Goal: Task Accomplishment & Management: Use online tool/utility

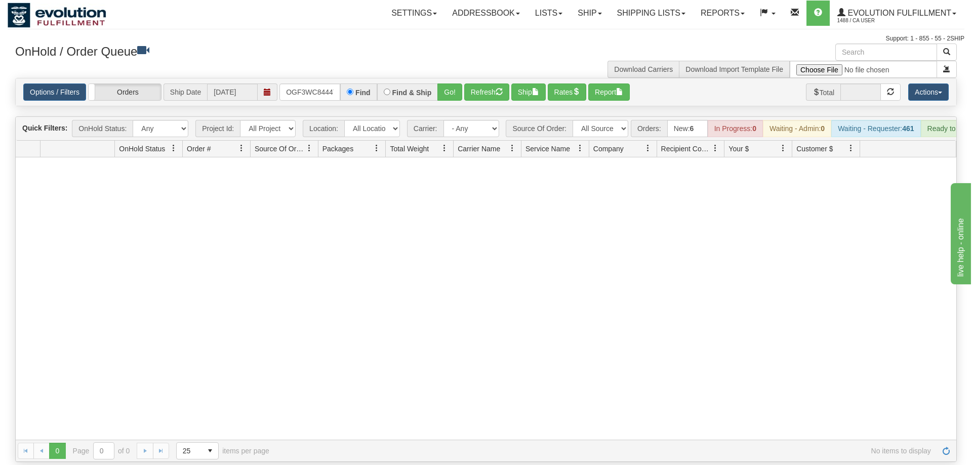
scroll to position [0, 10]
click at [324, 84] on input "OGF3WC84447-1" at bounding box center [310, 92] width 61 height 17
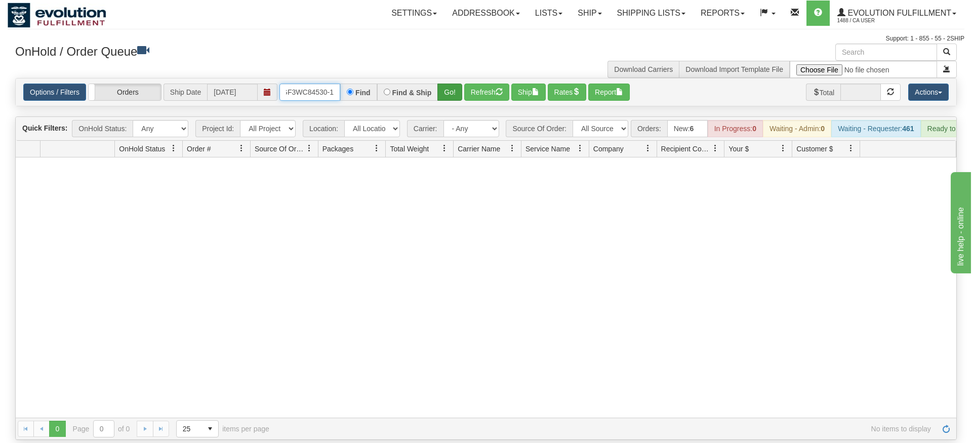
type input "OGF3WC84530-1"
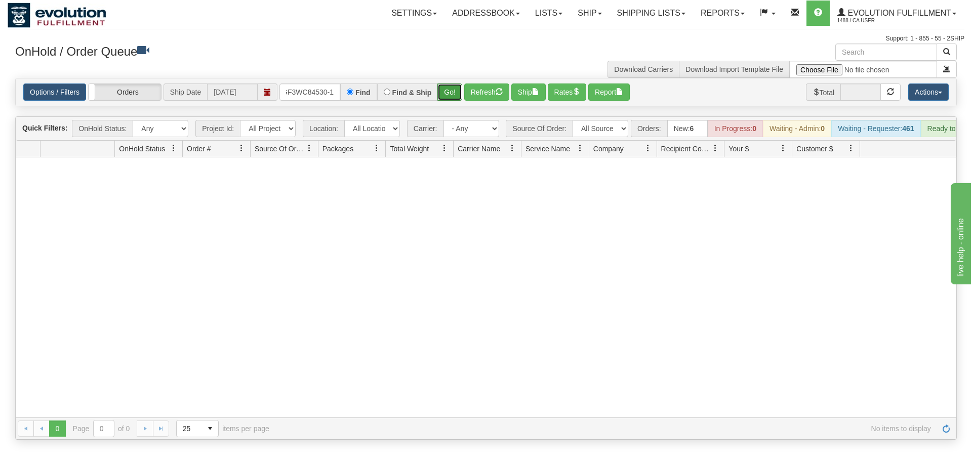
click at [442, 95] on div "Is equal to Is not equal to Contains Does not contains CAD USD EUR ZAR [PERSON_…" at bounding box center [486, 259] width 957 height 362
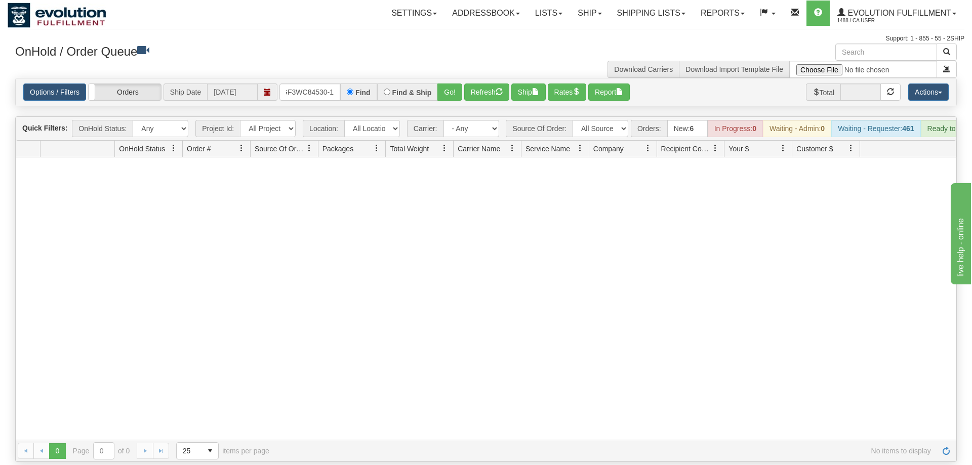
click at [447, 88] on div "Options / Filters Group Shipments Orders Ship Date [DATE] OGF3WC84530-1 Find Fi…" at bounding box center [486, 91] width 941 height 27
click at [451, 85] on button "Go!" at bounding box center [450, 92] width 25 height 17
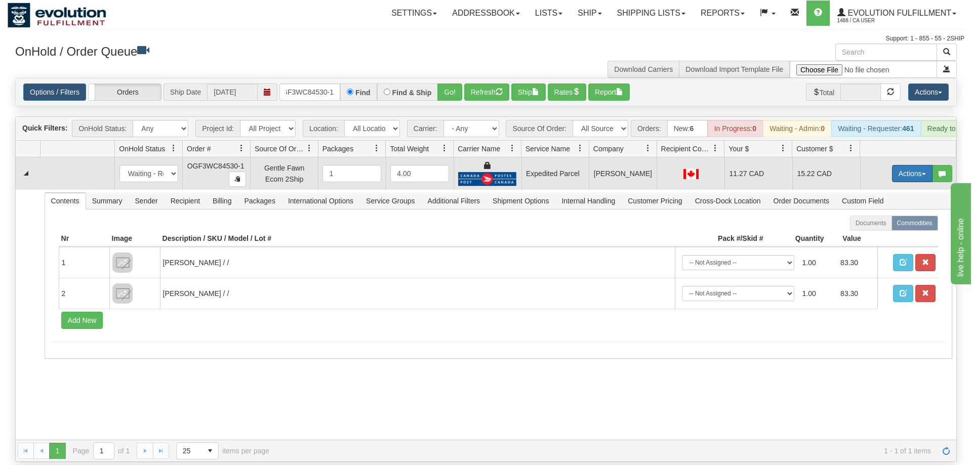
click at [898, 165] on button "Actions" at bounding box center [912, 173] width 41 height 17
click at [877, 228] on span "Ship" at bounding box center [871, 232] width 21 height 8
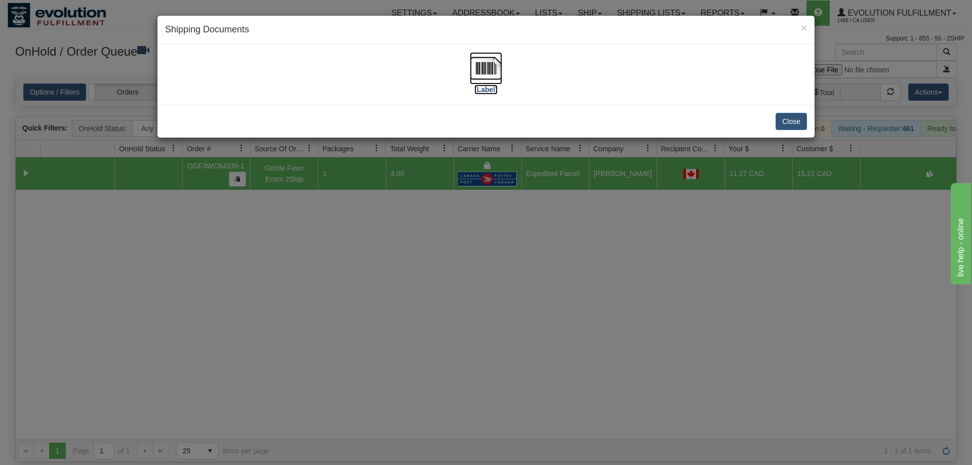
click at [490, 76] on img at bounding box center [486, 68] width 32 height 32
click at [441, 289] on div "× Shipping Documents [Label] Close" at bounding box center [486, 232] width 972 height 465
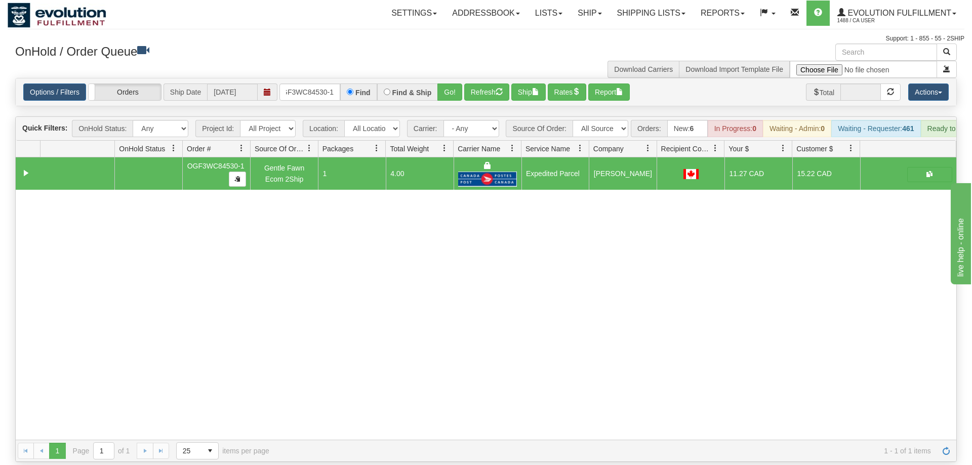
click at [346, 198] on div "31452315 EVOLUTION V3 90664392 90664393 OGF3WC84530-1 Gentle Fawn Ecom 2Ship 1 …" at bounding box center [486, 298] width 941 height 283
click at [307, 84] on input "OGF3WC84530-1" at bounding box center [310, 92] width 61 height 17
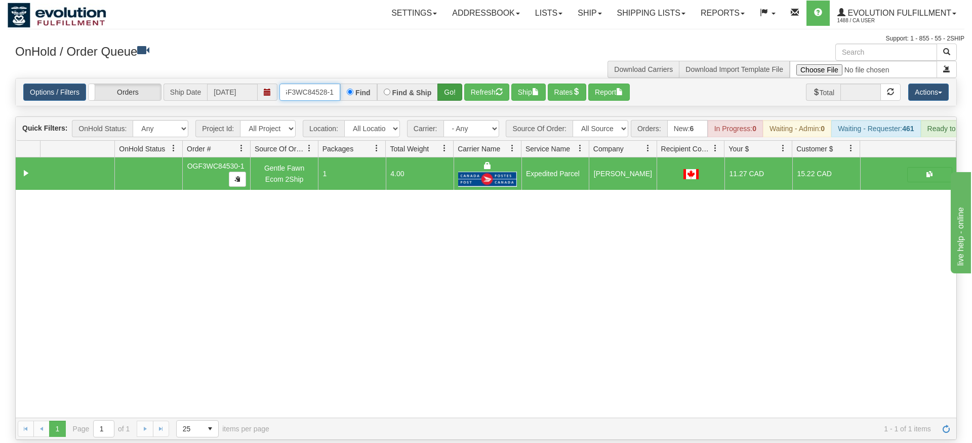
type input "OGF3WC84528-1"
click at [450, 98] on div "Is equal to Is not equal to Contains Does not contains CAD USD EUR ZAR [PERSON_…" at bounding box center [486, 259] width 957 height 362
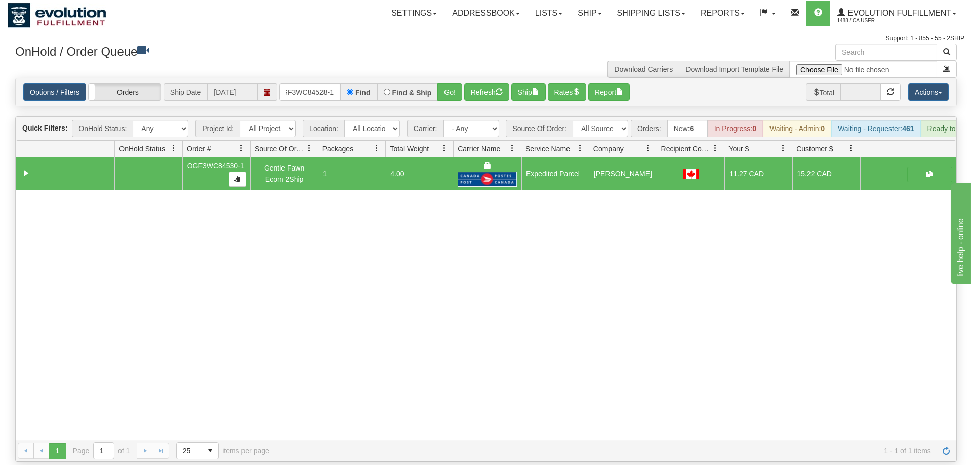
click at [449, 86] on div "Options / Filters Group Shipments Orders Ship Date [DATE] OGF3WC84528-1 Find Fi…" at bounding box center [486, 91] width 941 height 27
click at [450, 84] on button "Go!" at bounding box center [450, 92] width 25 height 17
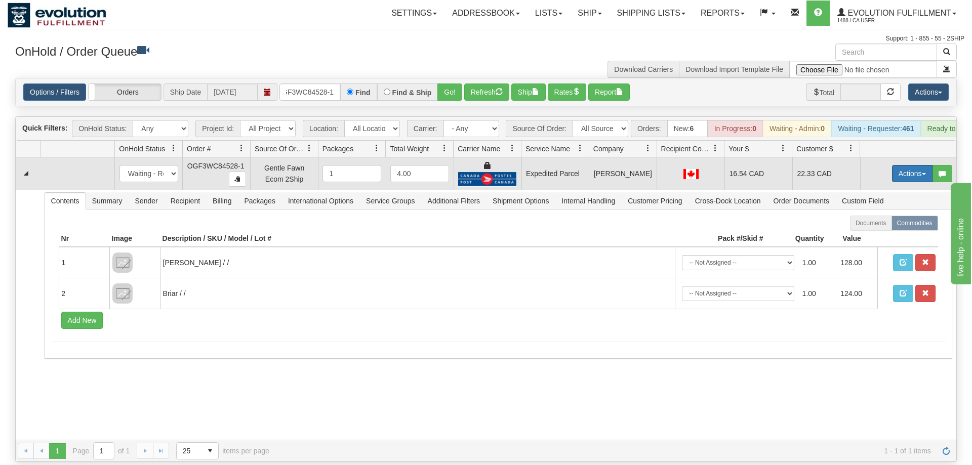
click at [923, 165] on button "Actions" at bounding box center [912, 173] width 41 height 17
click at [867, 228] on span "Ship" at bounding box center [871, 232] width 21 height 8
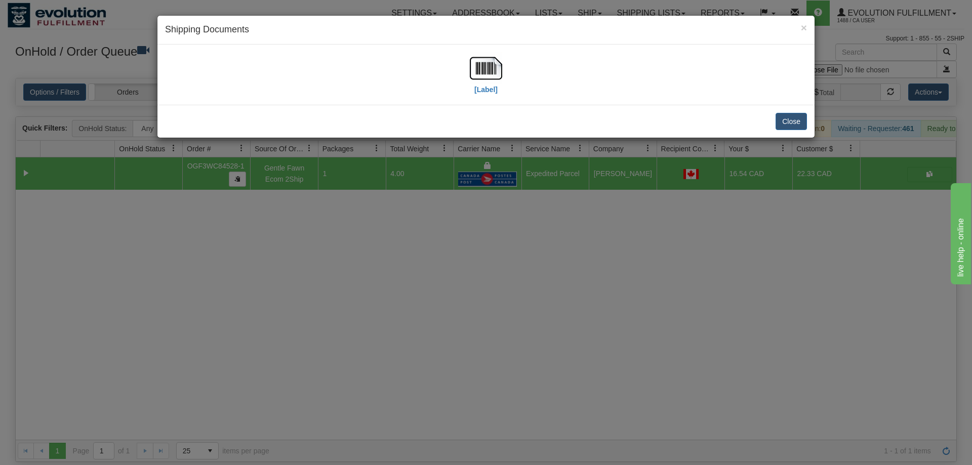
click at [457, 76] on div "[Label]" at bounding box center [486, 74] width 642 height 45
click at [472, 72] on img at bounding box center [486, 68] width 32 height 32
drag, startPoint x: 475, startPoint y: 275, endPoint x: 298, endPoint y: 69, distance: 272.2
click at [472, 277] on div "× Shipping Documents [Label] Close" at bounding box center [486, 232] width 972 height 465
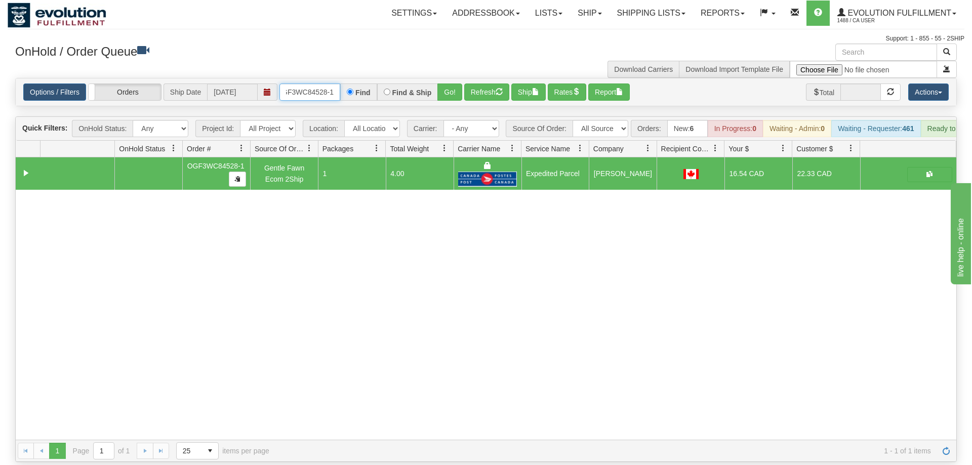
click at [313, 84] on input "OGF3WC84528-1" at bounding box center [310, 92] width 61 height 17
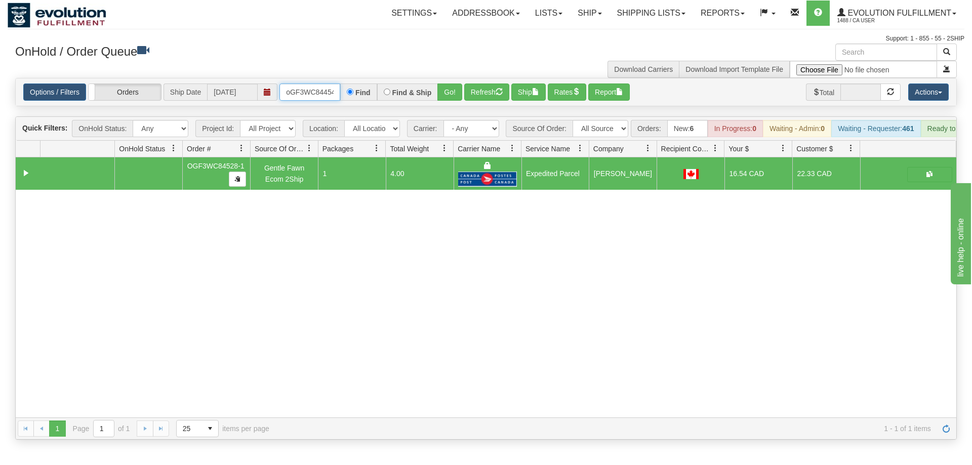
scroll to position [0, 8]
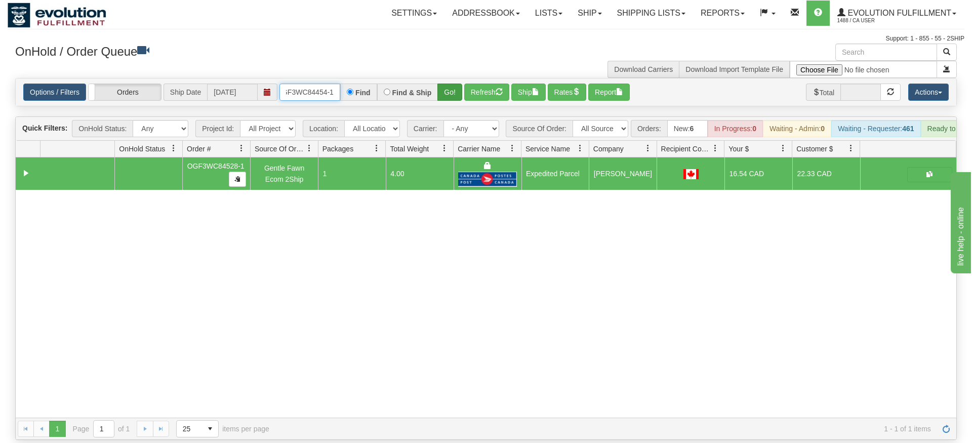
type input "oGF3WC84454-1"
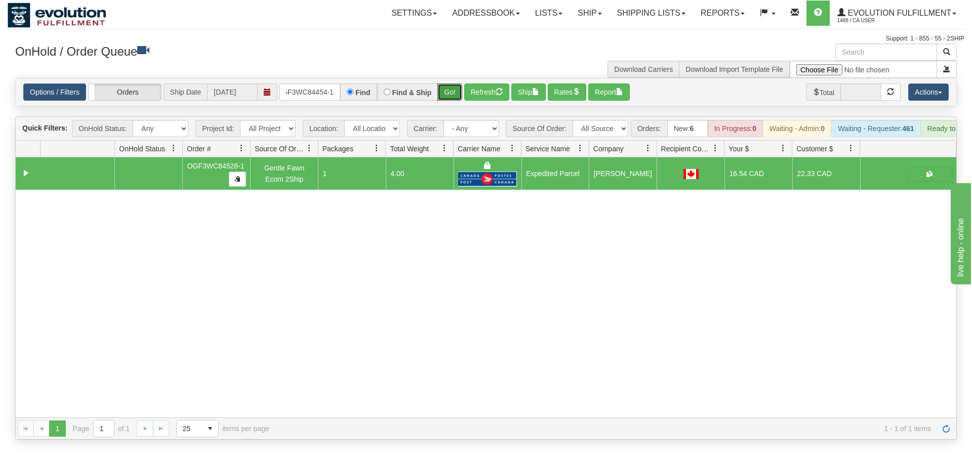
drag, startPoint x: 447, startPoint y: 77, endPoint x: 447, endPoint y: 97, distance: 20.3
click at [447, 99] on div "Is equal to Is not equal to Contains Does not contains CAD USD EUR ZAR [PERSON_…" at bounding box center [486, 259] width 957 height 362
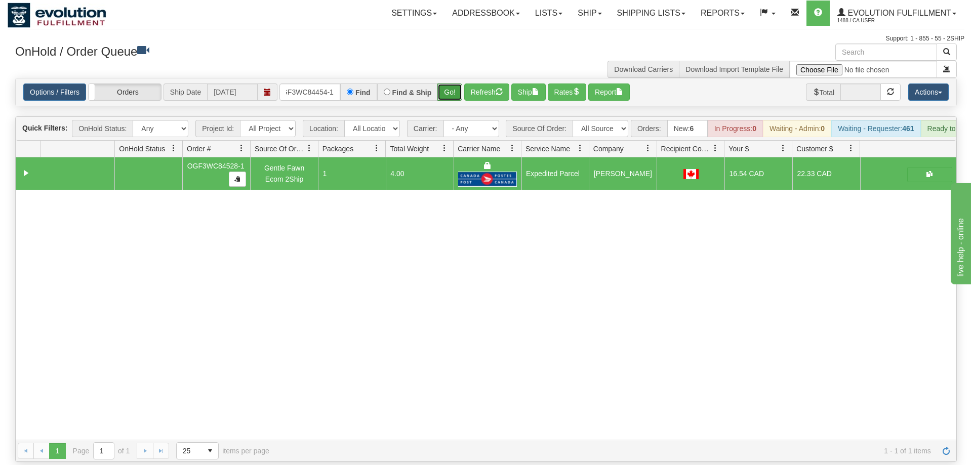
click at [447, 84] on button "Go!" at bounding box center [450, 92] width 25 height 17
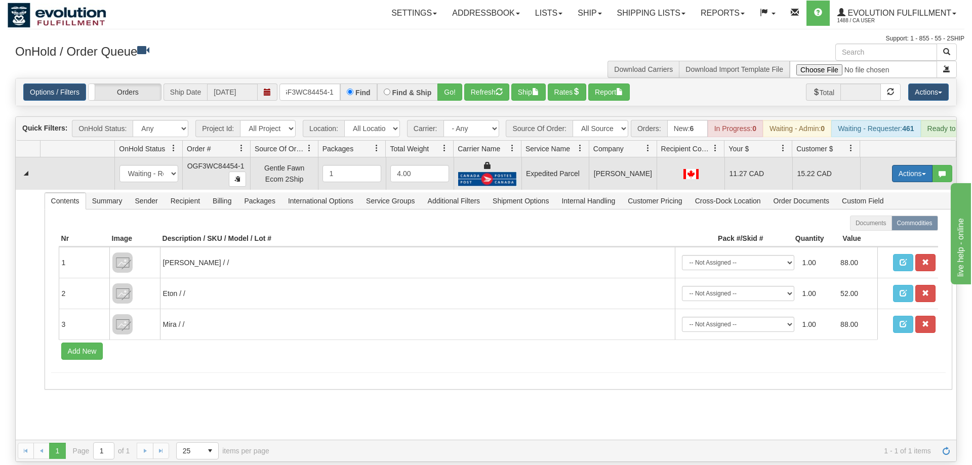
click at [925, 165] on button "Actions" at bounding box center [912, 173] width 41 height 17
click at [874, 228] on span "Ship" at bounding box center [871, 232] width 21 height 8
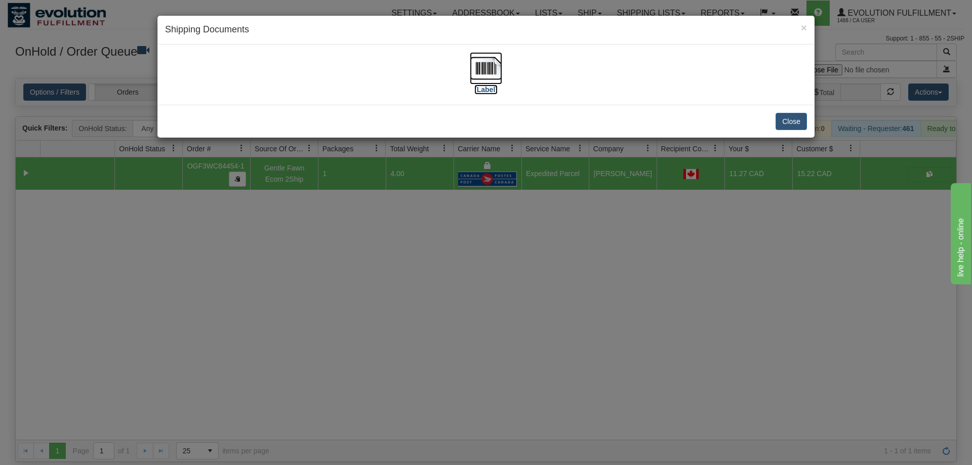
click at [502, 67] on img at bounding box center [486, 68] width 32 height 32
click at [574, 249] on div "× Shipping Documents [Label] Close" at bounding box center [486, 232] width 972 height 465
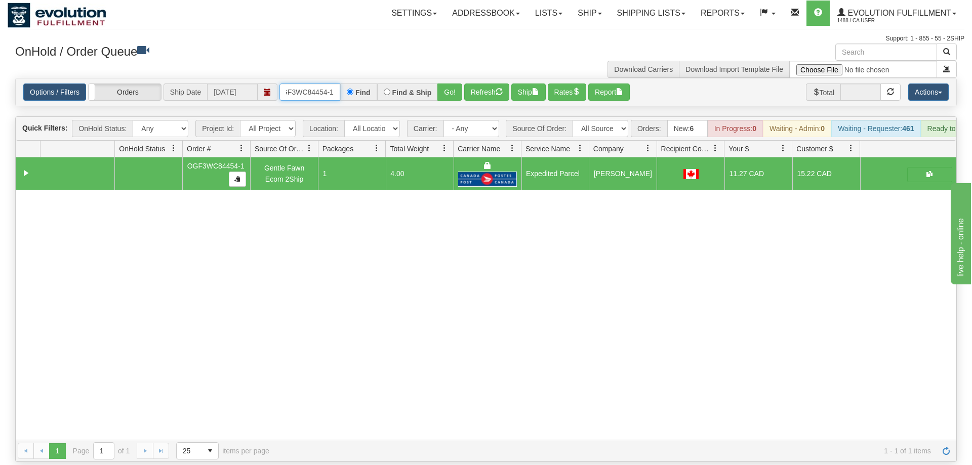
click at [319, 84] on input "oGF3WC84454-1" at bounding box center [310, 92] width 61 height 17
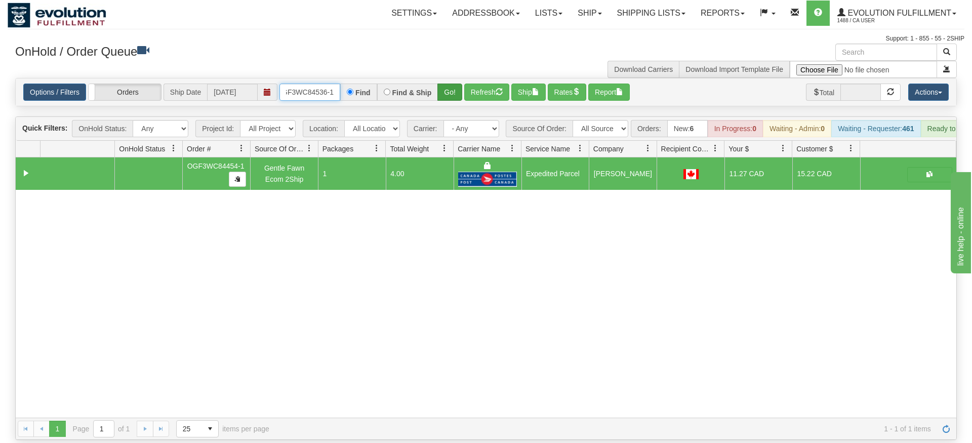
type input "OGF3WC84536-1"
click at [445, 97] on div "Is equal to Is not equal to Contains Does not contains CAD USD EUR ZAR [PERSON_…" at bounding box center [486, 259] width 957 height 362
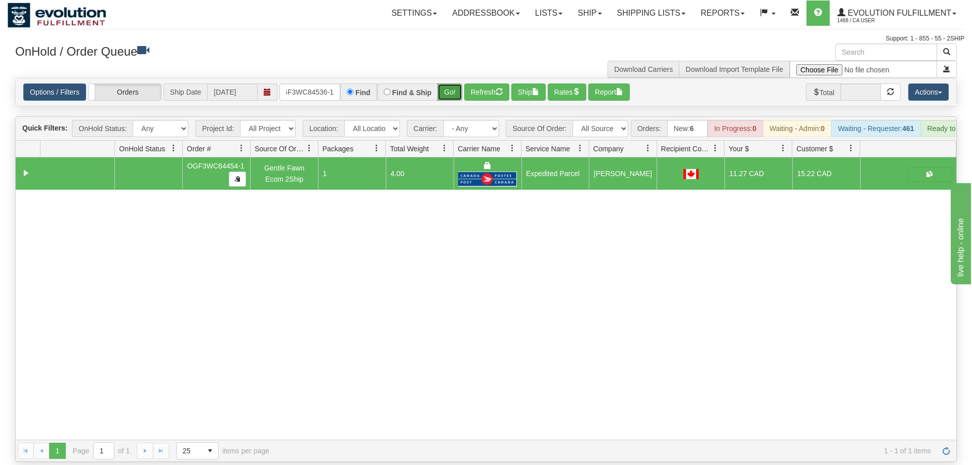
click at [445, 84] on button "Go!" at bounding box center [450, 92] width 25 height 17
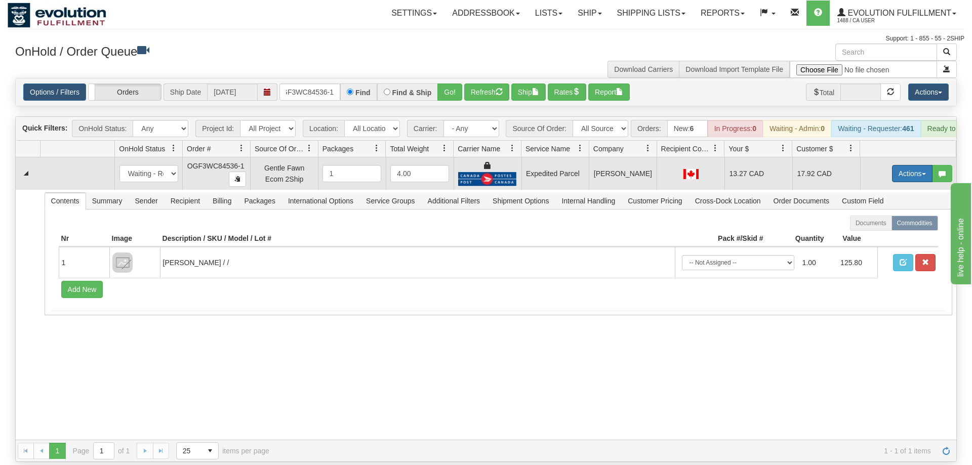
click at [900, 165] on button "Actions" at bounding box center [912, 173] width 41 height 17
click at [882, 226] on link "Ship" at bounding box center [891, 232] width 81 height 13
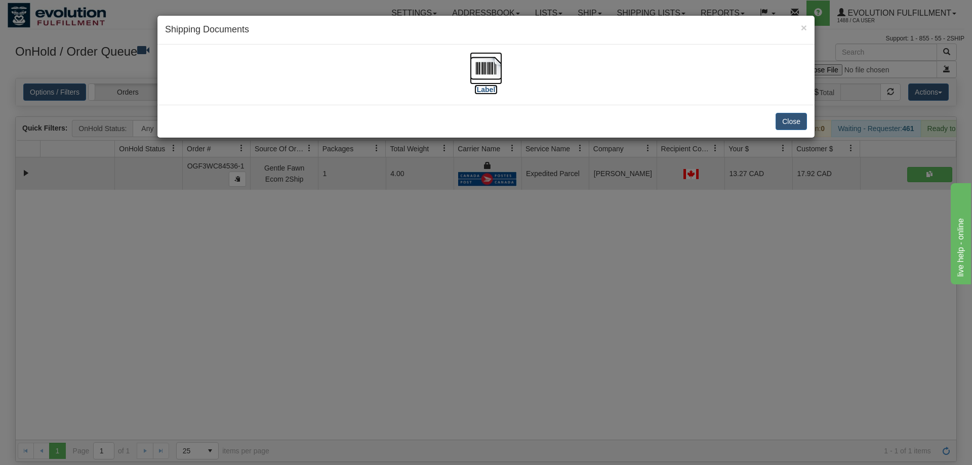
click at [493, 77] on img at bounding box center [486, 68] width 32 height 32
drag, startPoint x: 431, startPoint y: 276, endPoint x: 289, endPoint y: 158, distance: 184.8
click at [431, 275] on div "× Shipping Documents [Label] Close" at bounding box center [486, 232] width 972 height 465
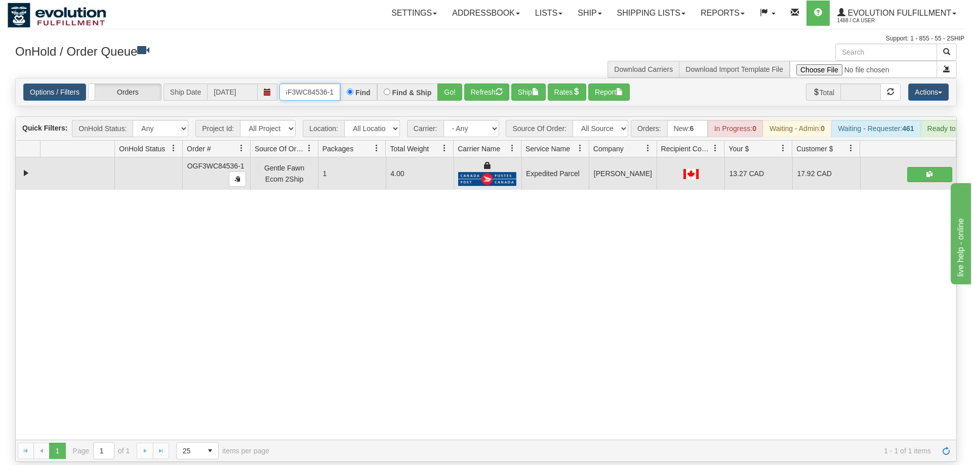
click at [304, 84] on input "OGF3WC84536-1" at bounding box center [310, 92] width 61 height 17
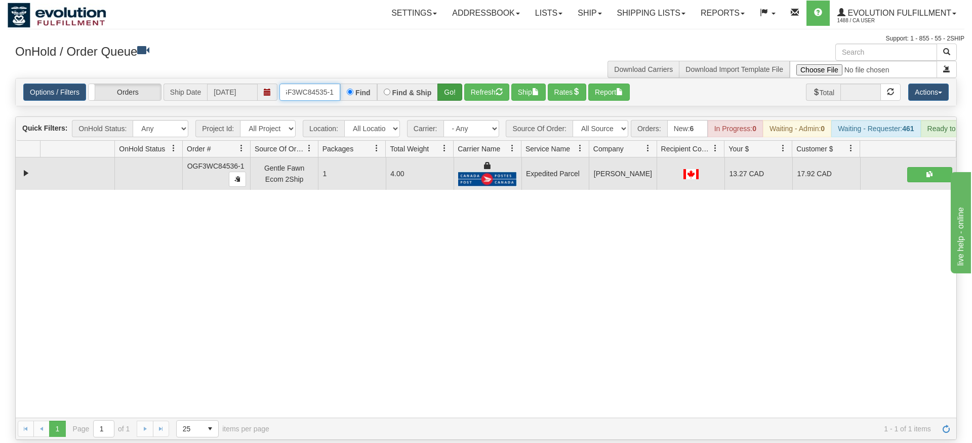
type input "OGF3WC84535-1"
drag, startPoint x: 458, startPoint y: 74, endPoint x: 458, endPoint y: 93, distance: 18.2
click at [458, 96] on div "Is equal to Is not equal to Contains Does not contains CAD USD EUR ZAR [PERSON_…" at bounding box center [486, 259] width 957 height 362
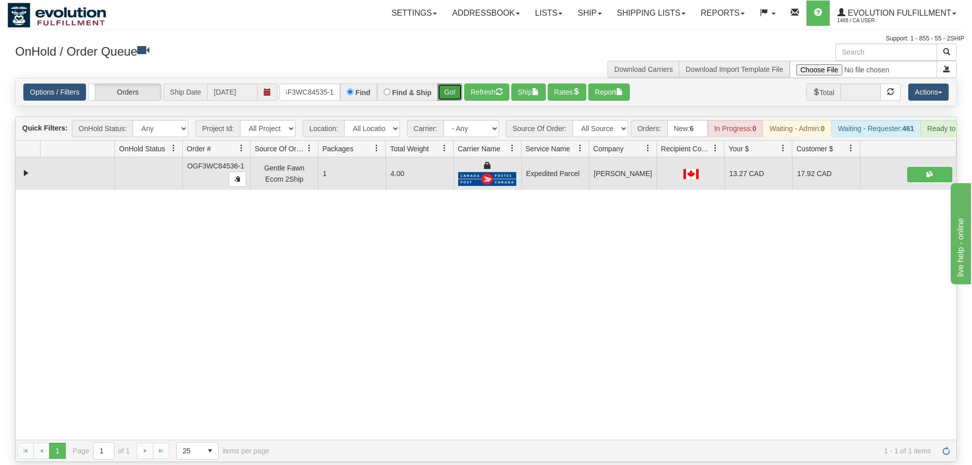
click at [457, 84] on button "Go!" at bounding box center [450, 92] width 25 height 17
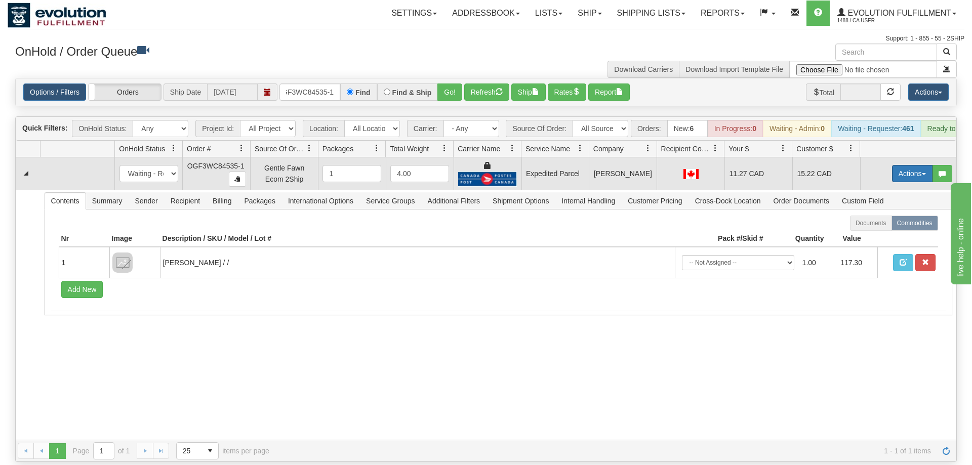
click at [908, 165] on button "Actions" at bounding box center [912, 173] width 41 height 17
click at [887, 226] on link "Ship" at bounding box center [891, 232] width 81 height 13
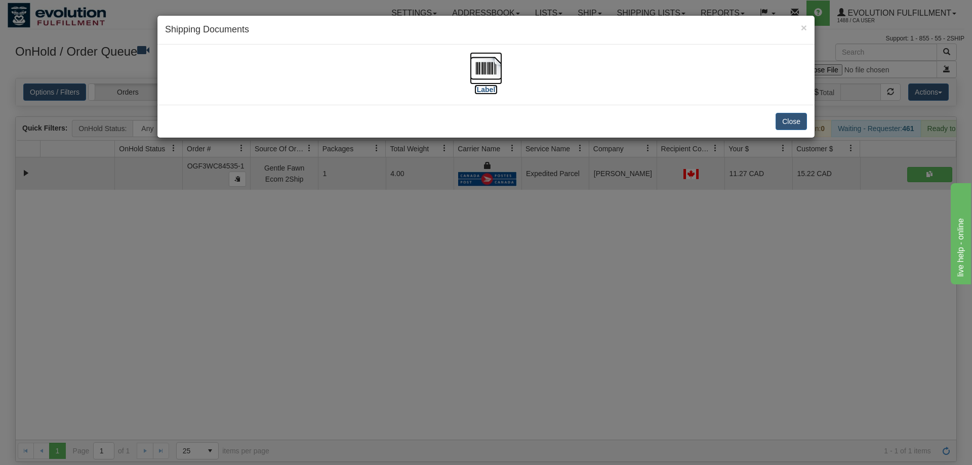
click at [489, 71] on img at bounding box center [486, 68] width 32 height 32
click at [495, 132] on div "Close" at bounding box center [485, 121] width 657 height 33
click at [297, 319] on div "× Shipping Documents [Label] Close" at bounding box center [486, 232] width 972 height 465
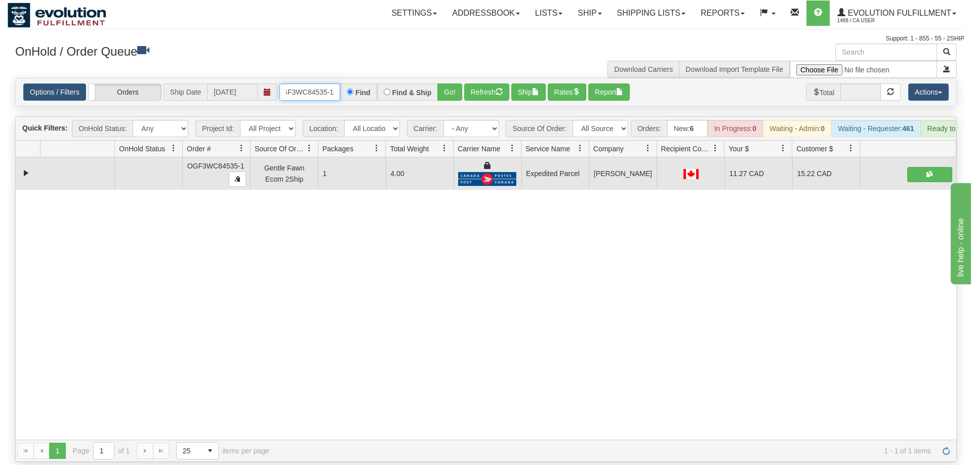
click at [306, 84] on input "OGF3WC84535-1" at bounding box center [310, 92] width 61 height 17
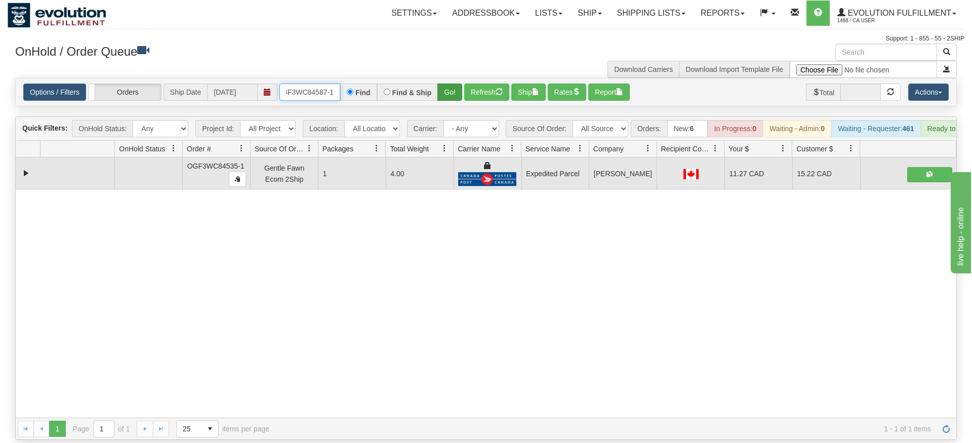
type input "oGF3WC84587-1"
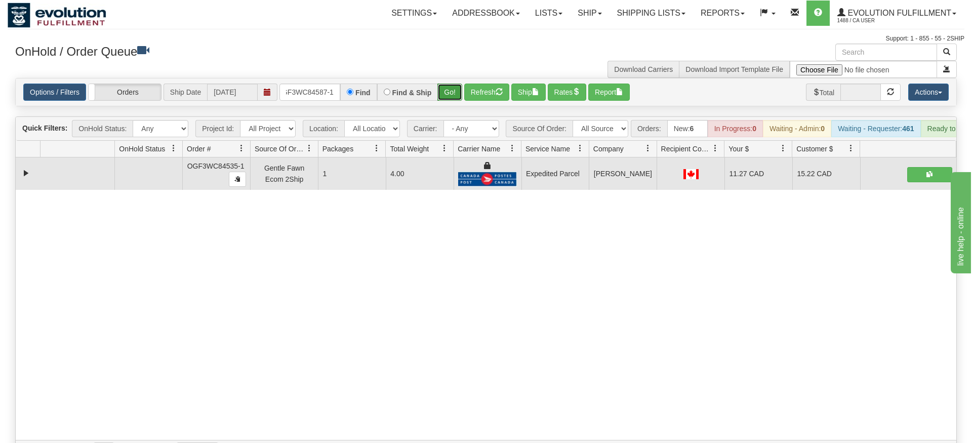
drag, startPoint x: 442, startPoint y: 71, endPoint x: 447, endPoint y: 86, distance: 16.0
click at [442, 93] on div "Is equal to Is not equal to Contains Does not contains CAD USD EUR ZAR [PERSON_…" at bounding box center [486, 270] width 957 height 384
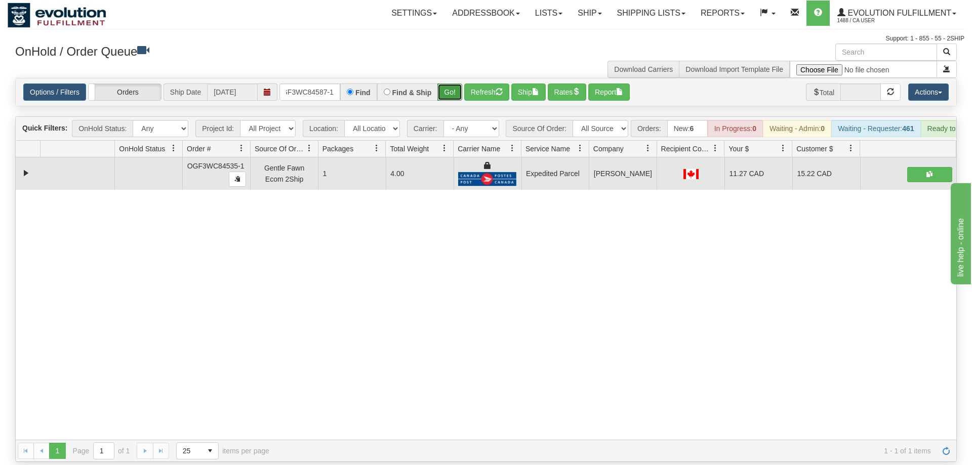
click at [450, 84] on button "Go!" at bounding box center [450, 92] width 25 height 17
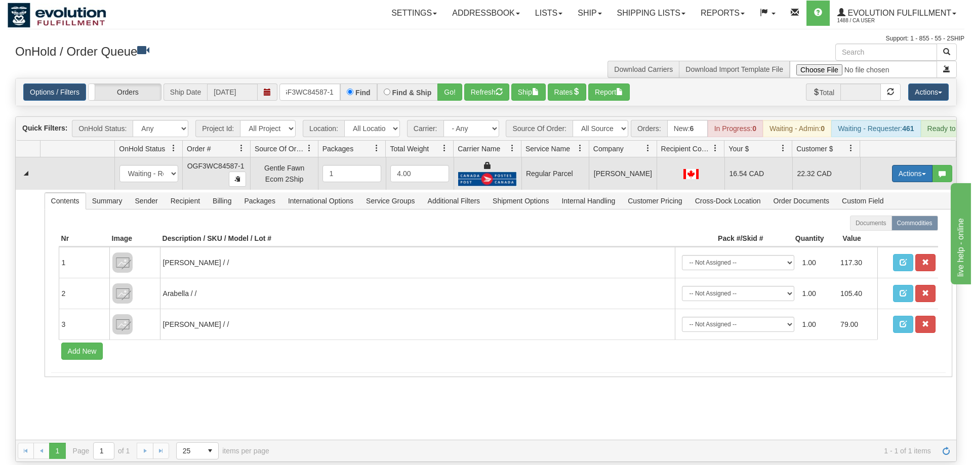
click at [902, 165] on button "Actions" at bounding box center [912, 173] width 41 height 17
click at [890, 215] on span "Rate All Services" at bounding box center [891, 219] width 61 height 8
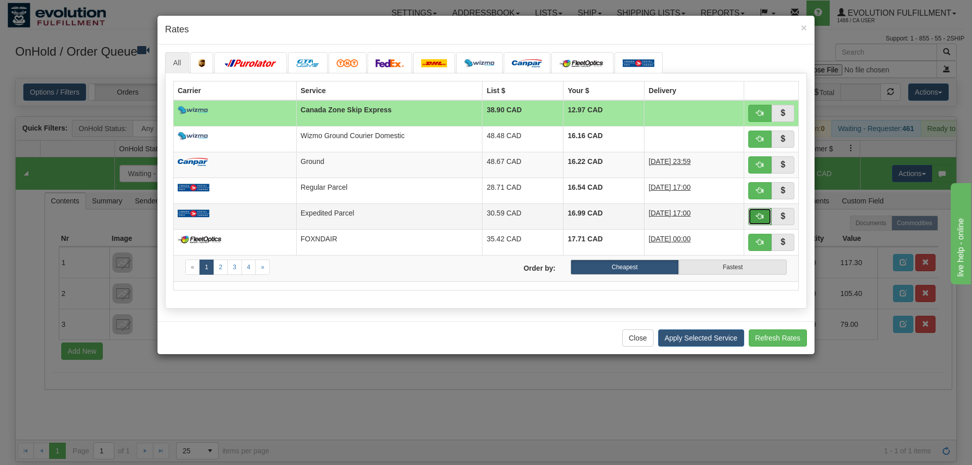
click at [763, 216] on span "button" at bounding box center [760, 216] width 7 height 7
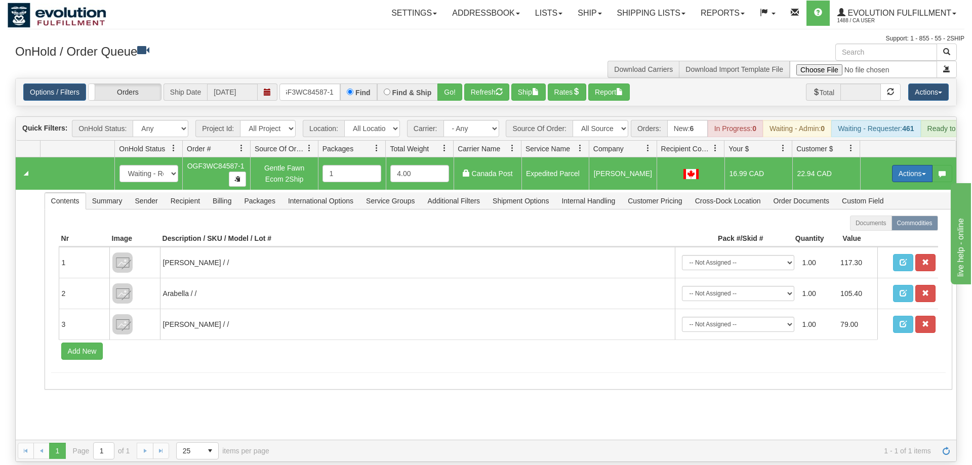
click at [917, 165] on button "Actions" at bounding box center [912, 173] width 41 height 17
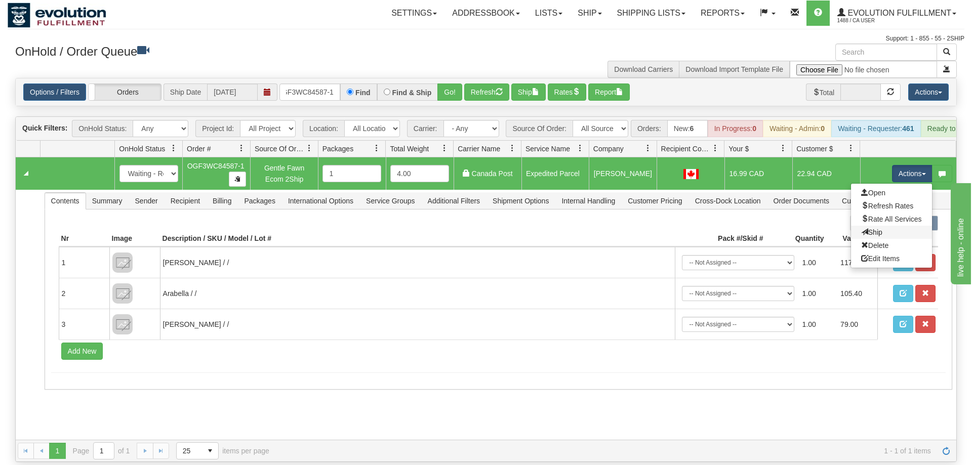
click at [889, 226] on link "Ship" at bounding box center [891, 232] width 81 height 13
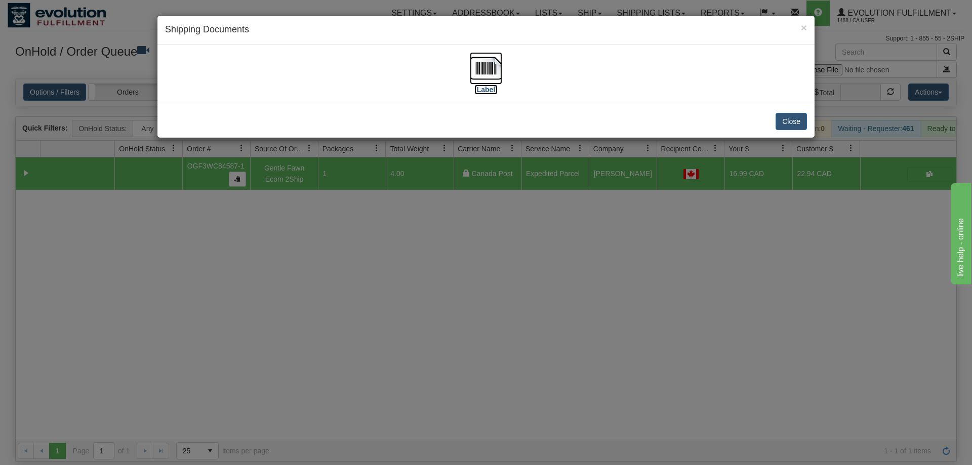
click at [492, 80] on img at bounding box center [486, 68] width 32 height 32
drag, startPoint x: 509, startPoint y: 303, endPoint x: 280, endPoint y: 231, distance: 240.4
click at [509, 302] on div "× Shipping Documents [Label] Close" at bounding box center [486, 232] width 972 height 465
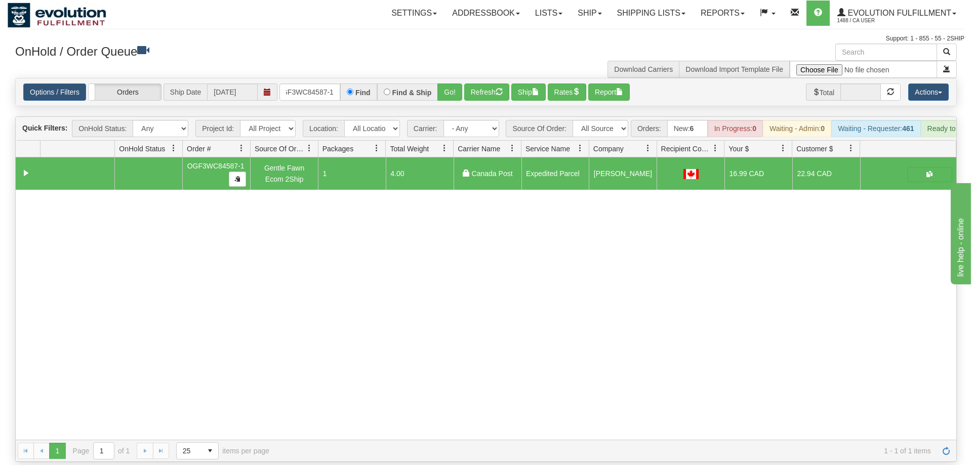
click at [305, 86] on div "Options / Filters Group Shipments Orders Ship Date [DATE] oGF3WC84587-1 Find Fi…" at bounding box center [486, 91] width 941 height 27
click at [309, 84] on input "oGF3WC84587-1" at bounding box center [310, 92] width 61 height 17
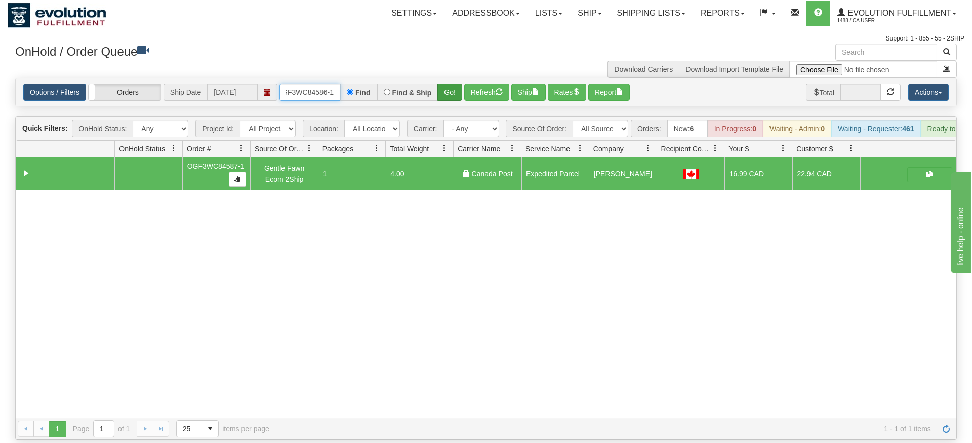
type input "OGF3WC84586-1"
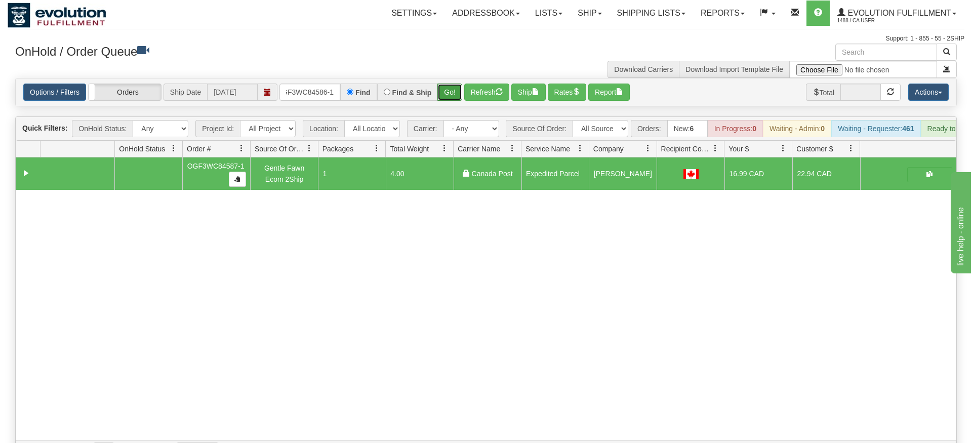
click at [446, 99] on div "Is equal to Is not equal to Contains Does not contains CAD USD EUR ZAR [PERSON_…" at bounding box center [486, 270] width 957 height 384
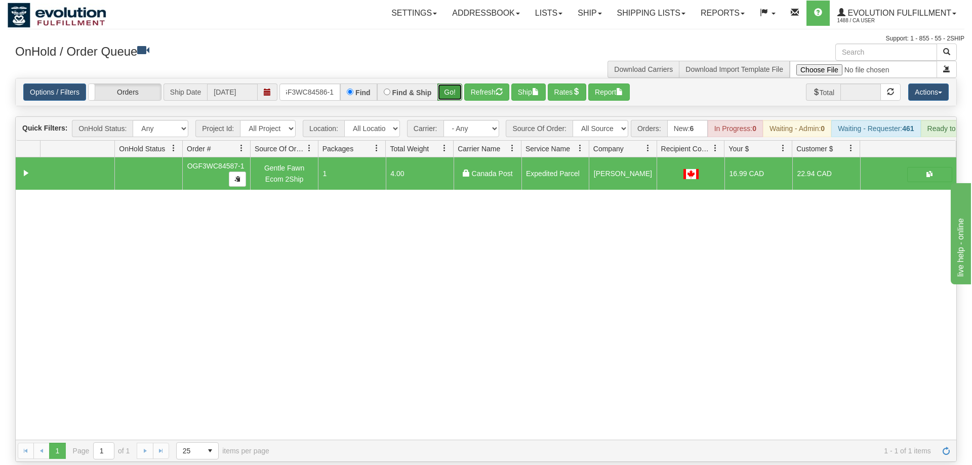
click at [453, 84] on button "Go!" at bounding box center [450, 92] width 25 height 17
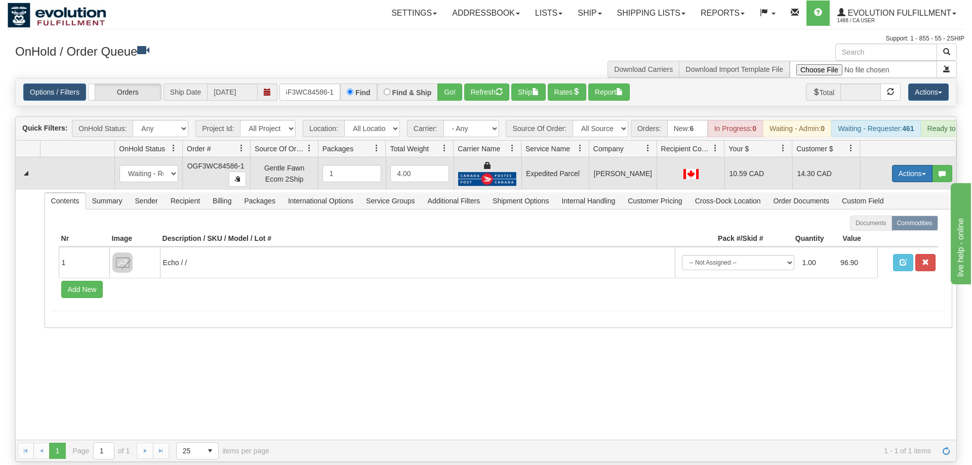
click at [910, 167] on button "Actions" at bounding box center [912, 173] width 41 height 17
click at [887, 226] on link "Ship" at bounding box center [891, 232] width 81 height 13
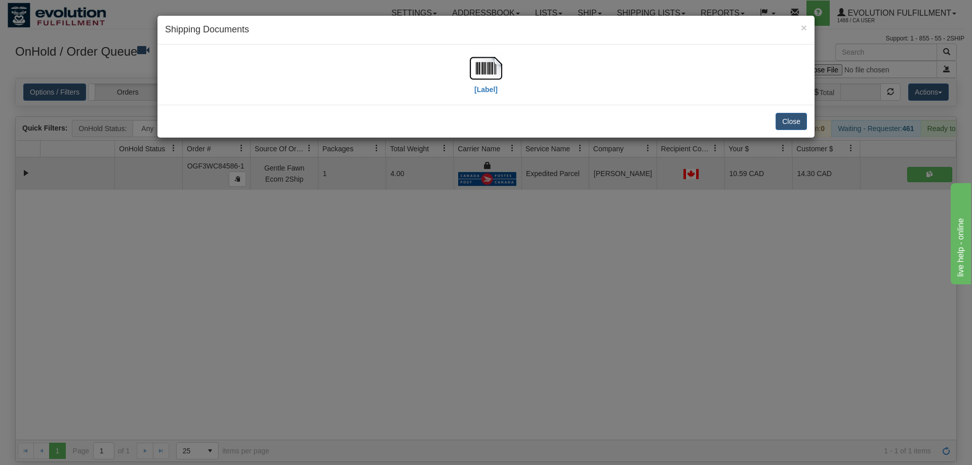
click at [456, 63] on div "[Label]" at bounding box center [486, 74] width 642 height 45
click at [489, 75] on img at bounding box center [486, 68] width 32 height 32
click at [547, 238] on div "× Shipping Documents [Label] Close" at bounding box center [486, 232] width 972 height 465
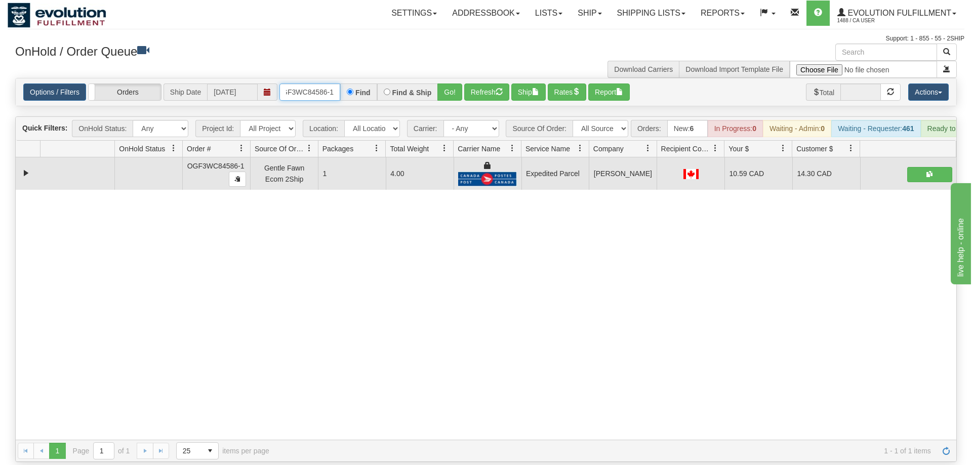
click at [312, 84] on input "OGF3WC84586-1" at bounding box center [310, 92] width 61 height 17
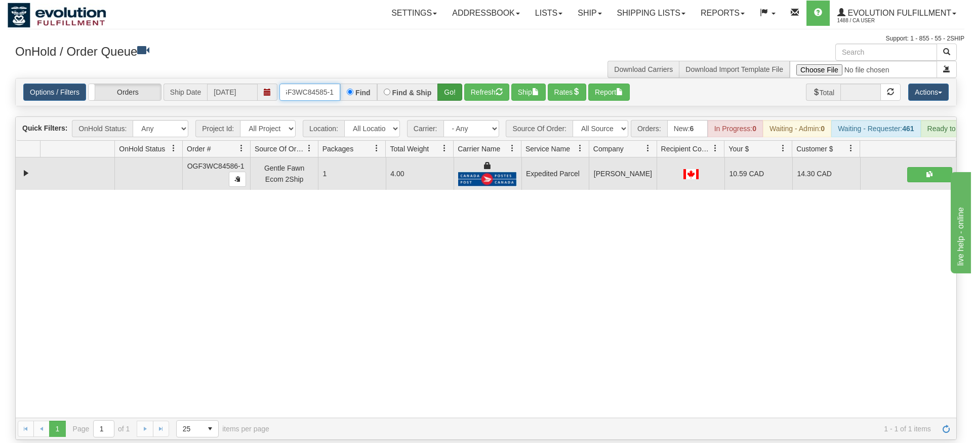
type input "OGF3WC84585-1"
click at [452, 104] on div "Is equal to Is not equal to Contains Does not contains CAD USD EUR ZAR [PERSON_…" at bounding box center [486, 259] width 957 height 362
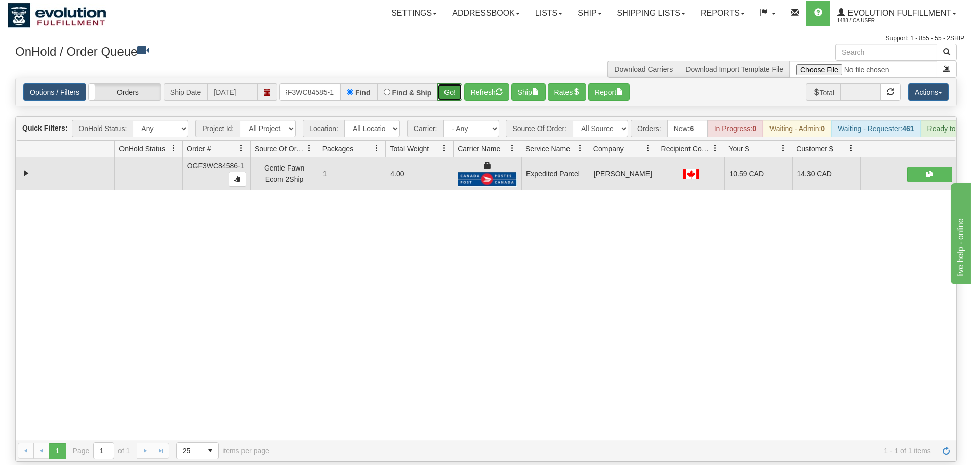
click at [450, 84] on button "Go!" at bounding box center [450, 92] width 25 height 17
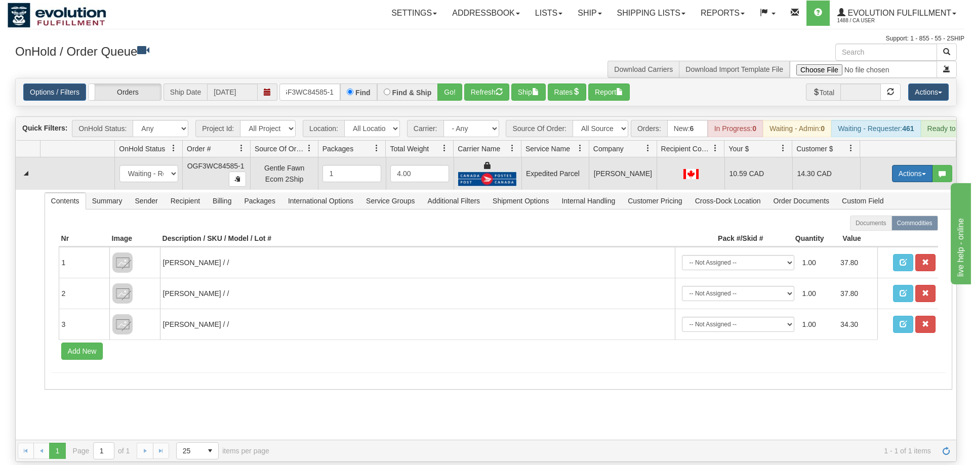
click at [921, 165] on button "Actions" at bounding box center [912, 173] width 41 height 17
click at [893, 226] on link "Ship" at bounding box center [891, 232] width 81 height 13
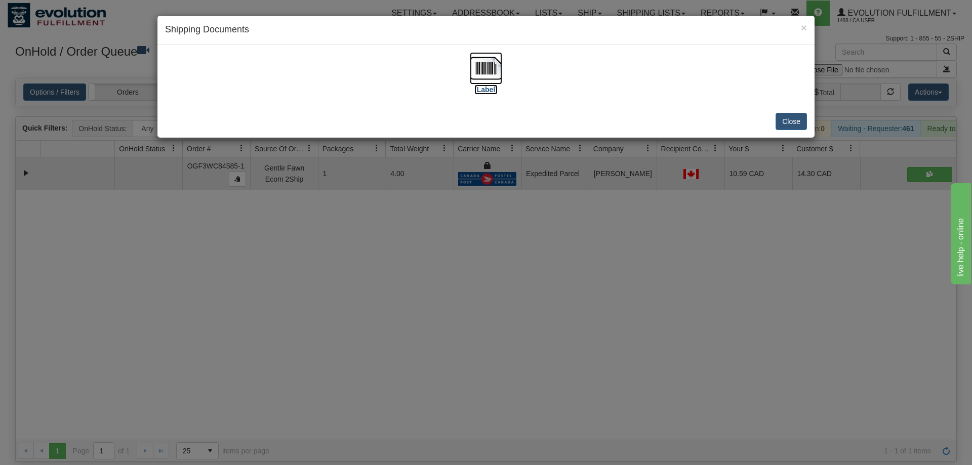
click at [487, 70] on img at bounding box center [486, 68] width 32 height 32
click at [543, 364] on div "× Shipping Documents [Label] Close" at bounding box center [486, 232] width 972 height 465
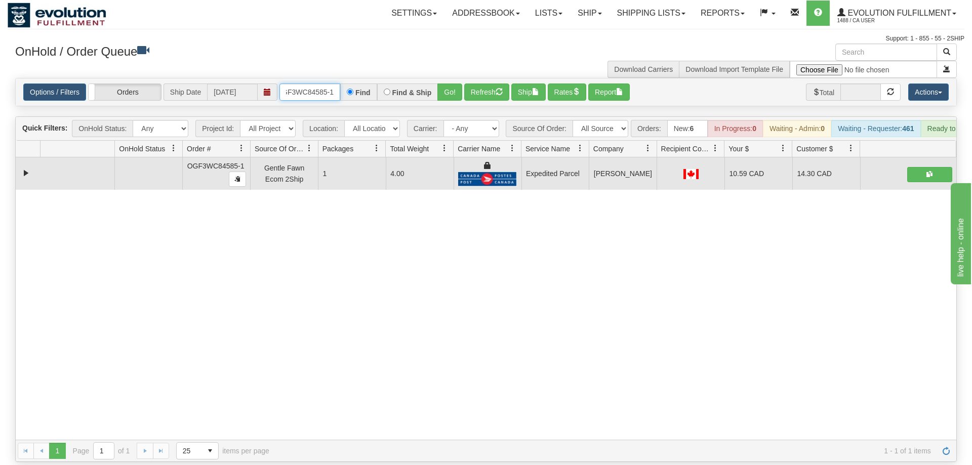
click at [325, 84] on input "OGF3WC84585-1" at bounding box center [310, 92] width 61 height 17
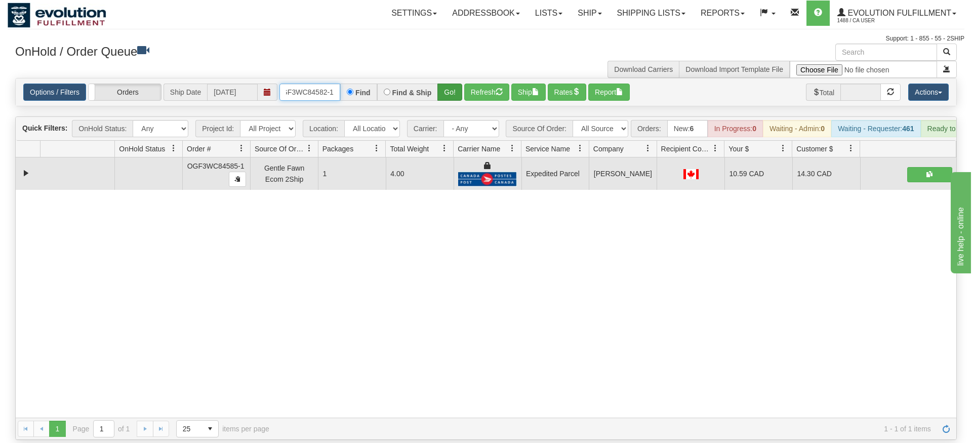
type input "oGF3WC84582-1"
click at [460, 101] on div "Is equal to Is not equal to Contains Does not contains CAD USD EUR ZAR [PERSON_…" at bounding box center [486, 259] width 957 height 362
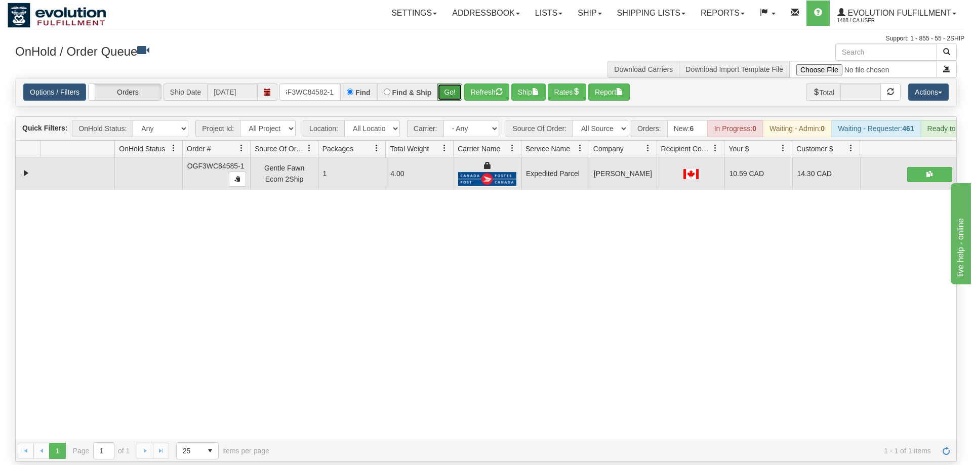
click at [445, 84] on button "Go!" at bounding box center [450, 92] width 25 height 17
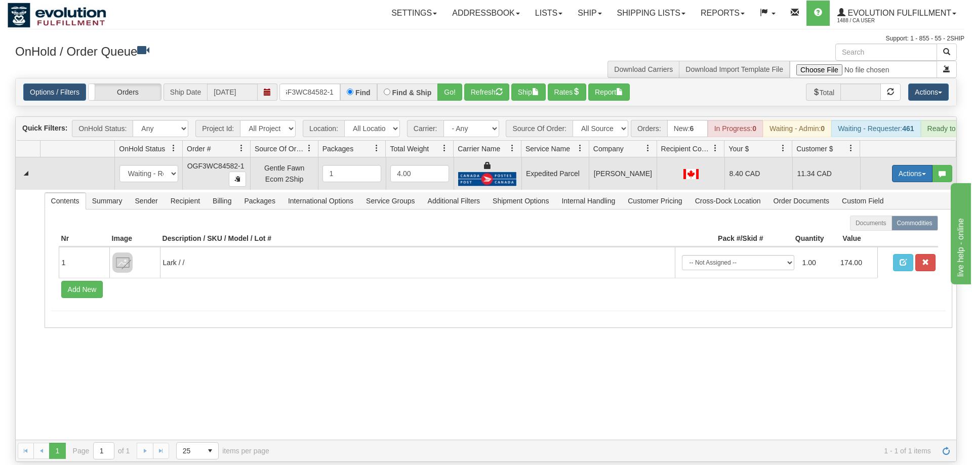
click at [901, 165] on button "Actions" at bounding box center [912, 173] width 41 height 17
click at [861, 228] on span at bounding box center [864, 231] width 7 height 7
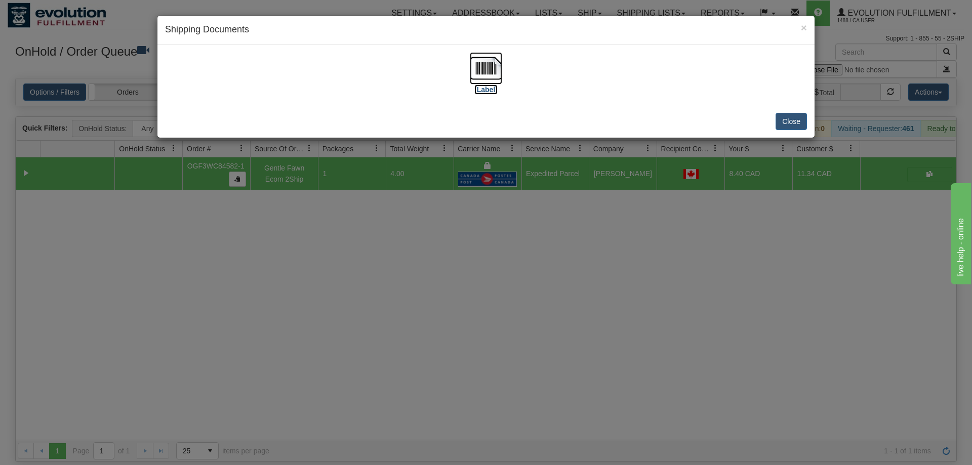
click at [471, 77] on img at bounding box center [486, 68] width 32 height 32
click at [553, 221] on div "× Shipping Documents [Label] Close" at bounding box center [486, 232] width 972 height 465
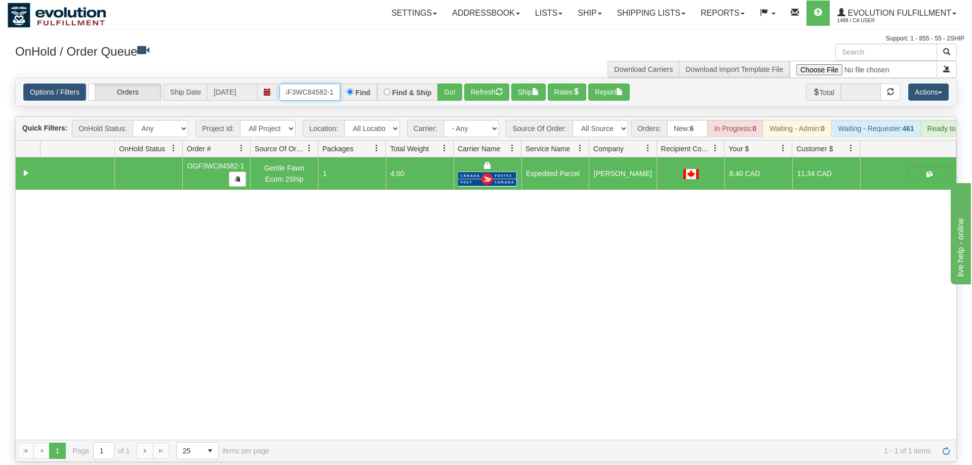
click at [322, 84] on input "oGF3WC84582-1" at bounding box center [310, 92] width 61 height 17
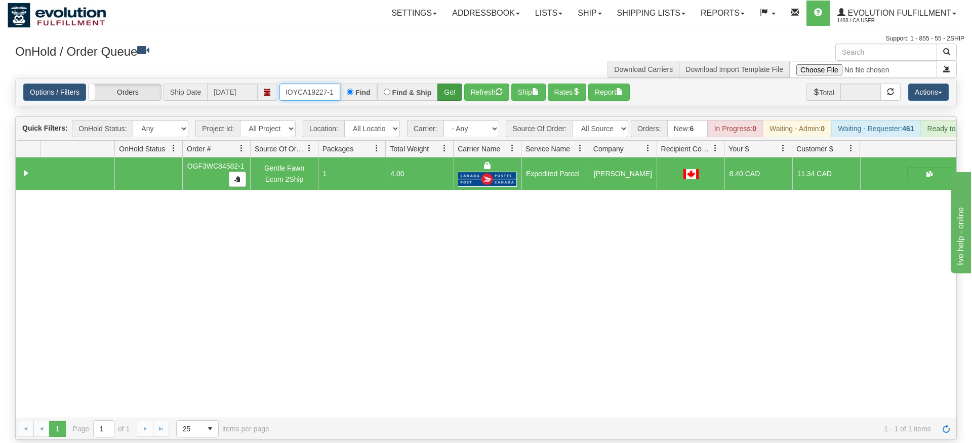
type input "OMOYCA19227-1"
click at [450, 106] on div "Is equal to Is not equal to Contains Does not contains CAD USD EUR ZAR [PERSON_…" at bounding box center [486, 259] width 957 height 362
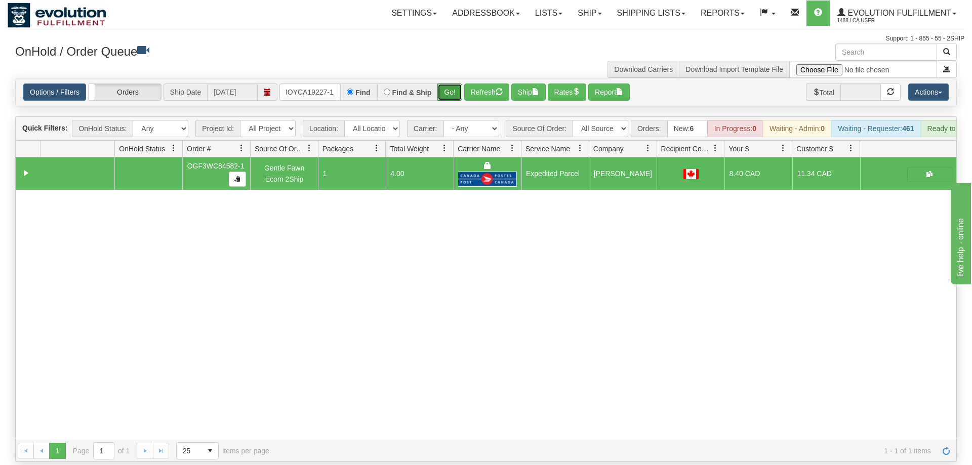
click at [449, 84] on button "Go!" at bounding box center [450, 92] width 25 height 17
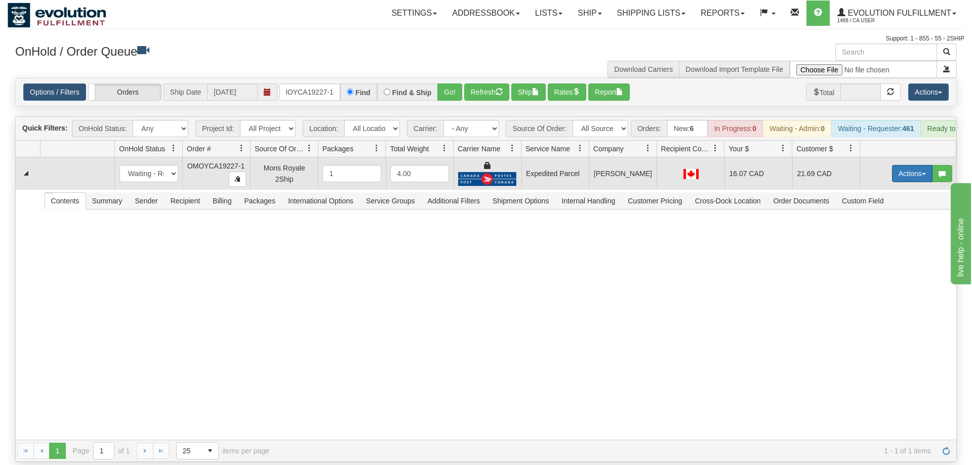
click at [921, 165] on button "Actions" at bounding box center [912, 173] width 41 height 17
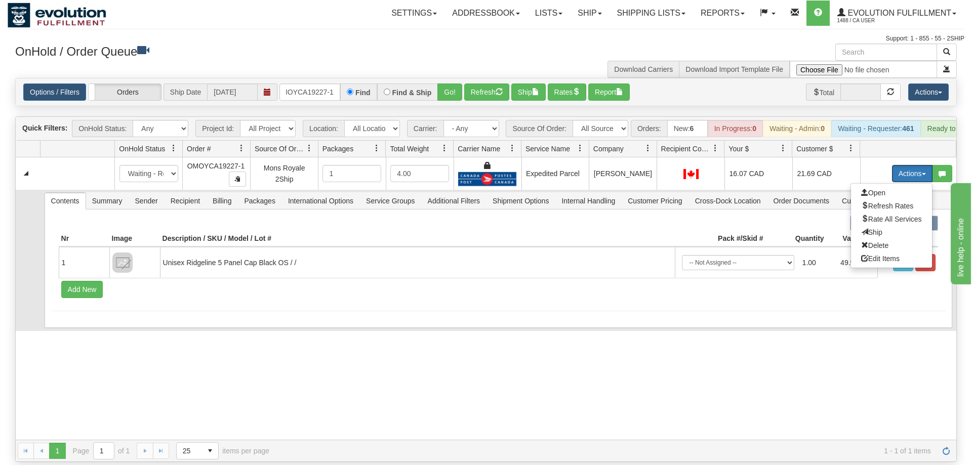
click at [880, 228] on span "Ship" at bounding box center [871, 232] width 21 height 8
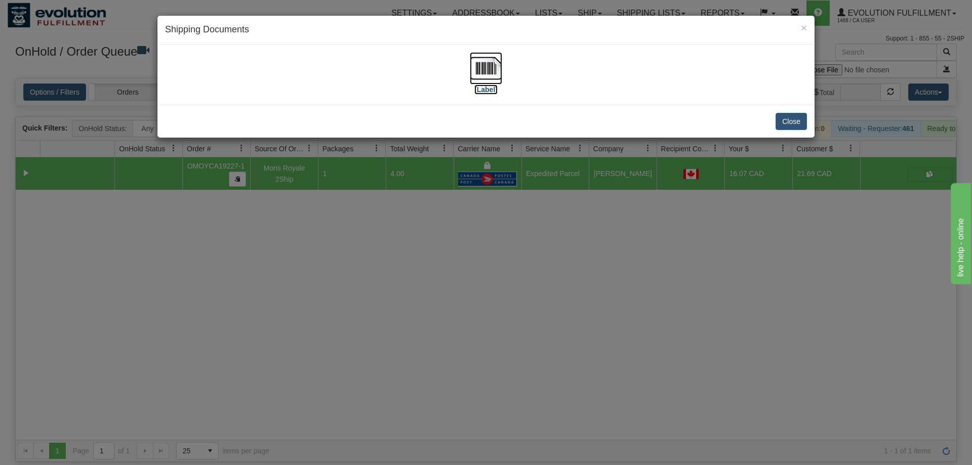
click at [473, 61] on img at bounding box center [486, 68] width 32 height 32
click at [521, 258] on div "× Shipping Documents [Label] Close" at bounding box center [486, 232] width 972 height 465
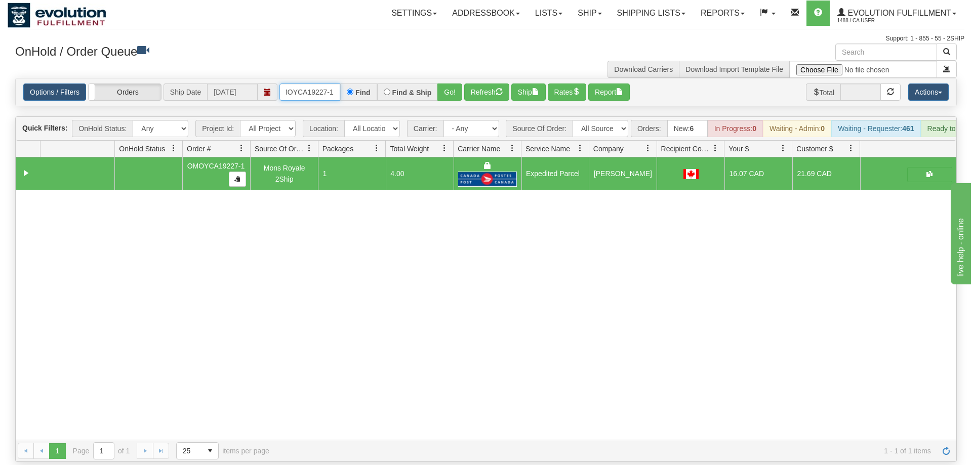
click at [308, 84] on input "OMOYCA19227-1" at bounding box center [310, 92] width 61 height 17
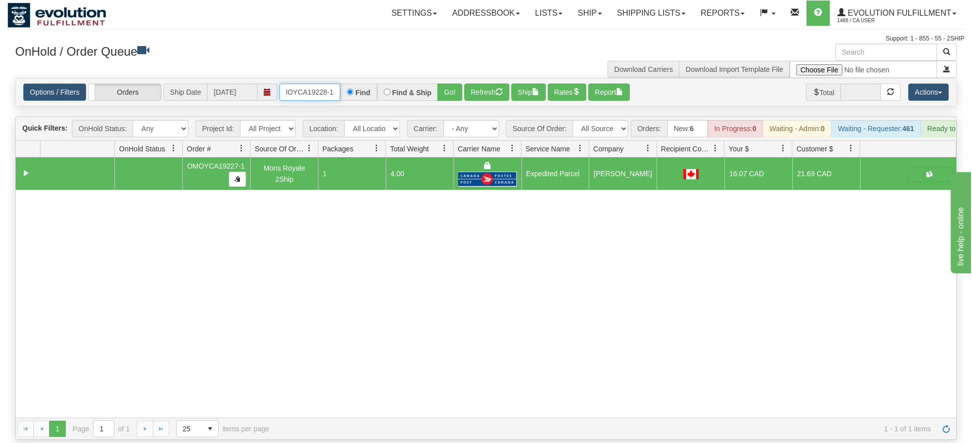
type input "OMOYCA19228-1"
click at [443, 96] on div "Is equal to Is not equal to Contains Does not contains CAD USD EUR ZAR [PERSON_…" at bounding box center [486, 259] width 957 height 362
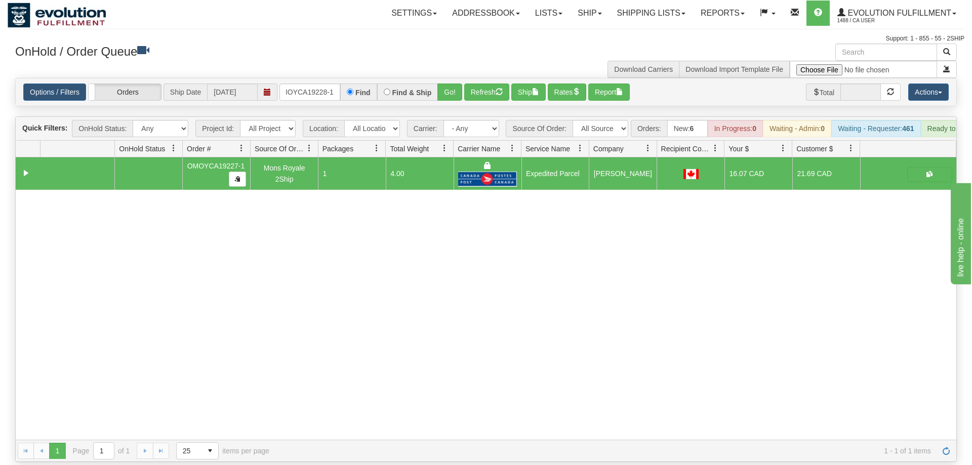
click at [443, 91] on div "Options / Filters Group Shipments Orders Ship Date [DATE] OMOYCA19228-1 Find Fi…" at bounding box center [486, 91] width 941 height 27
click at [449, 84] on button "Go!" at bounding box center [450, 92] width 25 height 17
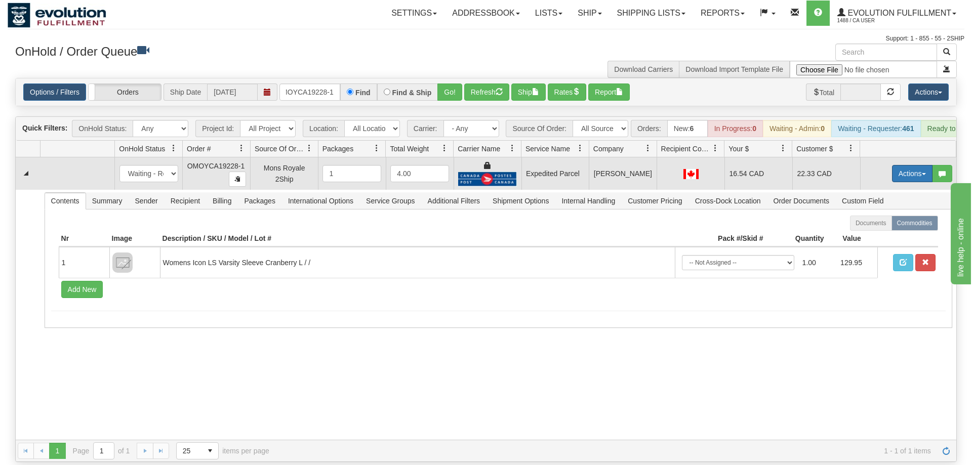
click at [906, 165] on button "Actions" at bounding box center [912, 173] width 41 height 17
click at [899, 226] on link "Ship" at bounding box center [891, 232] width 81 height 13
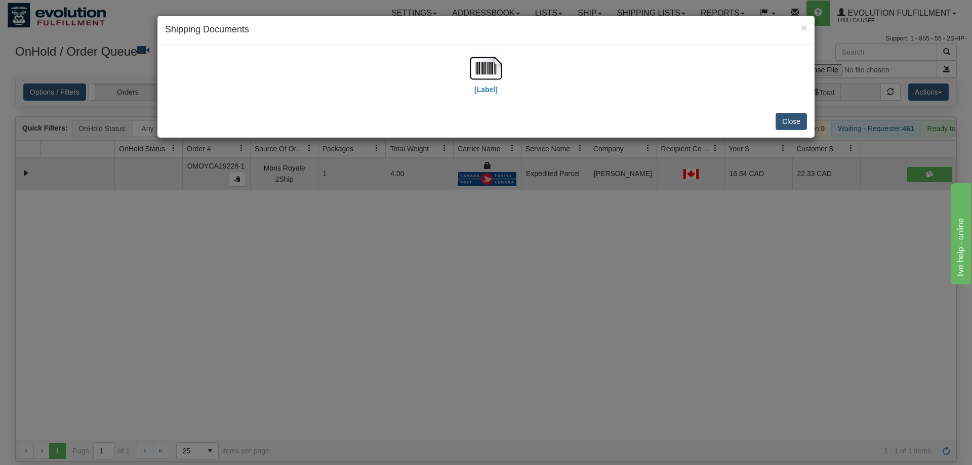
click at [458, 75] on div "[Label]" at bounding box center [486, 74] width 642 height 45
click at [473, 73] on img at bounding box center [486, 68] width 32 height 32
drag, startPoint x: 477, startPoint y: 344, endPoint x: 339, endPoint y: 130, distance: 254.5
click at [476, 343] on div "× Shipping Documents [Label] Close" at bounding box center [486, 232] width 972 height 465
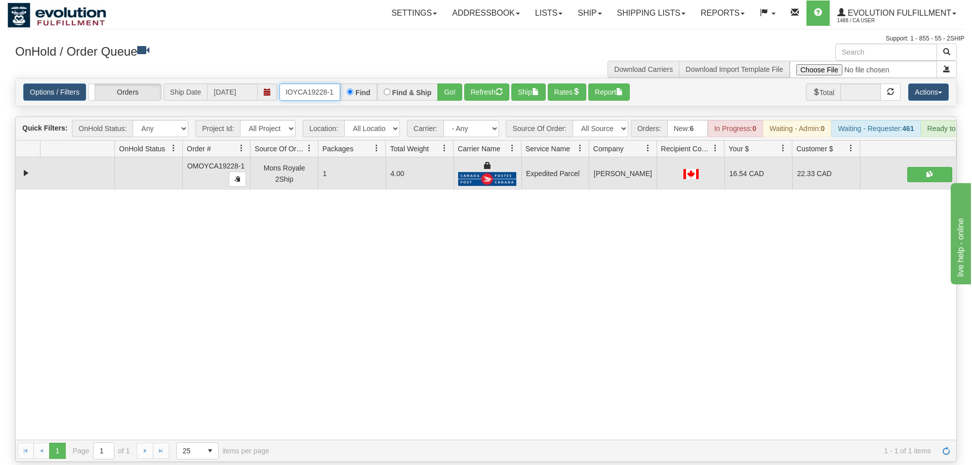
click at [315, 84] on input "OMOYCA19228-1" at bounding box center [310, 92] width 61 height 17
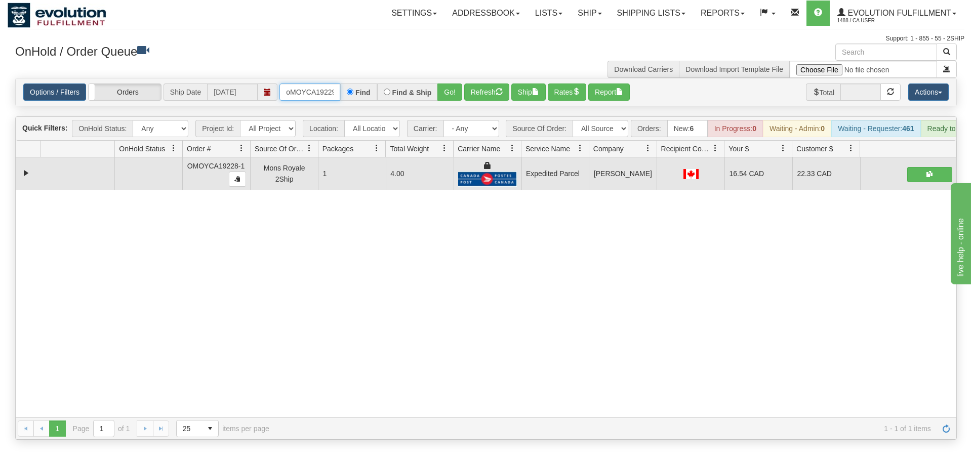
scroll to position [0, 9]
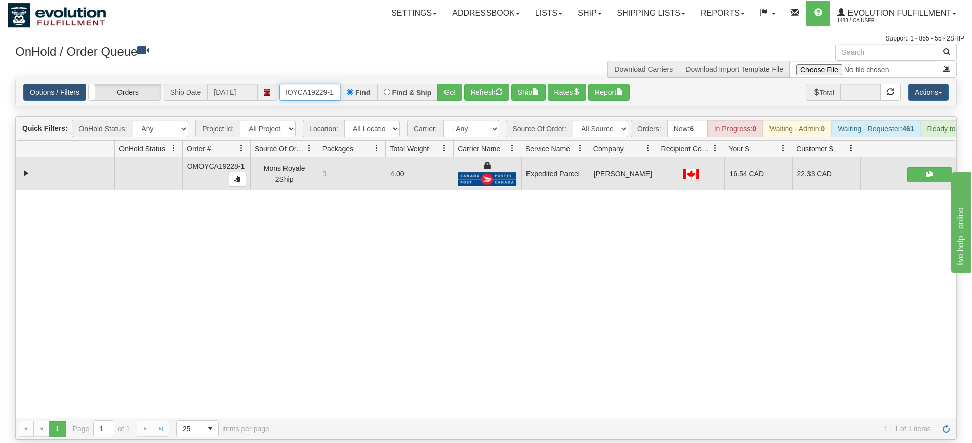
type input "oMOYCA19229-1"
click at [448, 90] on div "Options / Filters Group Shipments Orders Ship Date [DATE] oMOYCA19229-1 Find Fi…" at bounding box center [486, 91] width 941 height 27
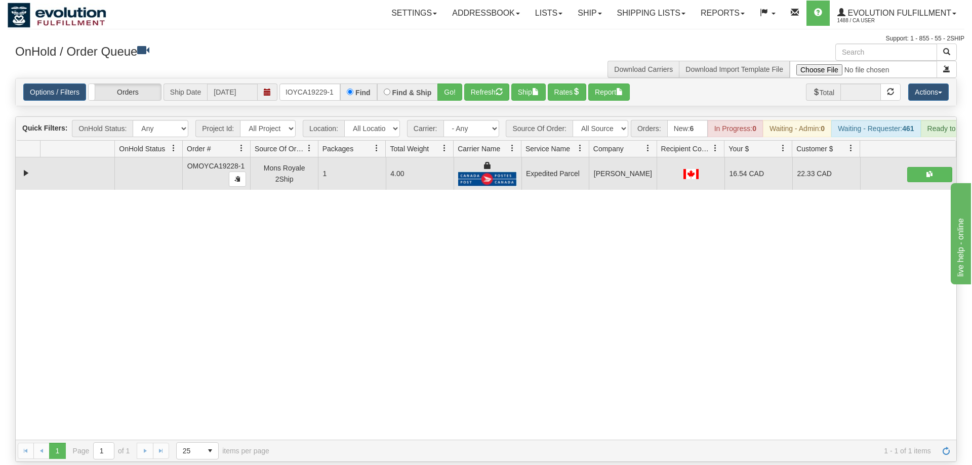
click at [448, 87] on div "Options / Filters Group Shipments Orders Ship Date [DATE] oMOYCA19229-1 Find Fi…" at bounding box center [486, 91] width 941 height 27
click at [448, 84] on button "Go!" at bounding box center [450, 92] width 25 height 17
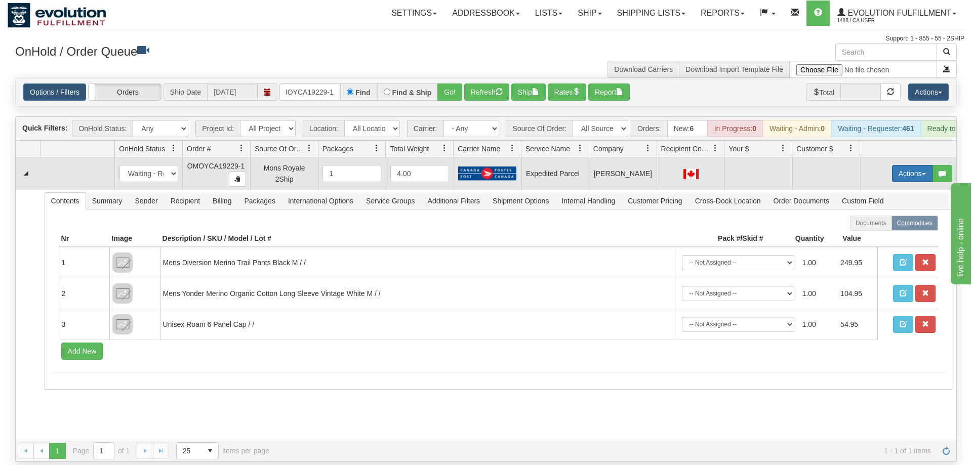
click at [900, 165] on button "Actions" at bounding box center [912, 173] width 41 height 17
click at [877, 215] on span "Rate All Services" at bounding box center [891, 219] width 61 height 8
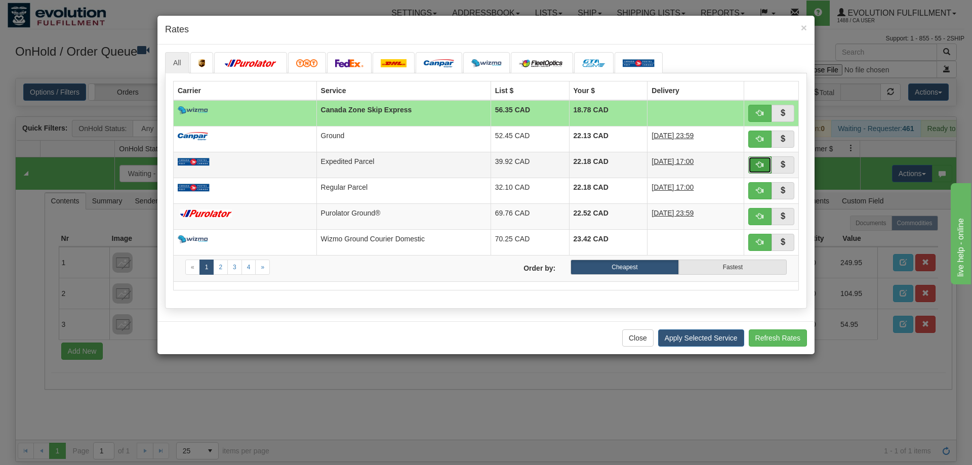
click at [763, 164] on span "button" at bounding box center [760, 164] width 7 height 7
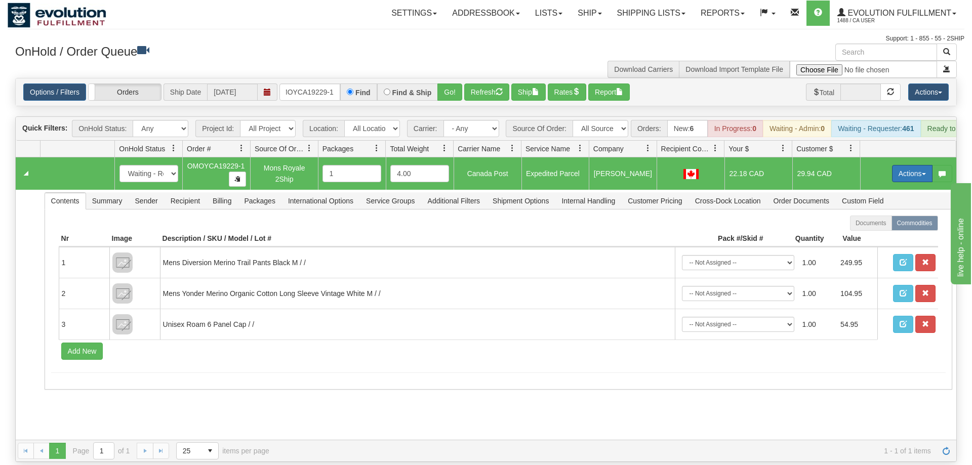
click at [892, 165] on button "Actions" at bounding box center [912, 173] width 41 height 17
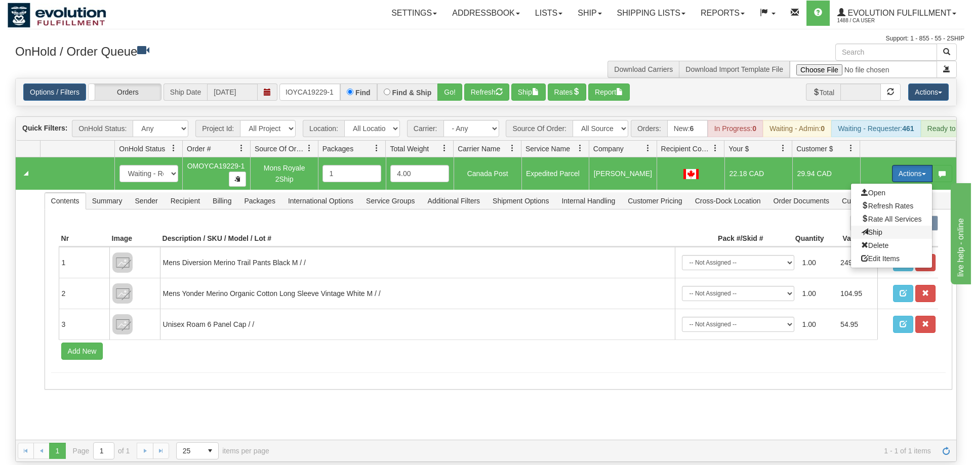
click at [861, 228] on span at bounding box center [864, 231] width 7 height 7
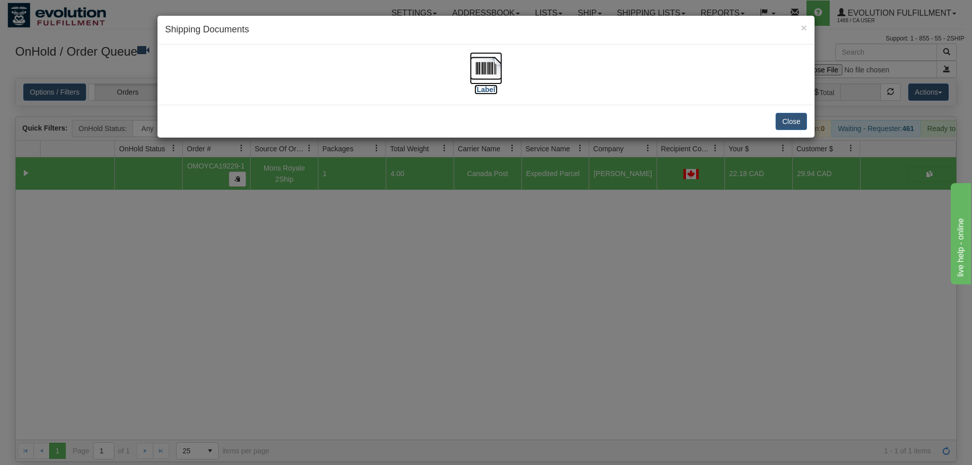
click at [478, 72] on img at bounding box center [486, 68] width 32 height 32
click at [466, 336] on div "× Shipping Documents [Label] Close" at bounding box center [486, 232] width 972 height 465
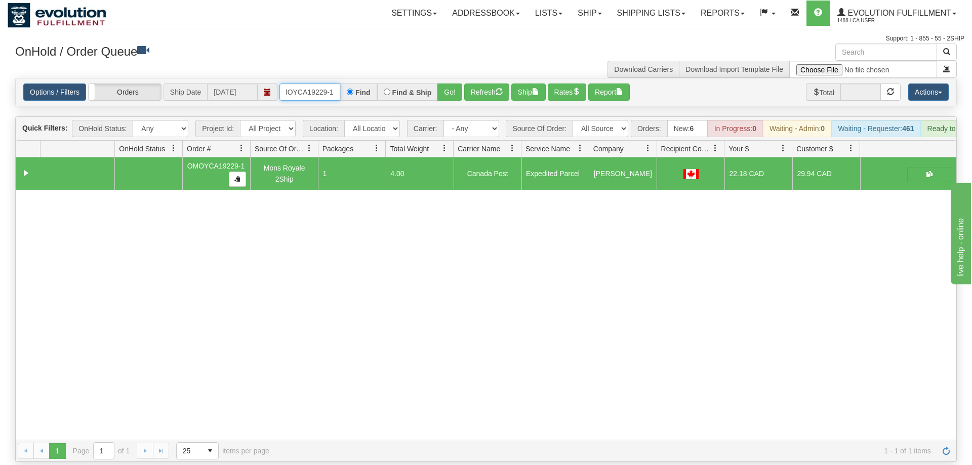
click at [326, 84] on input "oMOYCA19229-1" at bounding box center [310, 92] width 61 height 17
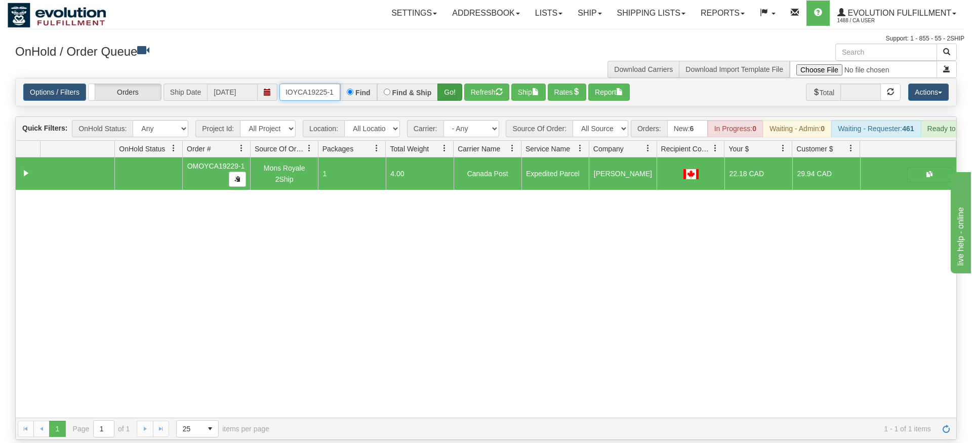
type input "OMOYCA19225-1"
click at [444, 101] on div "Is equal to Is not equal to Contains Does not contains CAD USD EUR ZAR [PERSON_…" at bounding box center [486, 259] width 957 height 362
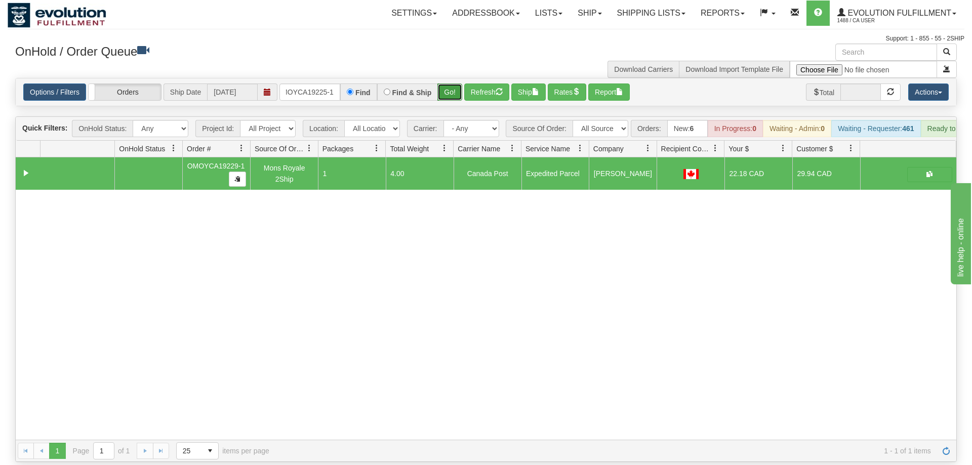
click at [445, 84] on button "Go!" at bounding box center [450, 92] width 25 height 17
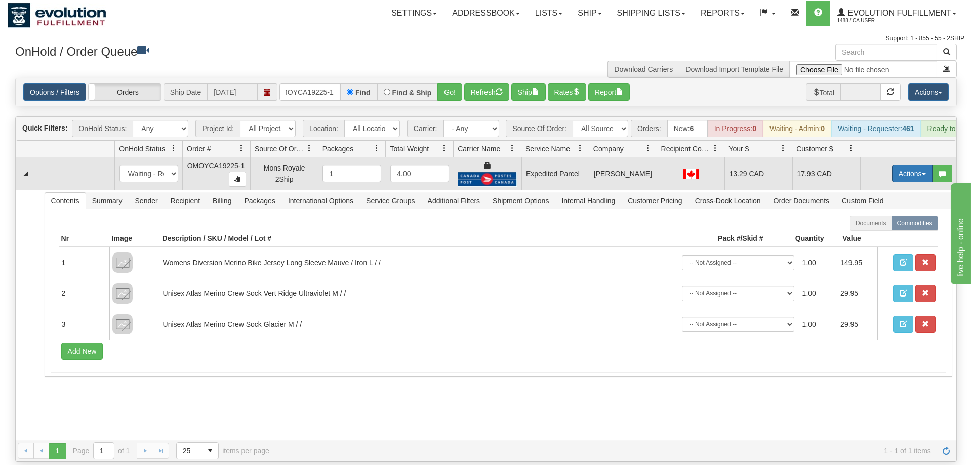
click at [912, 165] on button "Actions" at bounding box center [912, 173] width 41 height 17
click at [880, 228] on span "Ship" at bounding box center [871, 232] width 21 height 8
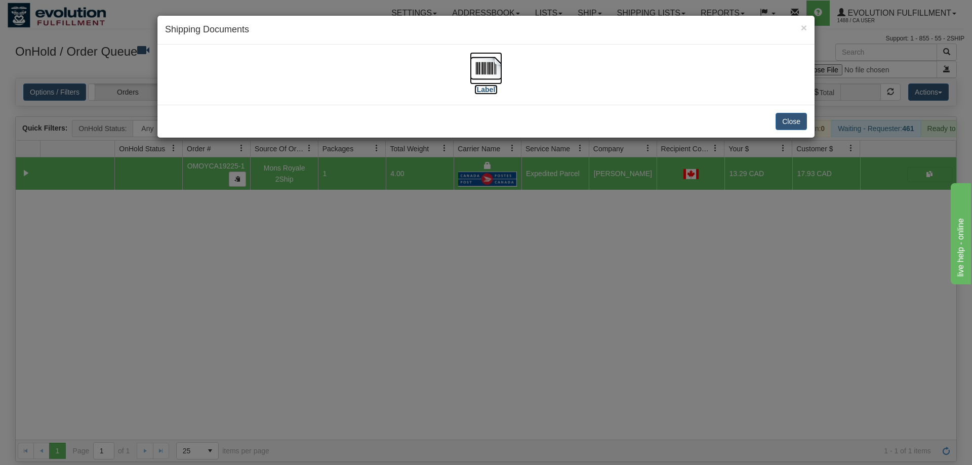
click at [496, 68] on img at bounding box center [486, 68] width 32 height 32
drag, startPoint x: 535, startPoint y: 266, endPoint x: 414, endPoint y: 152, distance: 166.6
click at [532, 265] on div "× Shipping Documents [Label] Close" at bounding box center [486, 232] width 972 height 465
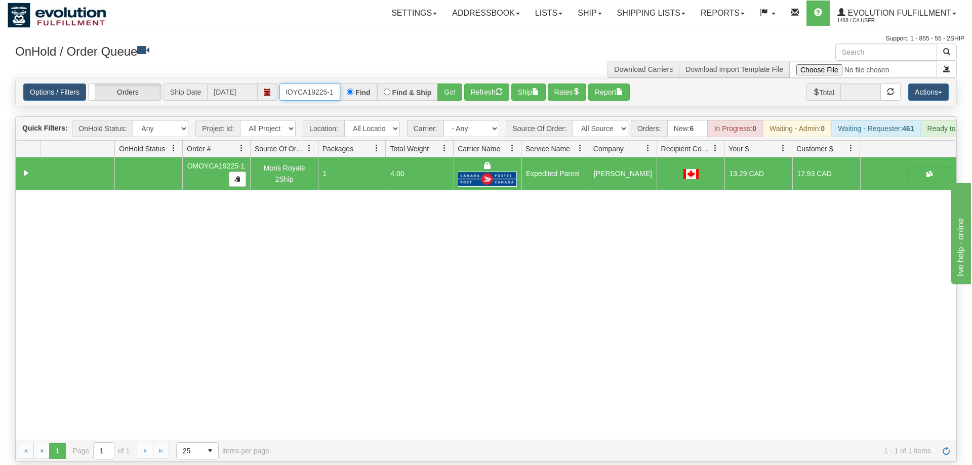
click at [325, 84] on input "OMOYCA19225-1" at bounding box center [310, 92] width 61 height 17
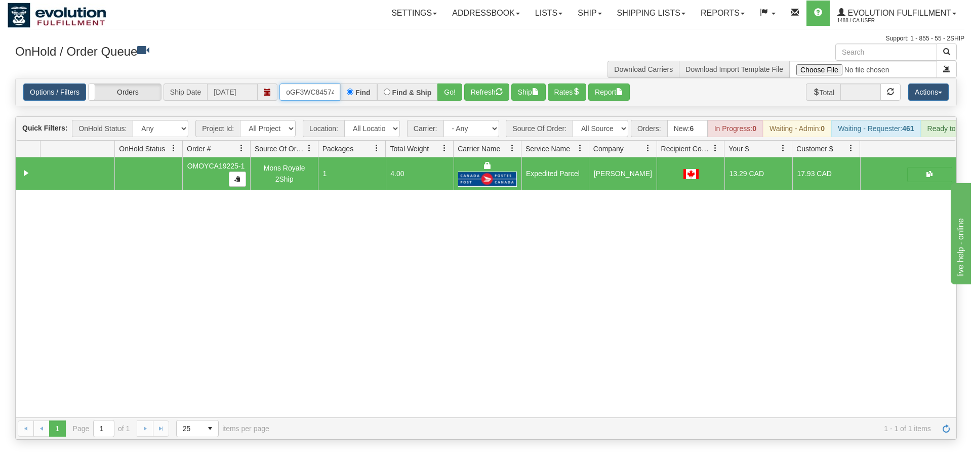
scroll to position [0, 8]
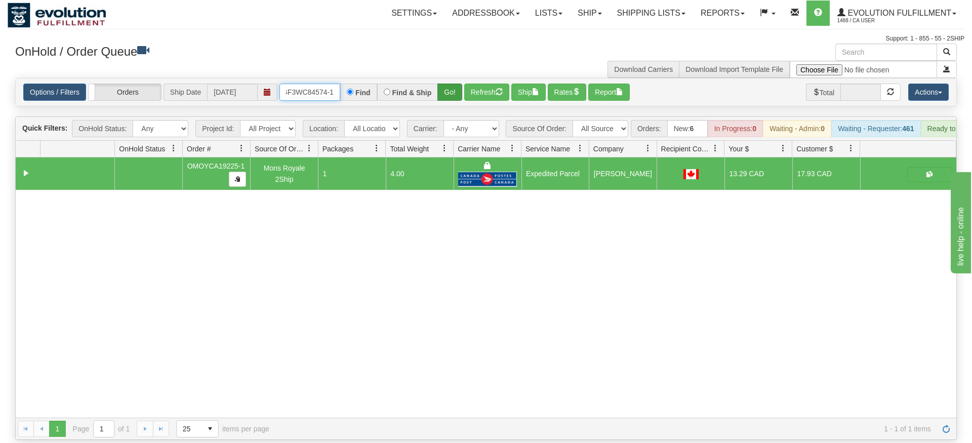
type input "oGF3WC84574-1"
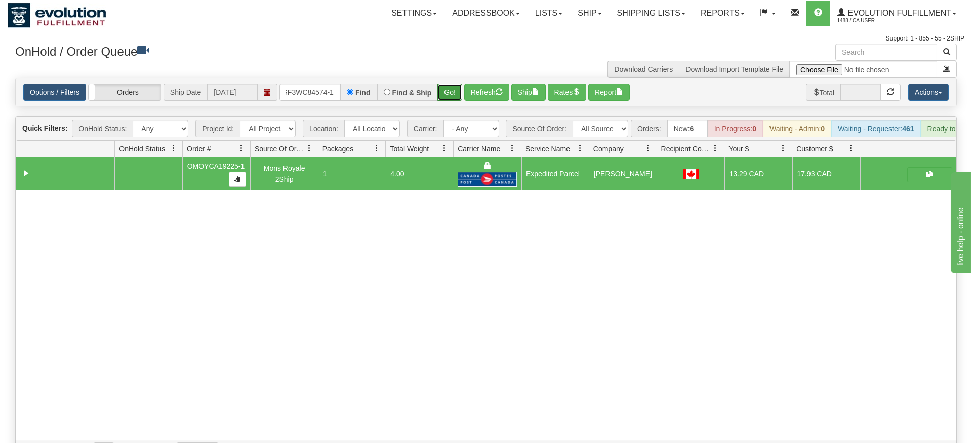
click at [448, 95] on div "Is equal to Is not equal to Contains Does not contains CAD USD EUR ZAR [PERSON_…" at bounding box center [486, 270] width 957 height 384
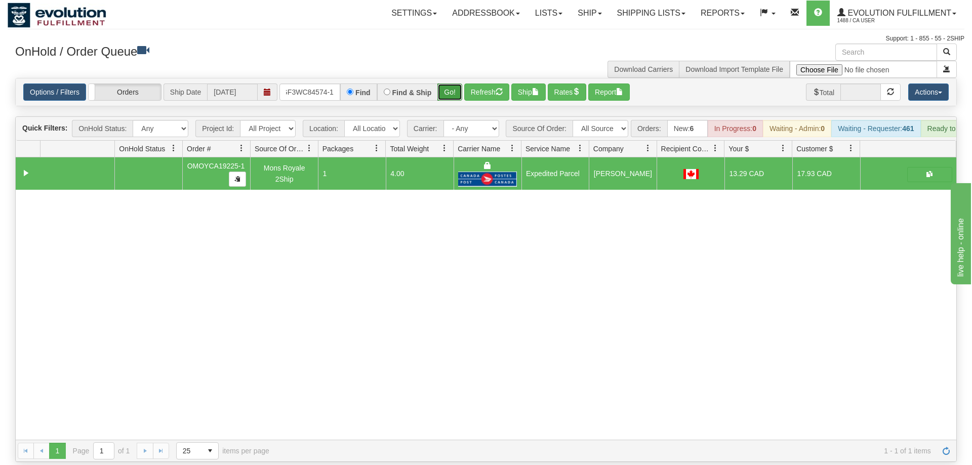
click at [451, 84] on button "Go!" at bounding box center [450, 92] width 25 height 17
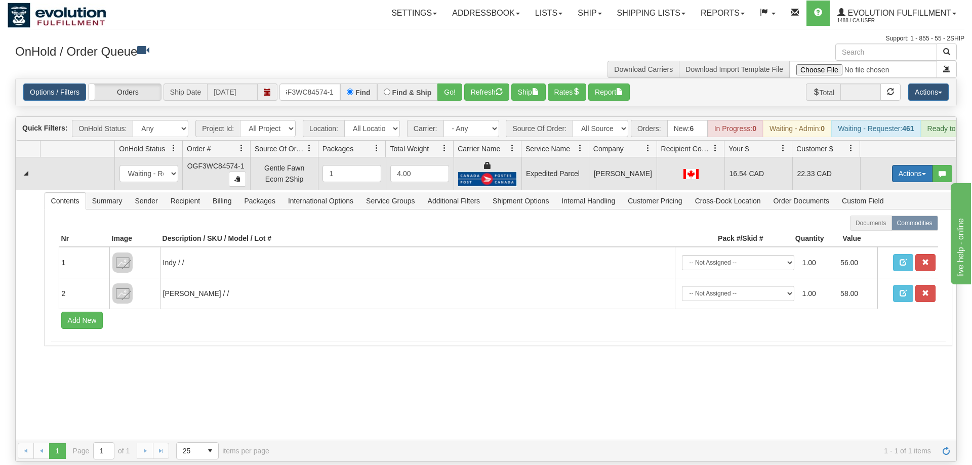
click at [898, 165] on button "Actions" at bounding box center [912, 173] width 41 height 17
click at [876, 228] on span "Ship" at bounding box center [871, 232] width 21 height 8
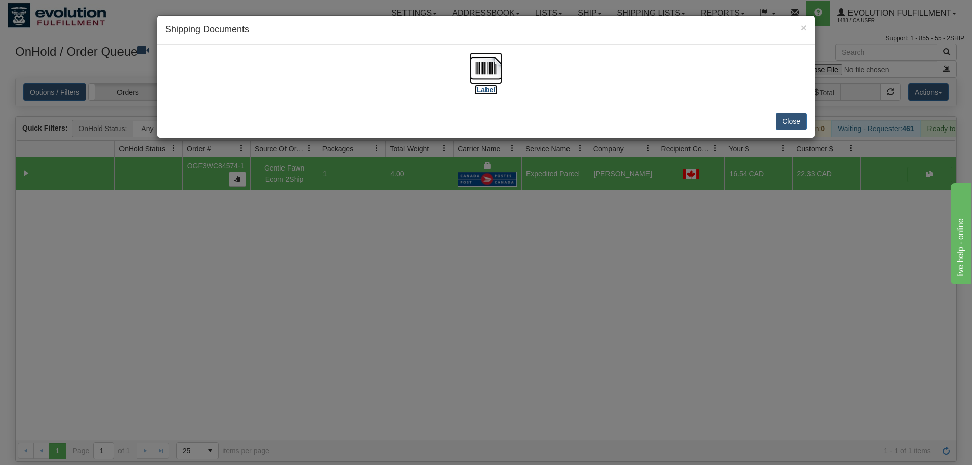
click at [479, 74] on img at bounding box center [486, 68] width 32 height 32
click at [475, 435] on div "× Shipping Documents [Label] Close" at bounding box center [486, 232] width 972 height 465
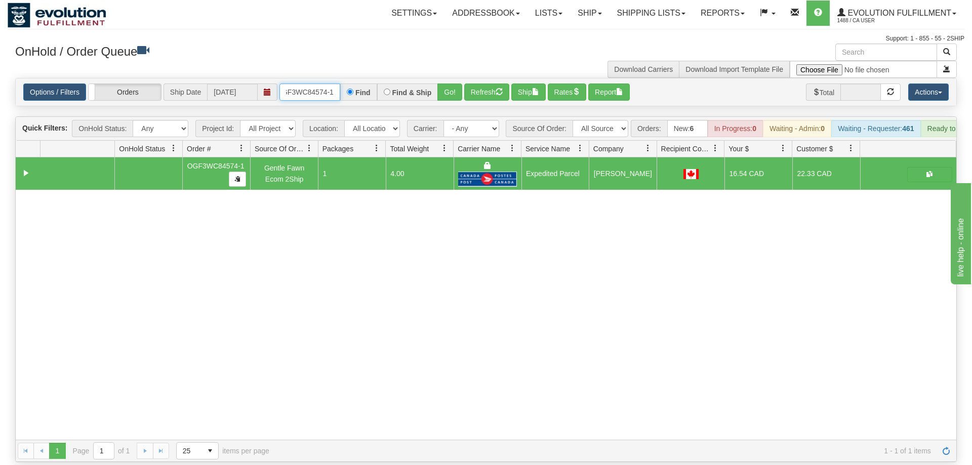
click at [314, 84] on input "oGF3WC84574-1" at bounding box center [310, 92] width 61 height 17
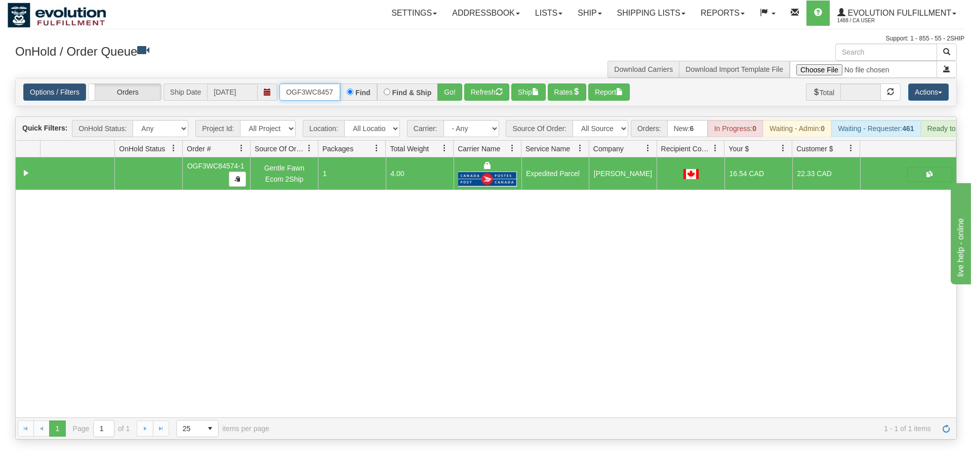
scroll to position [0, 10]
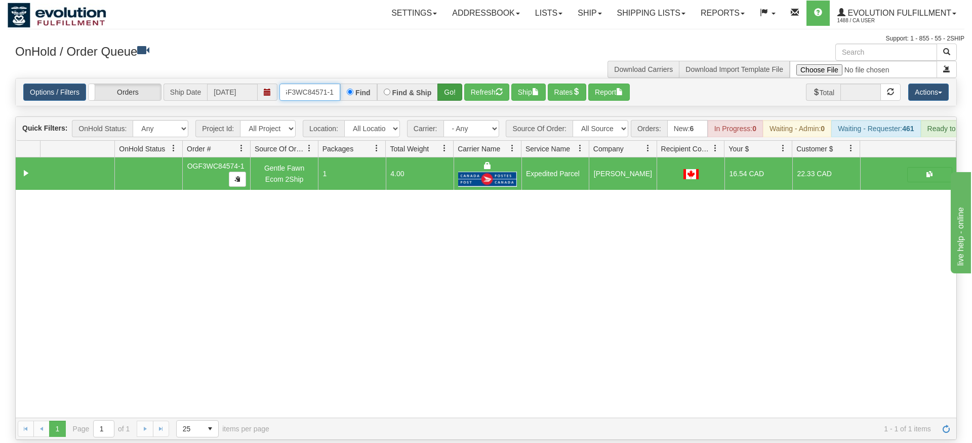
type input "OGF3WC84571-1"
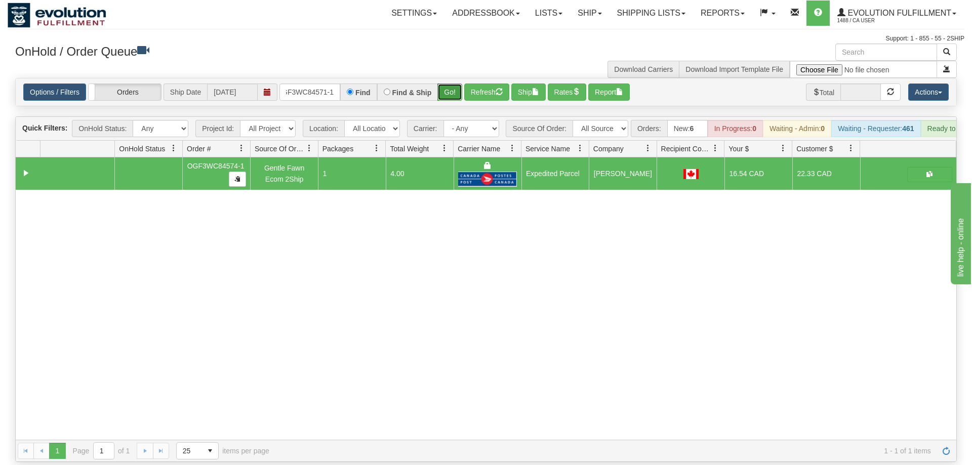
click at [447, 96] on div "Is equal to Is not equal to Contains Does not contains CAD USD EUR ZAR [PERSON_…" at bounding box center [486, 270] width 957 height 384
click at [450, 84] on button "Go!" at bounding box center [450, 92] width 25 height 17
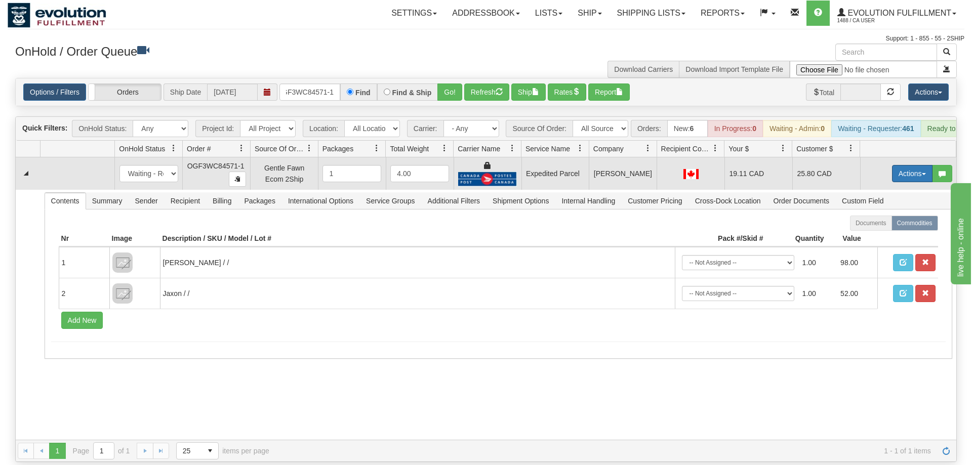
click at [897, 165] on button "Actions" at bounding box center [912, 173] width 41 height 17
click at [872, 228] on span "Ship" at bounding box center [871, 232] width 21 height 8
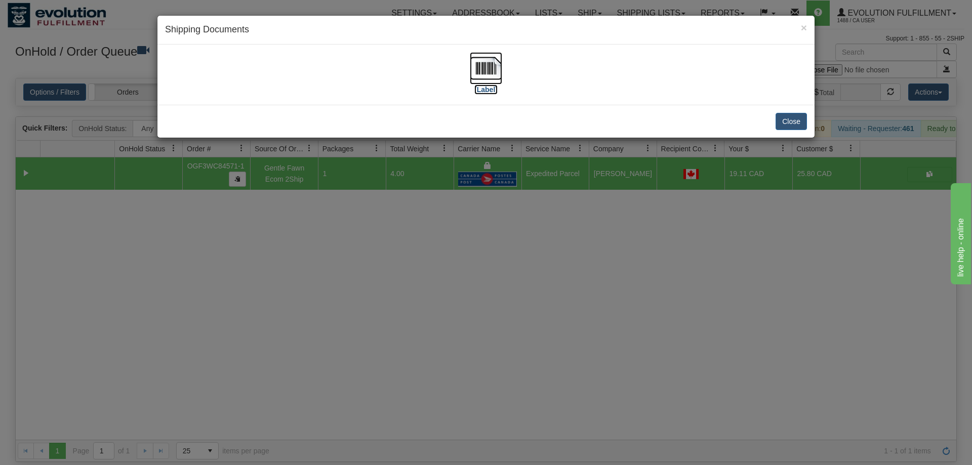
click at [477, 59] on img at bounding box center [486, 68] width 32 height 32
click at [440, 346] on div "× Shipping Documents [Label] Close" at bounding box center [486, 232] width 972 height 465
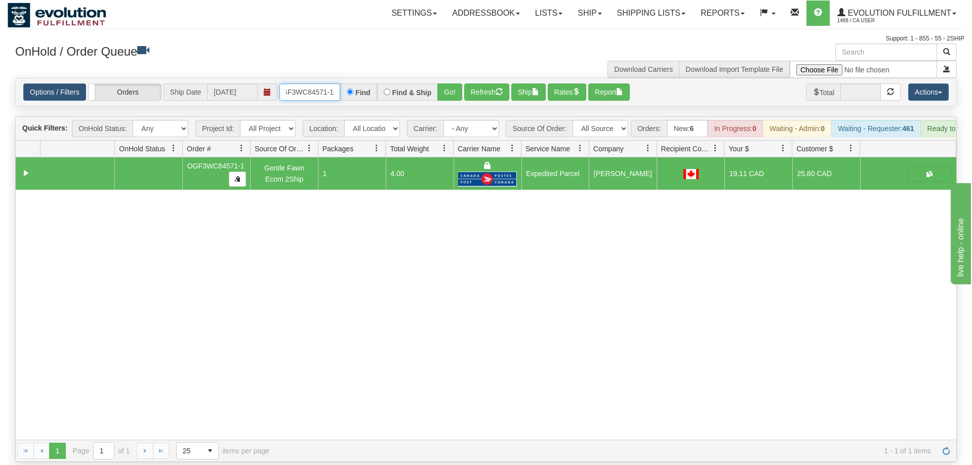
click at [321, 84] on input "OGF3WC84571-1" at bounding box center [310, 92] width 61 height 17
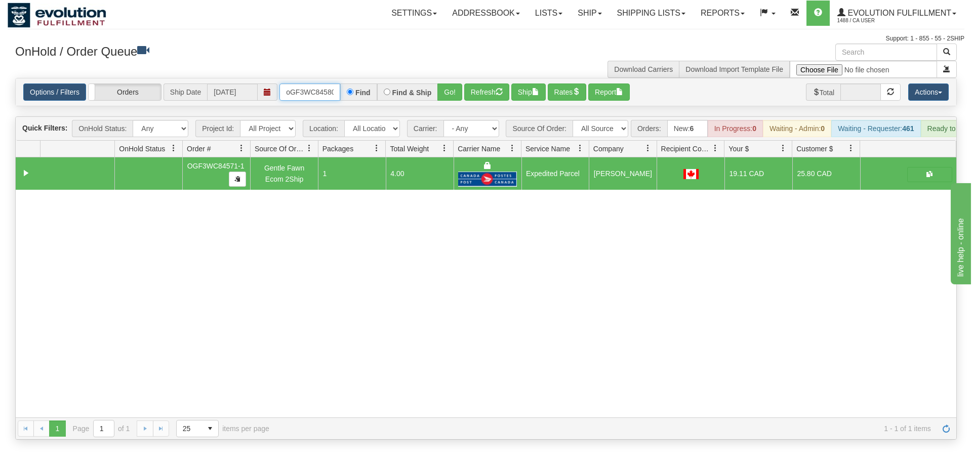
scroll to position [0, 8]
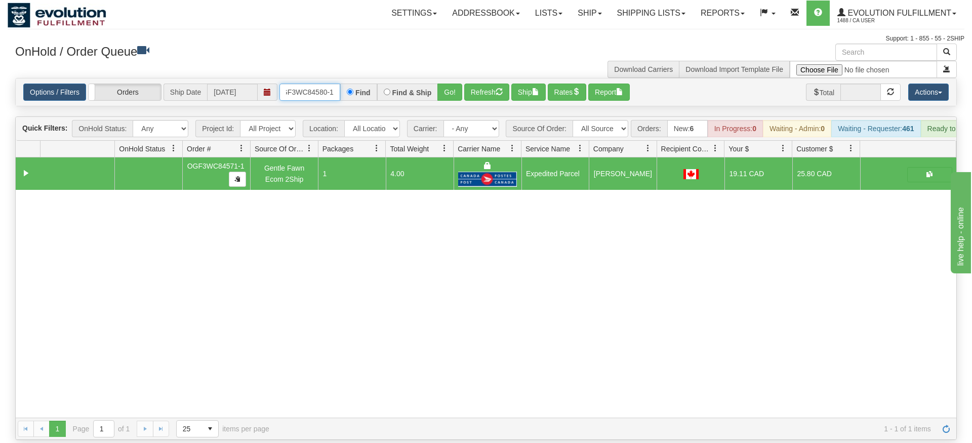
type input "oGF3WC84580-1"
click at [458, 100] on div "Is equal to Is not equal to Contains Does not contains CAD USD EUR ZAR [PERSON_…" at bounding box center [486, 259] width 957 height 362
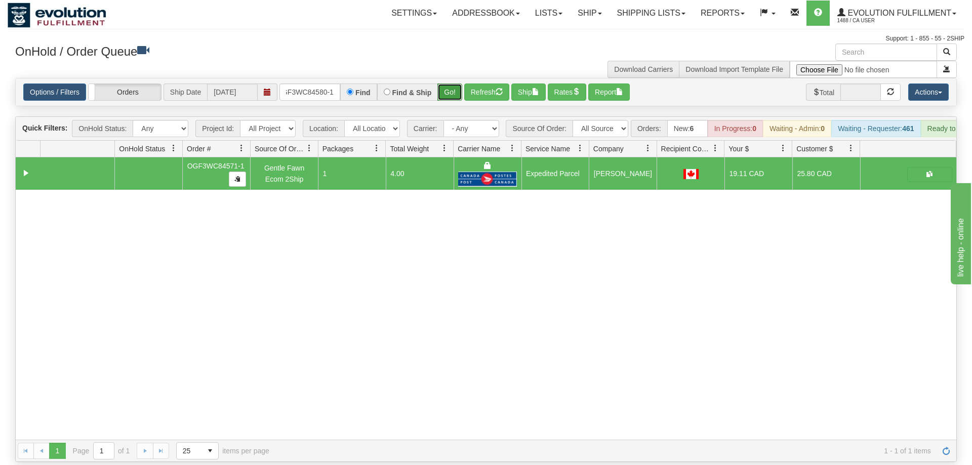
click at [452, 84] on button "Go!" at bounding box center [450, 92] width 25 height 17
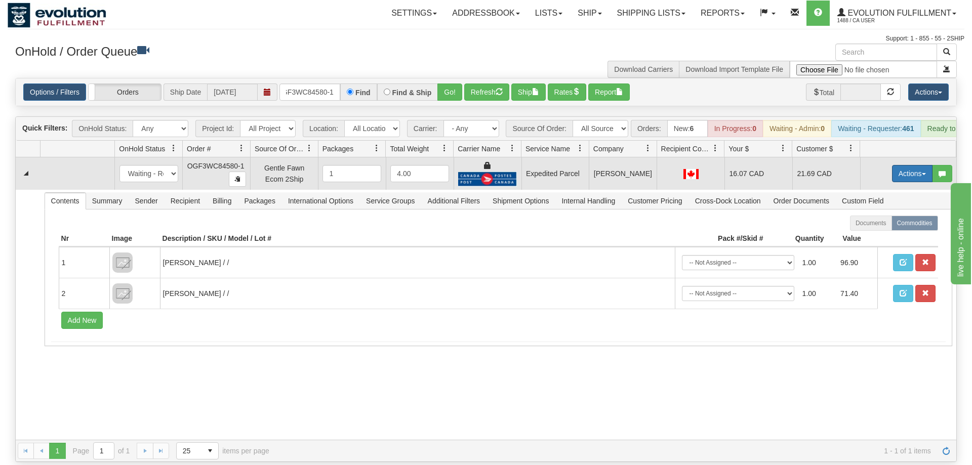
click at [897, 165] on button "Actions" at bounding box center [912, 173] width 41 height 17
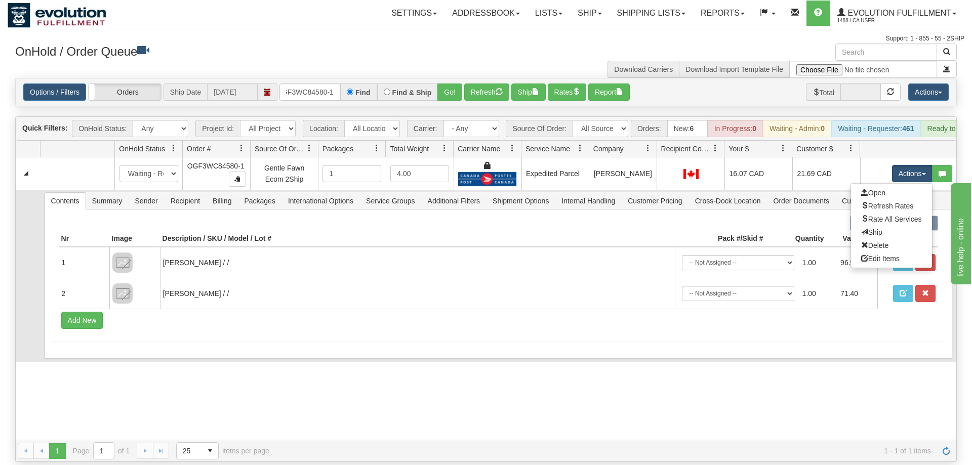
click at [882, 226] on link "Ship" at bounding box center [891, 232] width 81 height 13
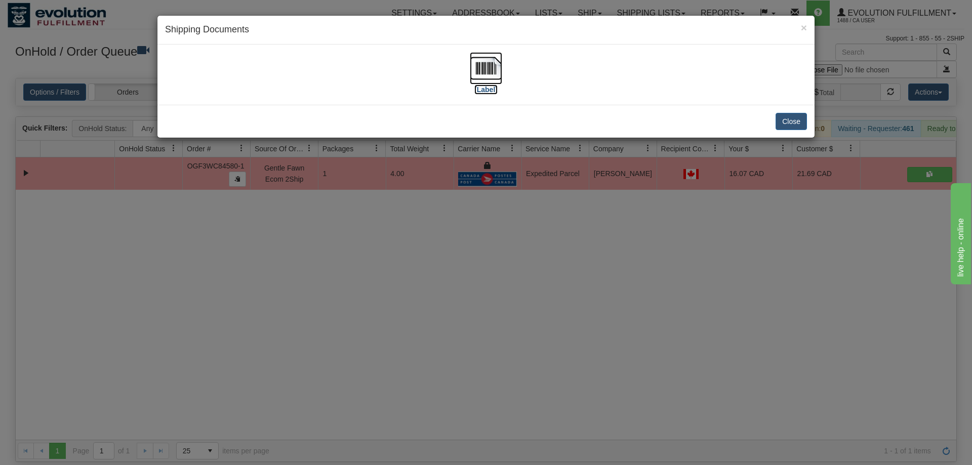
click at [491, 67] on img at bounding box center [486, 68] width 32 height 32
drag, startPoint x: 340, startPoint y: 271, endPoint x: 294, endPoint y: 81, distance: 196.0
click at [341, 259] on div "× Shipping Documents [Label] Close" at bounding box center [486, 232] width 972 height 465
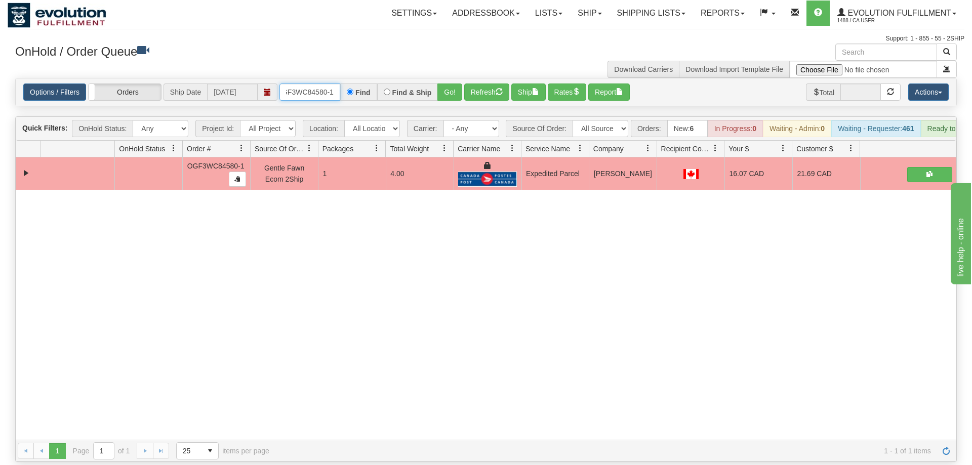
click at [309, 84] on input "oGF3WC84580-1" at bounding box center [310, 92] width 61 height 17
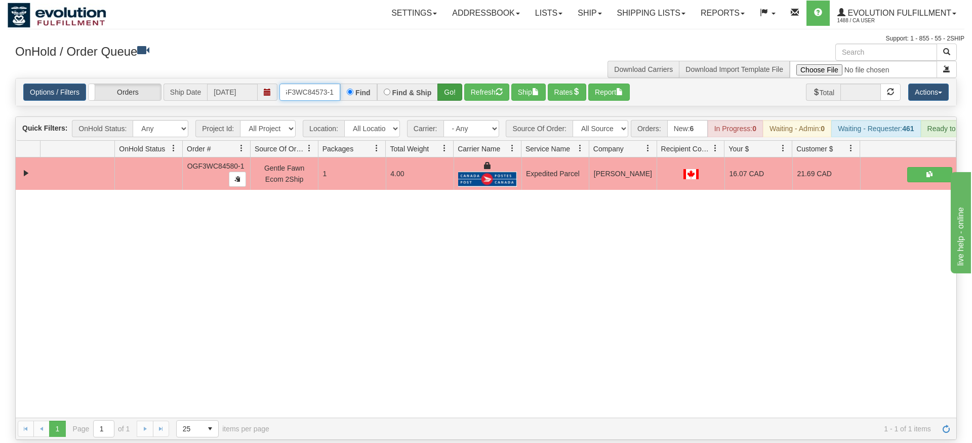
type input "OGF3WC84573-1"
click at [453, 99] on div "Is equal to Is not equal to Contains Does not contains CAD USD EUR ZAR [PERSON_…" at bounding box center [486, 259] width 957 height 362
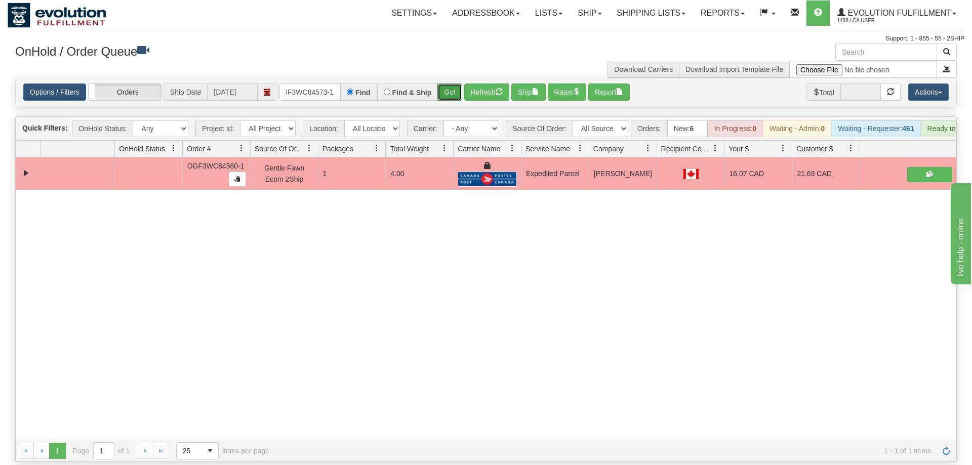
click at [450, 84] on button "Go!" at bounding box center [450, 92] width 25 height 17
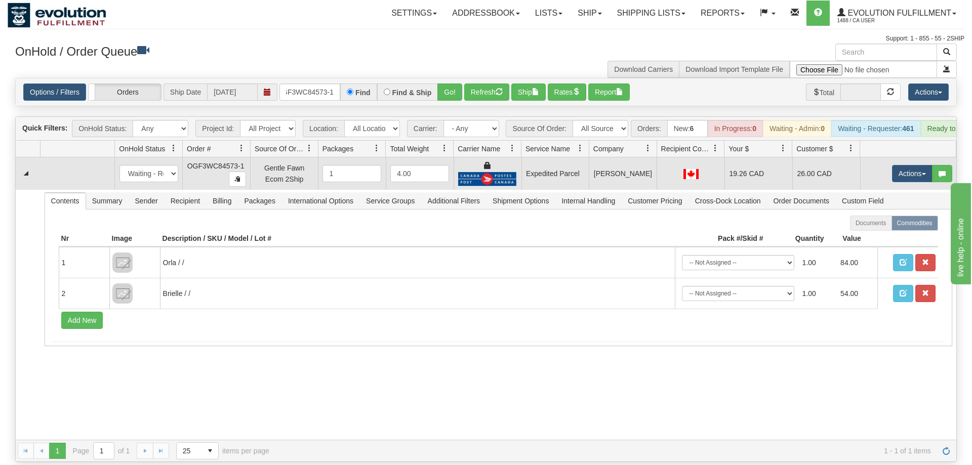
click at [889, 157] on td "Actions Open Refresh Rates Rate All Services Ship Delete Edit Items" at bounding box center [908, 173] width 96 height 32
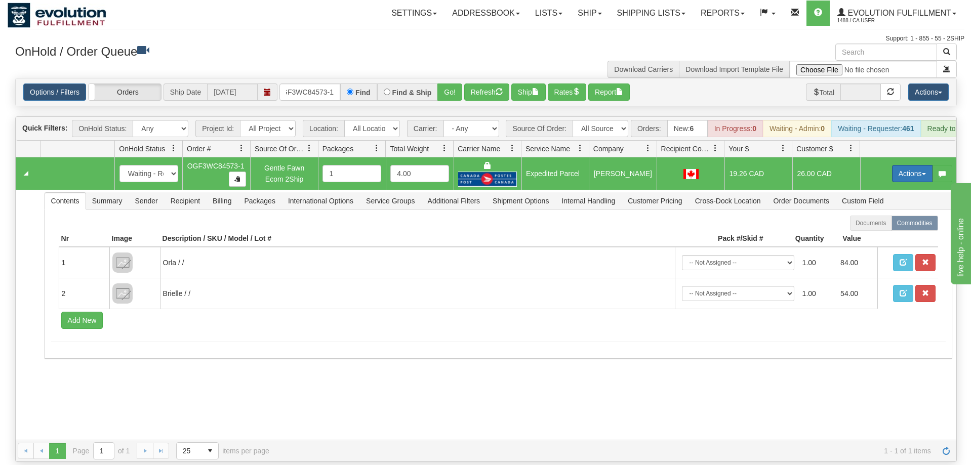
click at [897, 165] on button "Actions" at bounding box center [912, 173] width 41 height 17
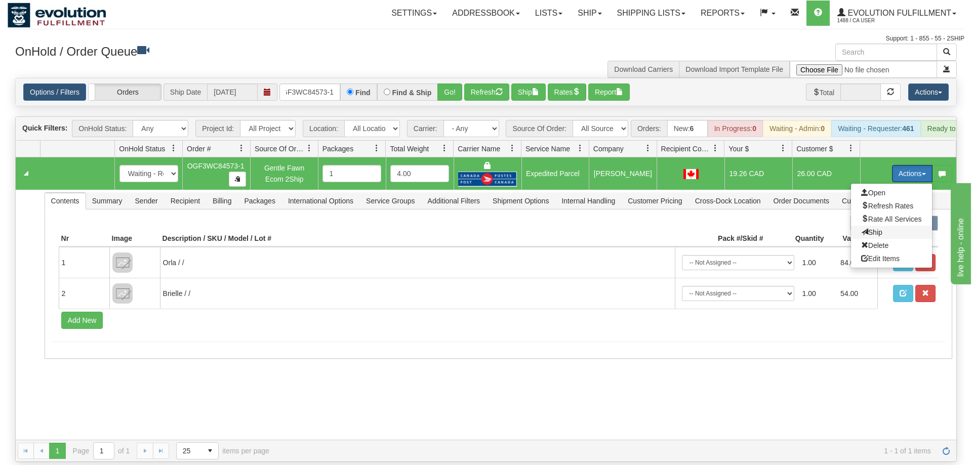
click at [874, 228] on span "Ship" at bounding box center [871, 232] width 21 height 8
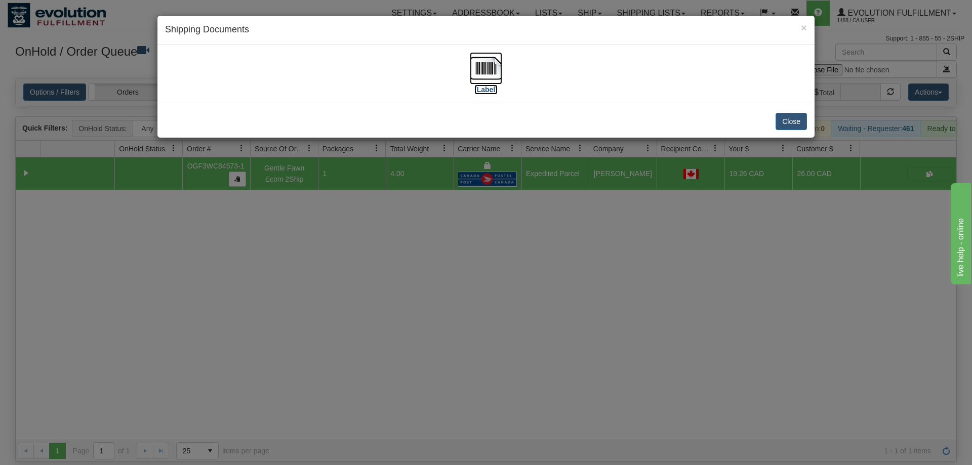
click at [486, 89] on label "[Label]" at bounding box center [485, 90] width 23 height 10
drag, startPoint x: 474, startPoint y: 331, endPoint x: 310, endPoint y: 89, distance: 292.4
click at [473, 326] on div "× Shipping Documents [Label] Close" at bounding box center [486, 232] width 972 height 465
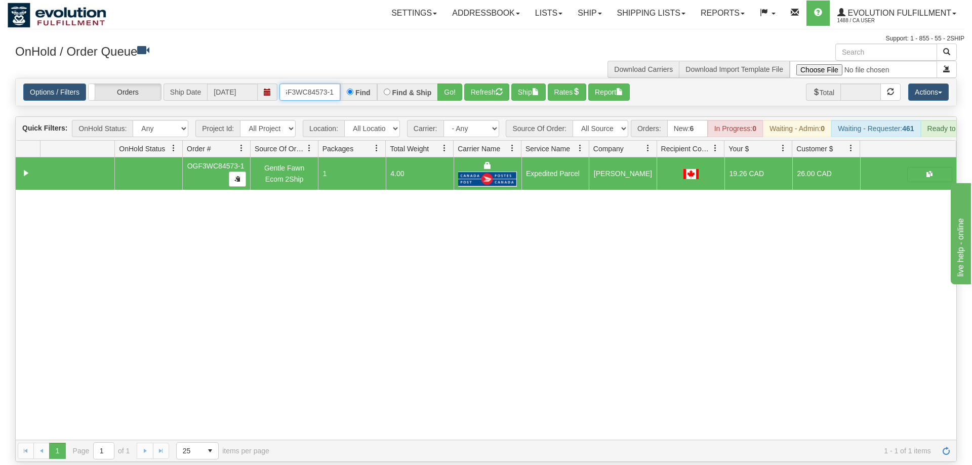
click at [300, 84] on input "OGF3WC84573-1" at bounding box center [310, 92] width 61 height 17
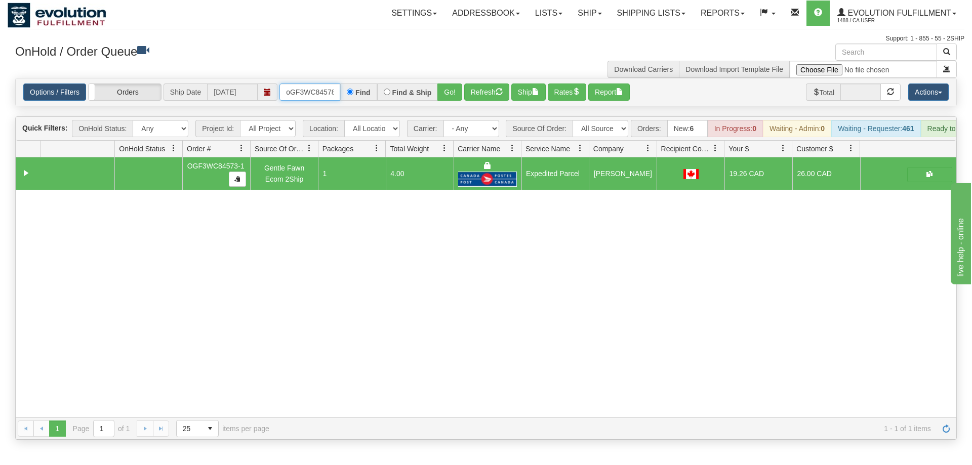
scroll to position [0, 8]
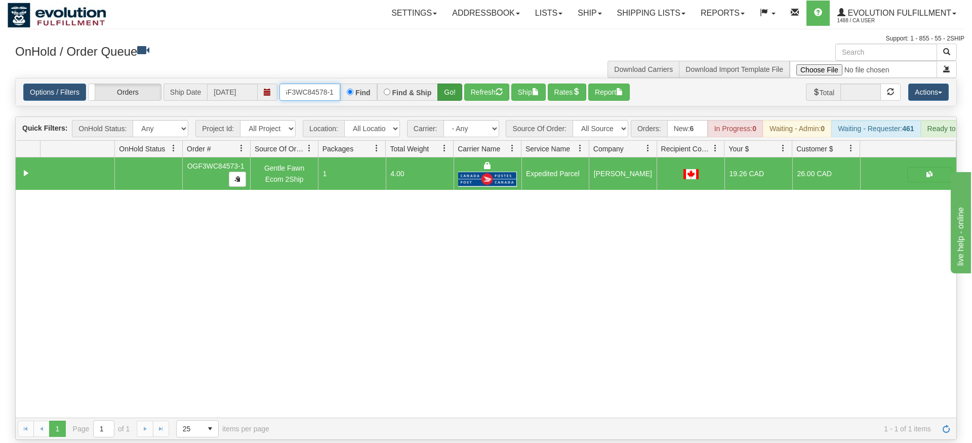
type input "oGF3WC84578-1"
drag, startPoint x: 462, startPoint y: 77, endPoint x: 441, endPoint y: 86, distance: 22.9
click at [461, 99] on div "Is equal to Is not equal to Contains Does not contains CAD USD EUR ZAR [PERSON_…" at bounding box center [486, 259] width 957 height 362
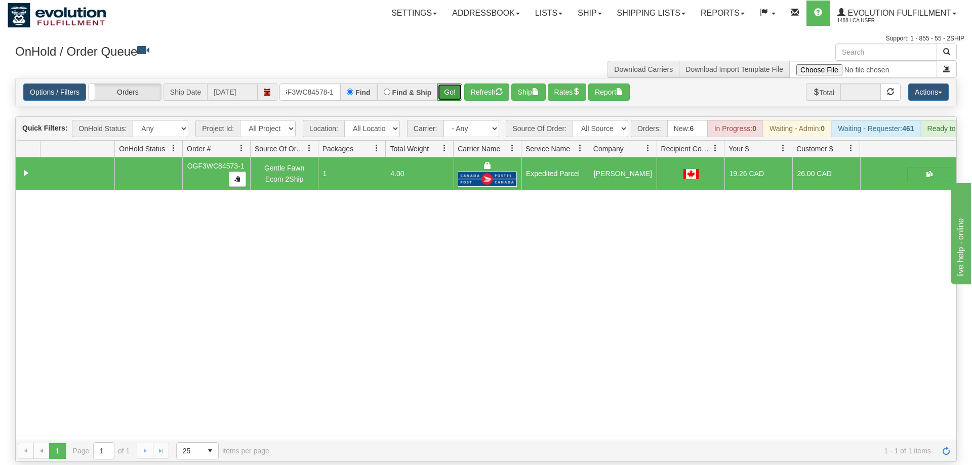
click at [441, 84] on button "Go!" at bounding box center [450, 92] width 25 height 17
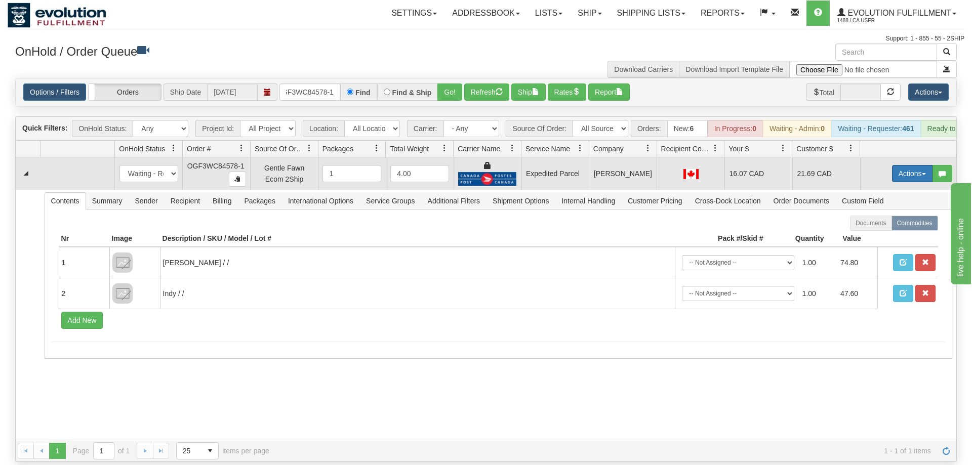
click at [896, 165] on button "Actions" at bounding box center [912, 173] width 41 height 17
click at [877, 228] on span "Ship" at bounding box center [871, 232] width 21 height 8
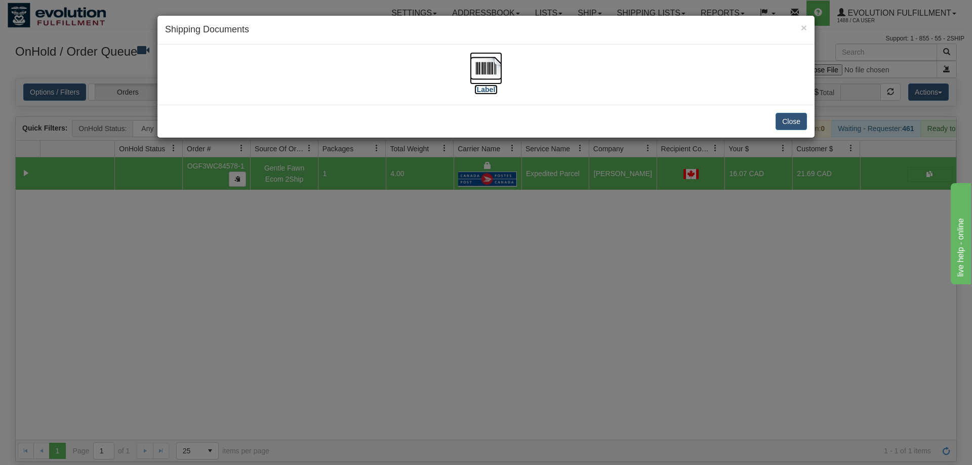
click at [483, 63] on img at bounding box center [486, 68] width 32 height 32
drag, startPoint x: 513, startPoint y: 260, endPoint x: 407, endPoint y: 133, distance: 166.1
click at [512, 256] on div "× Shipping Documents [Label] Close" at bounding box center [486, 232] width 972 height 465
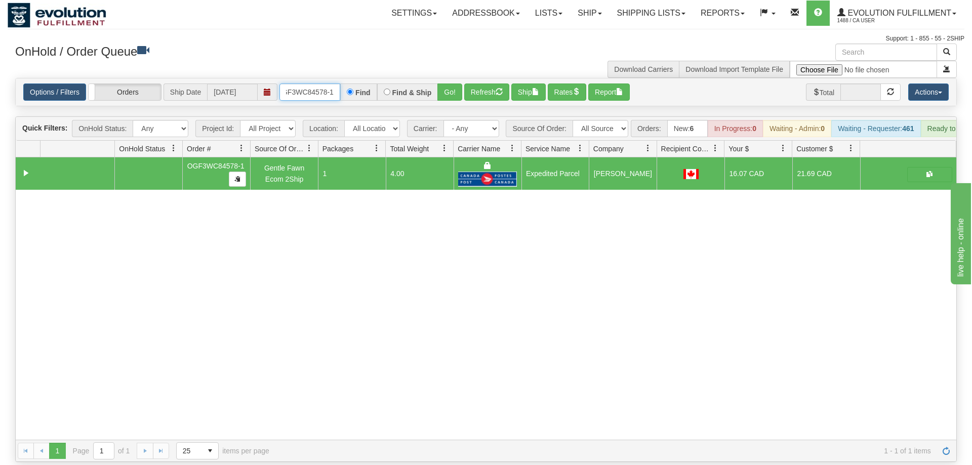
click at [312, 84] on input "oGF3WC84578-1" at bounding box center [310, 92] width 61 height 17
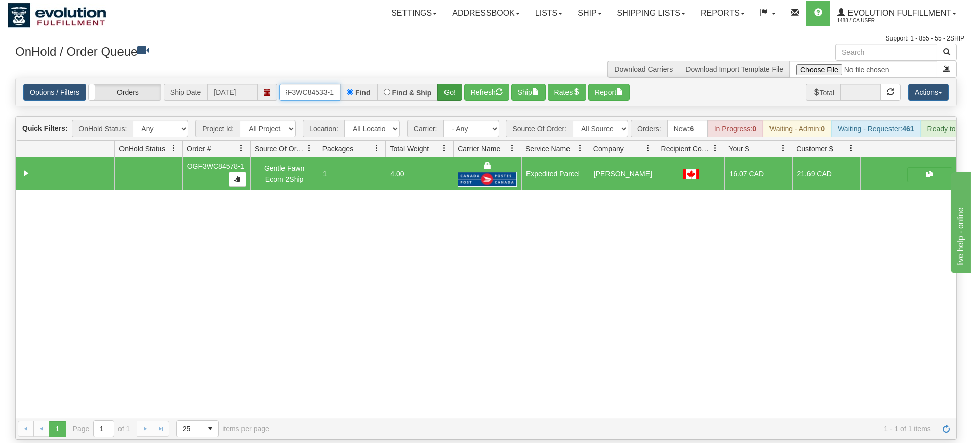
type input "OGF3WC84533-1"
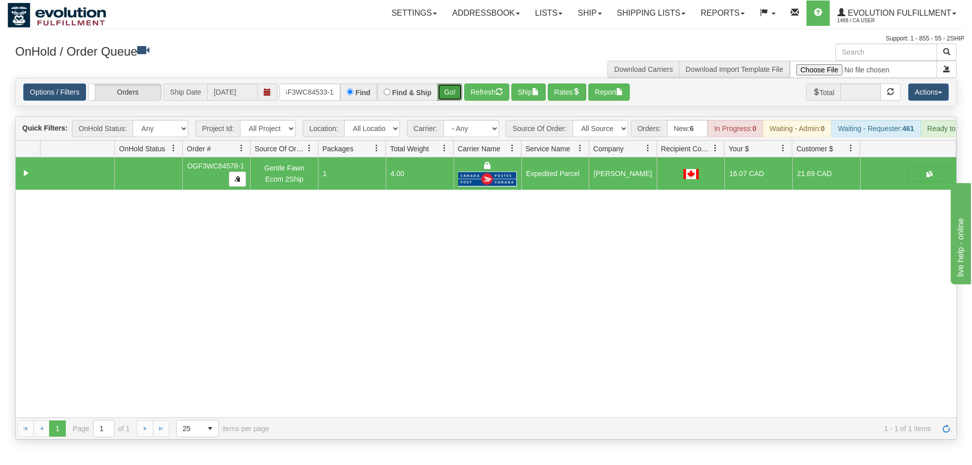
drag, startPoint x: 455, startPoint y: 76, endPoint x: 450, endPoint y: 74, distance: 5.3
click at [454, 98] on div "Is equal to Is not equal to Contains Does not contains CAD USD EUR ZAR [PERSON_…" at bounding box center [486, 259] width 957 height 362
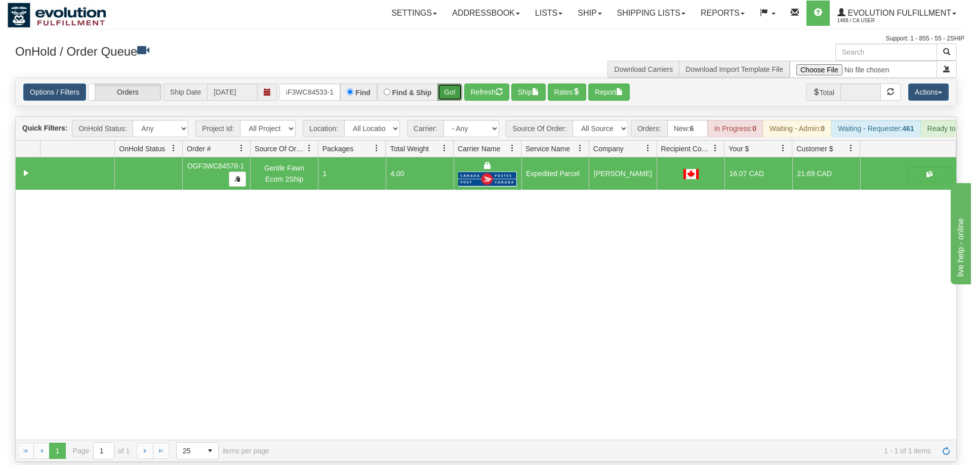
click at [451, 84] on button "Go!" at bounding box center [450, 92] width 25 height 17
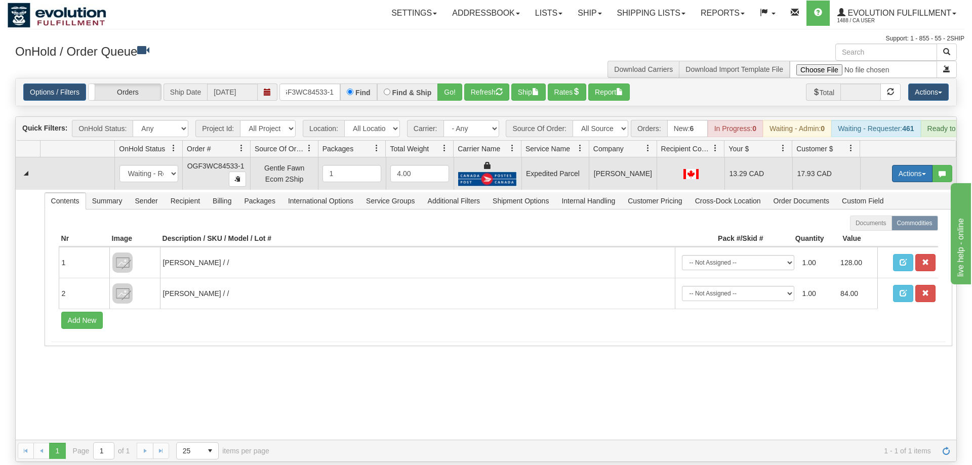
click at [921, 165] on button "Actions" at bounding box center [912, 173] width 41 height 17
click at [885, 226] on link "Ship" at bounding box center [891, 232] width 81 height 13
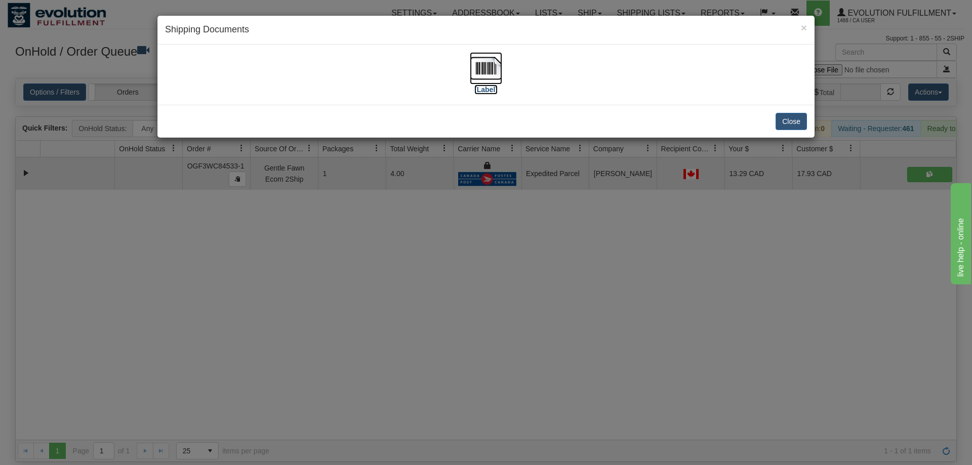
click at [495, 84] on img at bounding box center [486, 68] width 32 height 32
drag, startPoint x: 443, startPoint y: 275, endPoint x: 352, endPoint y: 161, distance: 145.9
click at [442, 270] on div "× Shipping Documents [Label] Close" at bounding box center [486, 232] width 972 height 465
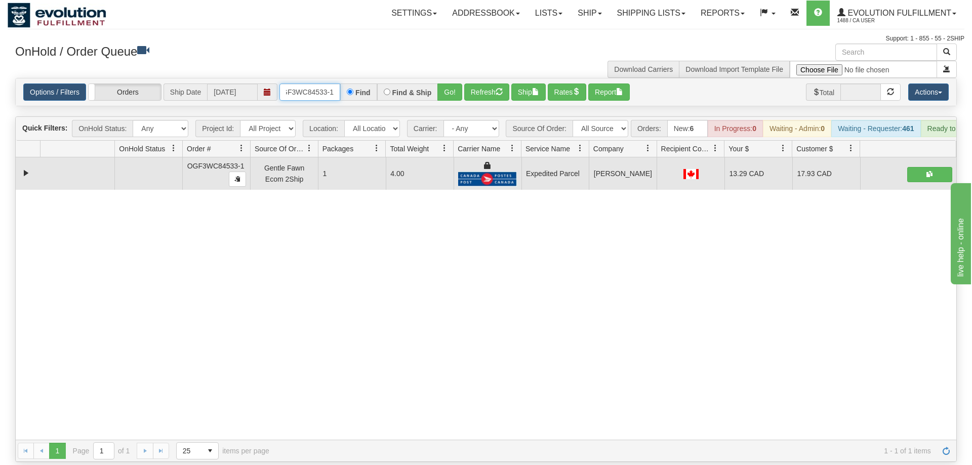
click at [316, 84] on input "OGF3WC84533-1" at bounding box center [310, 92] width 61 height 17
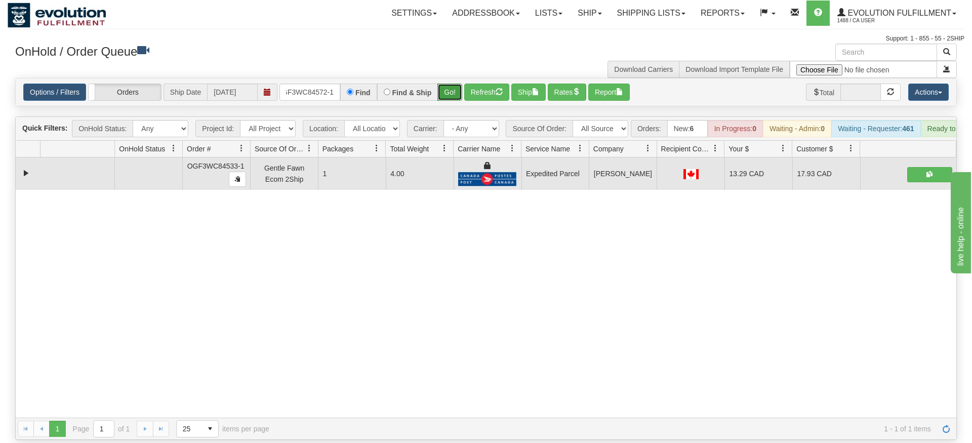
click at [447, 96] on div "Is equal to Is not equal to Contains Does not contains CAD USD EUR ZAR [PERSON_…" at bounding box center [486, 259] width 957 height 362
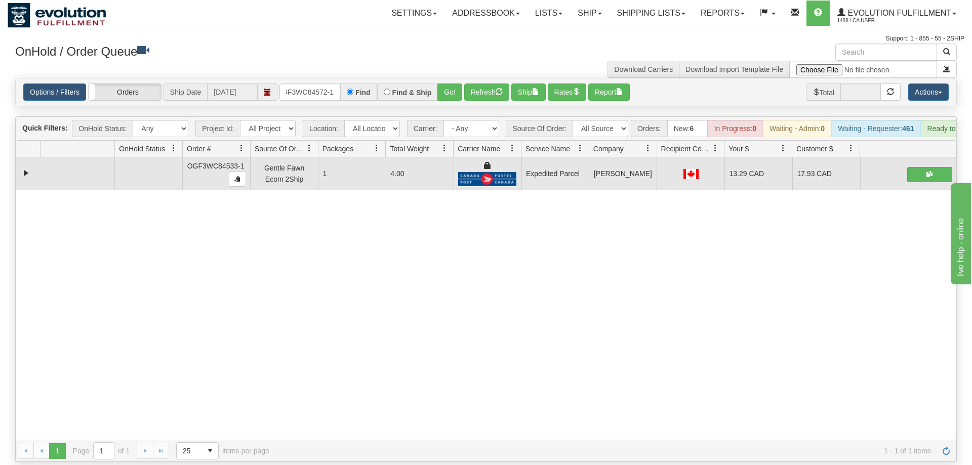
click at [440, 54] on h3 "OnHold / Order Queue" at bounding box center [246, 51] width 463 height 15
click at [450, 84] on button "Go!" at bounding box center [450, 92] width 25 height 17
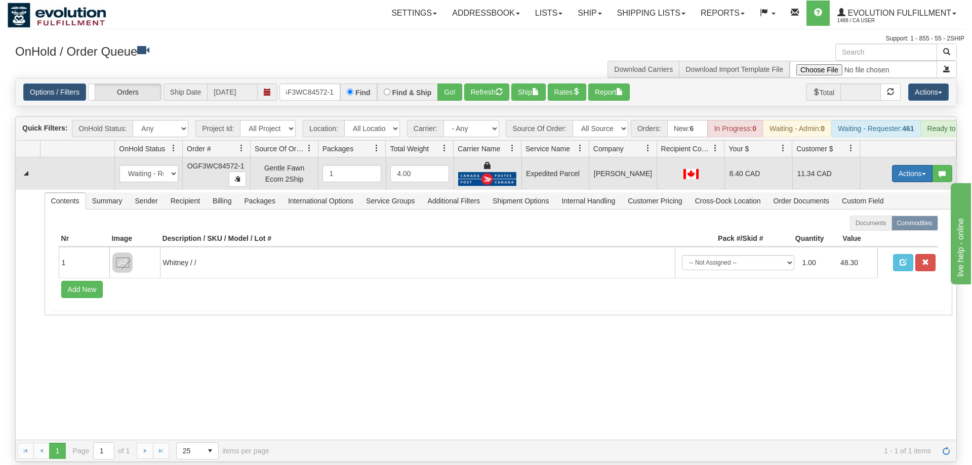
click at [903, 165] on button "Actions" at bounding box center [912, 173] width 41 height 17
click at [896, 226] on link "Ship" at bounding box center [891, 232] width 81 height 13
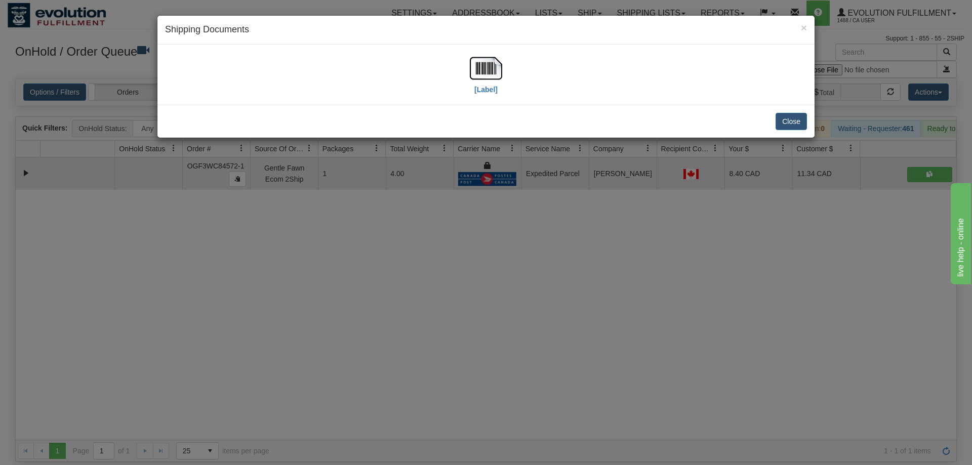
click at [467, 67] on div "[Label]" at bounding box center [486, 74] width 642 height 45
click at [485, 76] on img at bounding box center [486, 68] width 32 height 32
drag, startPoint x: 422, startPoint y: 297, endPoint x: 381, endPoint y: 104, distance: 196.6
click at [422, 292] on div "× Shipping Documents [Label] Close" at bounding box center [486, 232] width 972 height 465
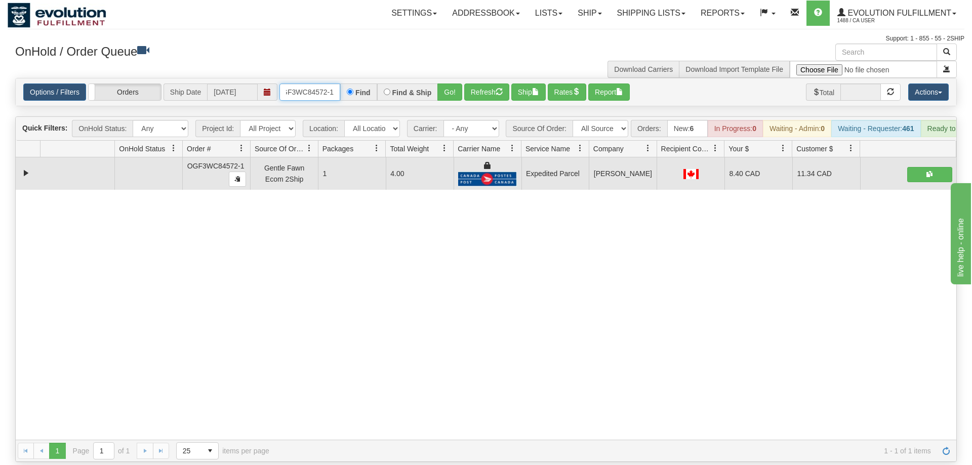
click at [319, 84] on input "OGF3WC84572-1" at bounding box center [310, 92] width 61 height 17
type input "OGF3WC845a72-1"
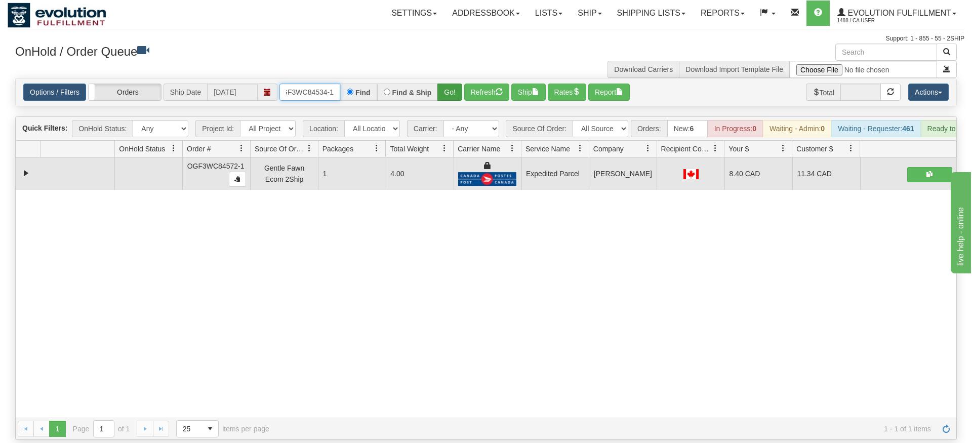
type input "OGF3WC84534-1"
click at [451, 102] on div "Is equal to Is not equal to Contains Does not contains CAD USD EUR ZAR [PERSON_…" at bounding box center [486, 259] width 957 height 362
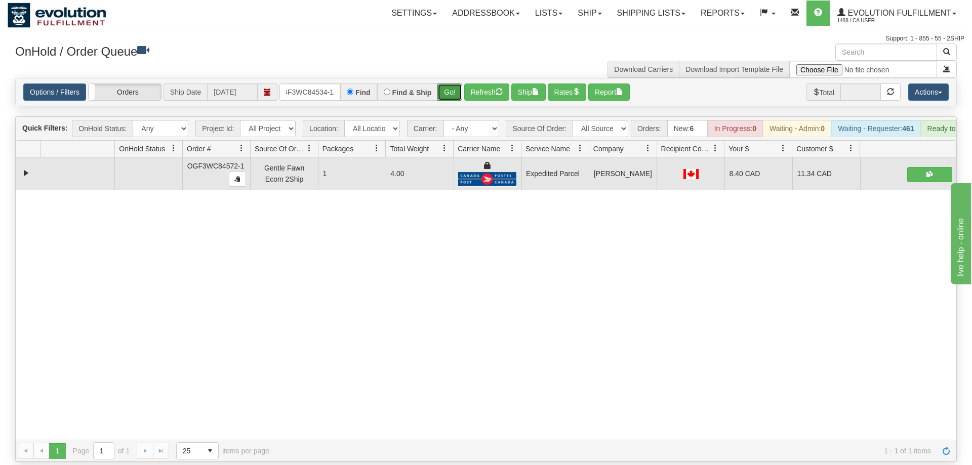
click at [454, 84] on button "Go!" at bounding box center [450, 92] width 25 height 17
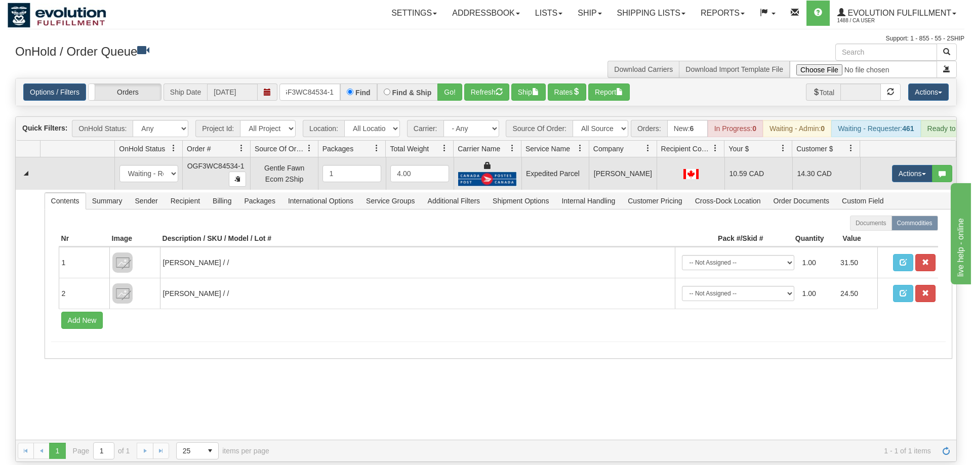
click at [909, 168] on td "Actions Open Refresh Rates Rate All Services Ship Delete Edit Items" at bounding box center [908, 173] width 96 height 32
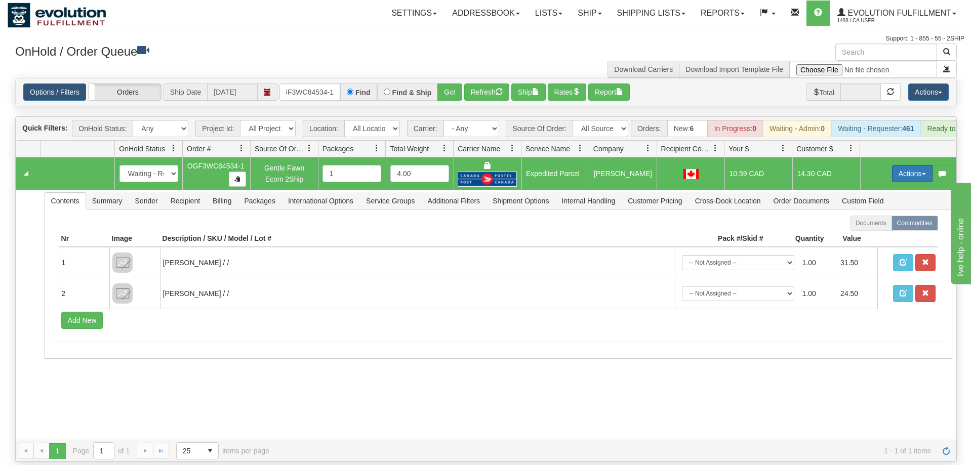
click at [910, 165] on button "Actions" at bounding box center [912, 173] width 41 height 17
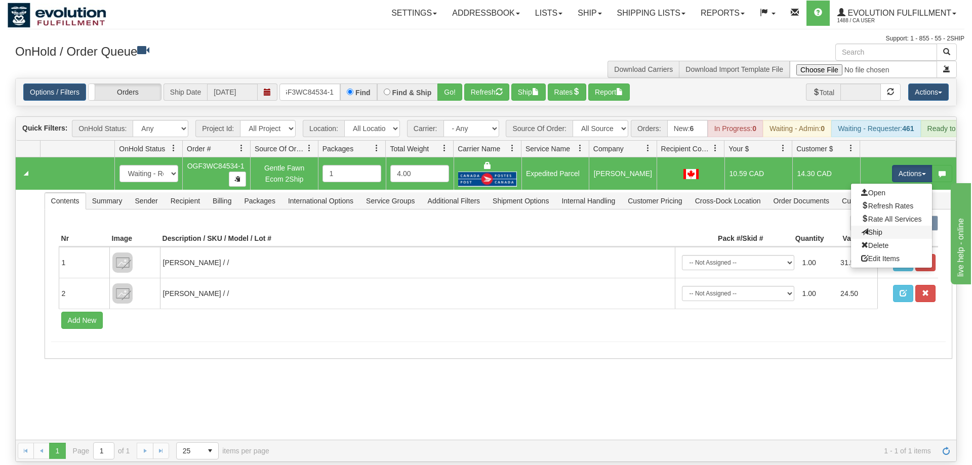
click at [886, 226] on link "Ship" at bounding box center [891, 232] width 81 height 13
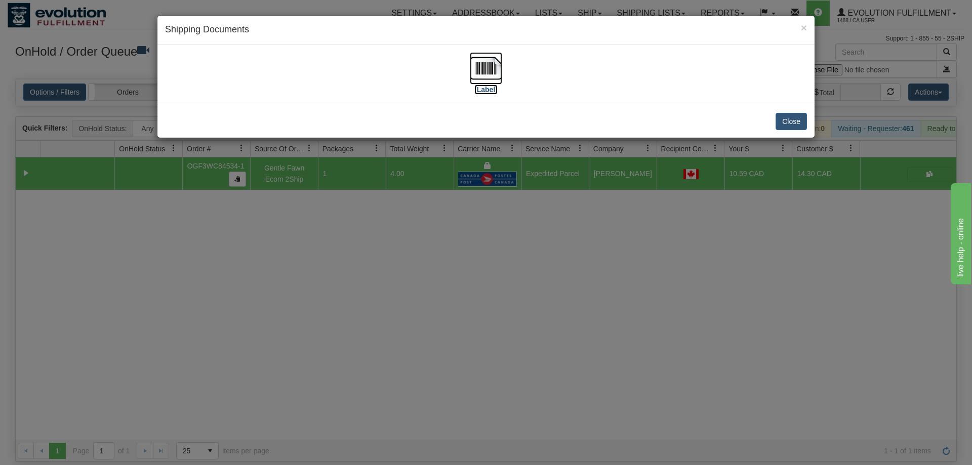
click at [495, 69] on img at bounding box center [486, 68] width 32 height 32
click at [356, 228] on div "× Shipping Documents [Label] Close" at bounding box center [486, 232] width 972 height 465
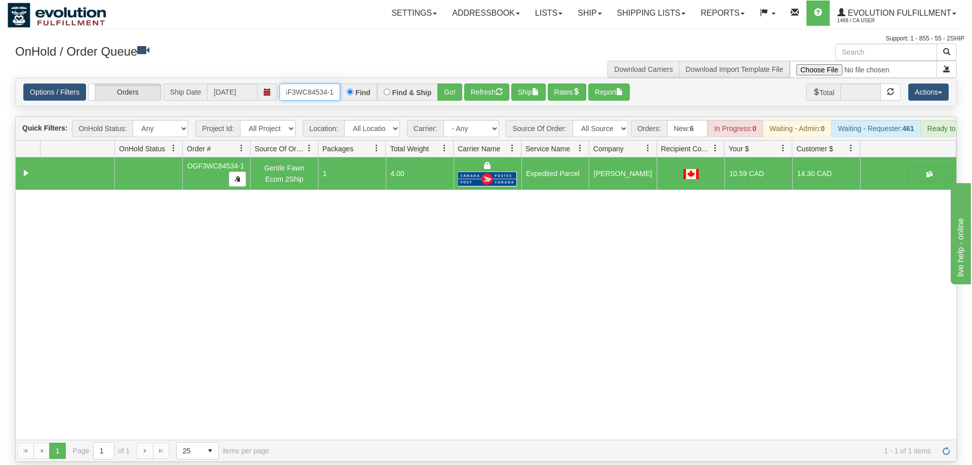
click at [307, 84] on input "OGF3WC84534-1" at bounding box center [310, 92] width 61 height 17
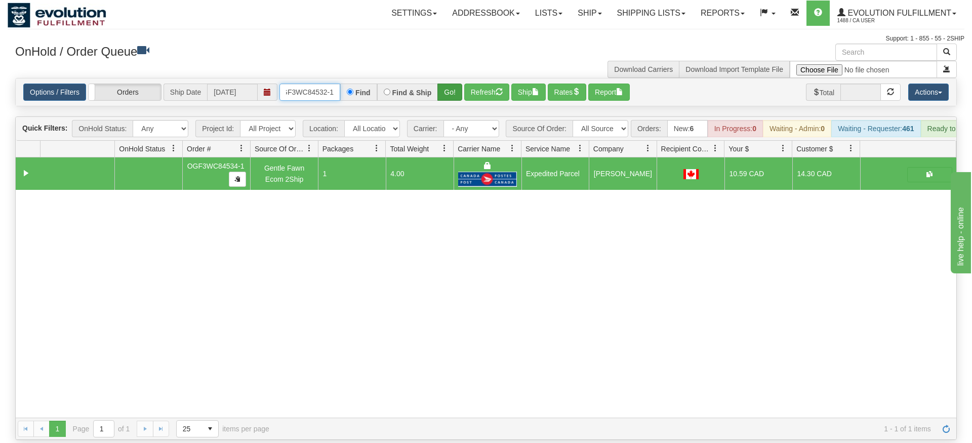
type input "OGF3WC84532-1"
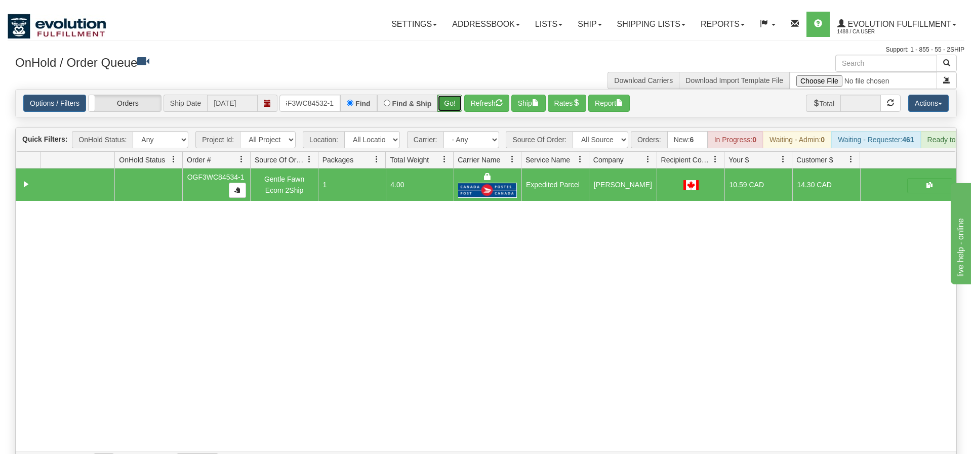
click at [453, 100] on div "Is equal to Is not equal to Contains Does not contains CAD USD EUR ZAR [PERSON_…" at bounding box center [486, 270] width 957 height 384
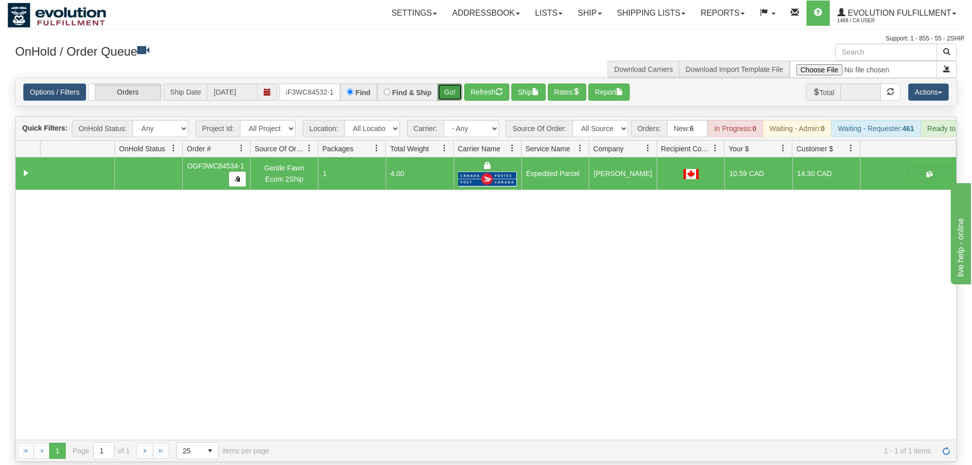
click at [453, 84] on button "Go!" at bounding box center [450, 92] width 25 height 17
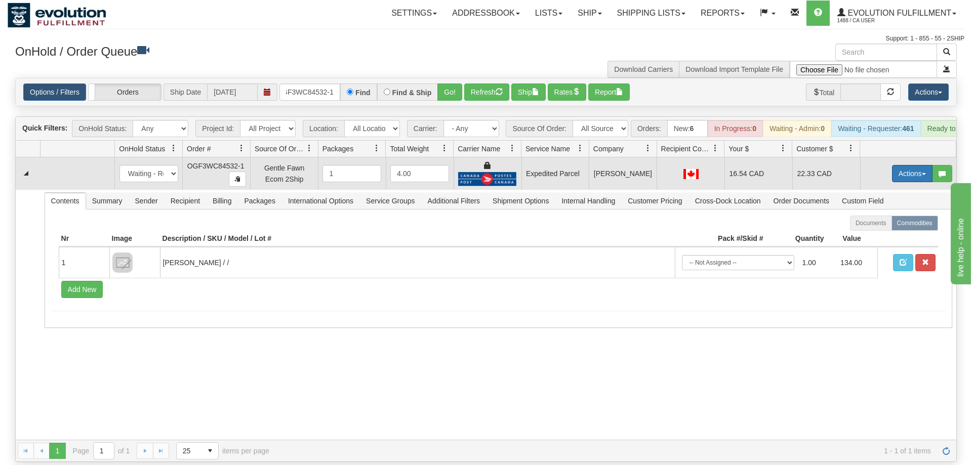
click at [907, 165] on button "Actions" at bounding box center [912, 173] width 41 height 17
click at [883, 226] on link "Ship" at bounding box center [891, 232] width 81 height 13
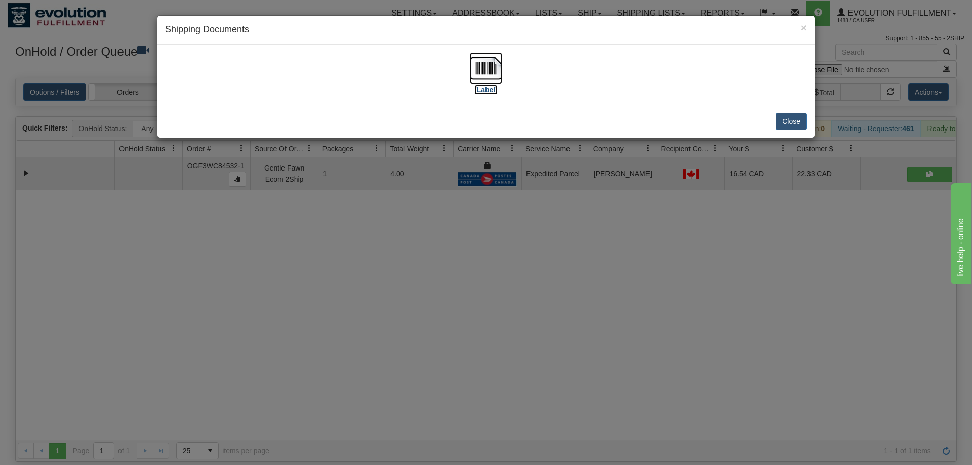
click at [496, 85] on label "[Label]" at bounding box center [485, 90] width 23 height 10
click at [621, 264] on div "× Shipping Documents [Label] Close" at bounding box center [486, 232] width 972 height 465
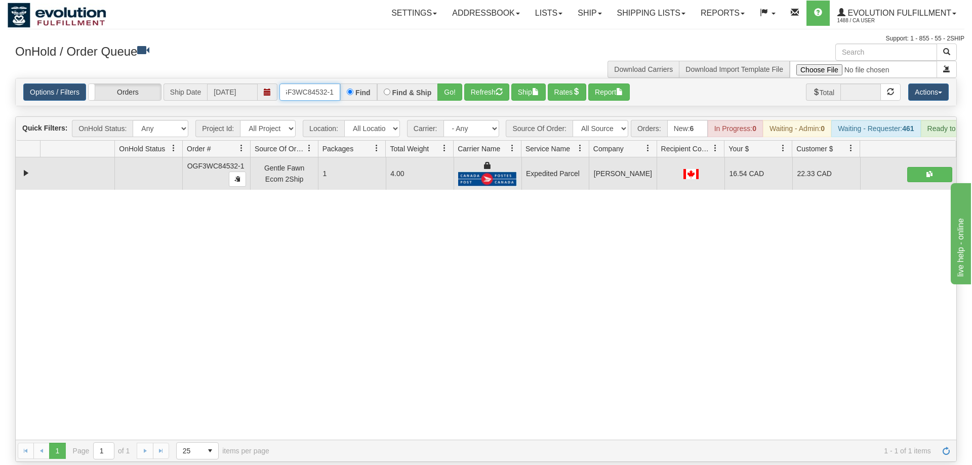
click at [312, 84] on input "OGF3WC84532-1" at bounding box center [310, 92] width 61 height 17
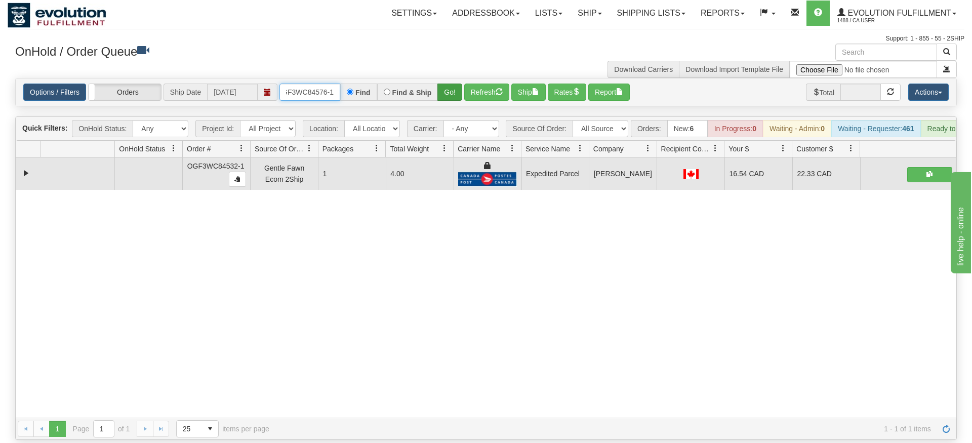
type input "OGF3WC84576-1"
click at [443, 102] on div "Is equal to Is not equal to Contains Does not contains CAD USD EUR ZAR [PERSON_…" at bounding box center [486, 259] width 957 height 362
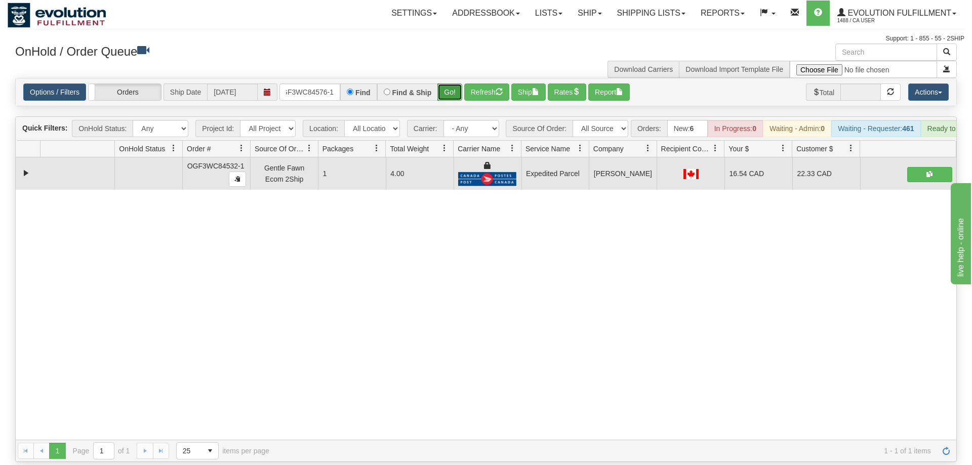
click at [455, 84] on button "Go!" at bounding box center [450, 92] width 25 height 17
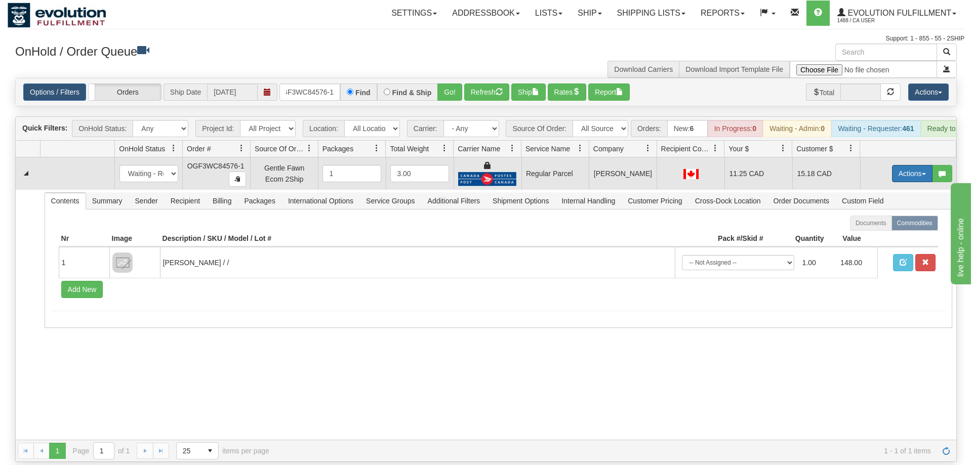
click at [908, 165] on button "Actions" at bounding box center [912, 173] width 41 height 17
click at [903, 215] on span "Rate All Services" at bounding box center [891, 219] width 61 height 8
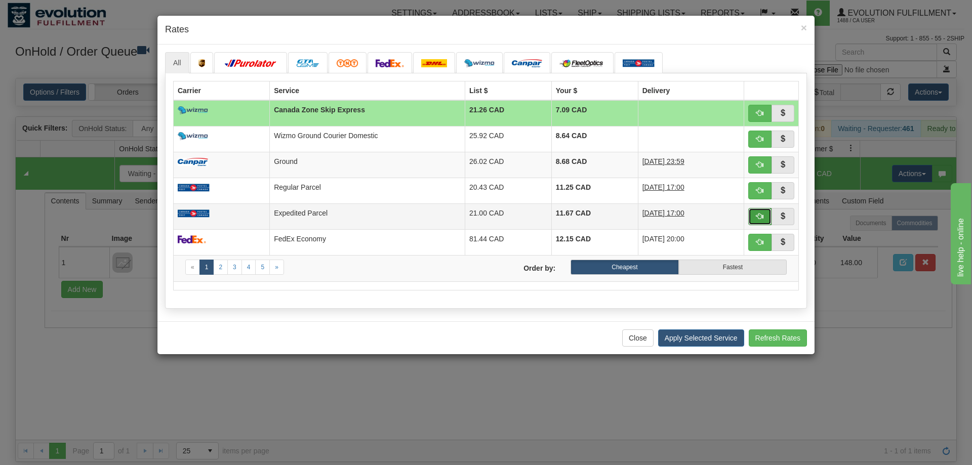
click at [760, 217] on span "button" at bounding box center [760, 216] width 7 height 7
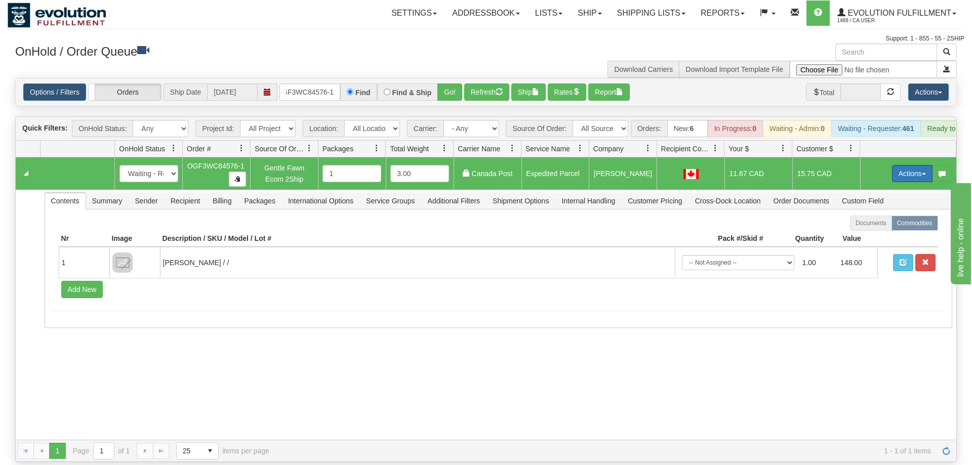
click at [913, 165] on button "Actions" at bounding box center [912, 173] width 41 height 17
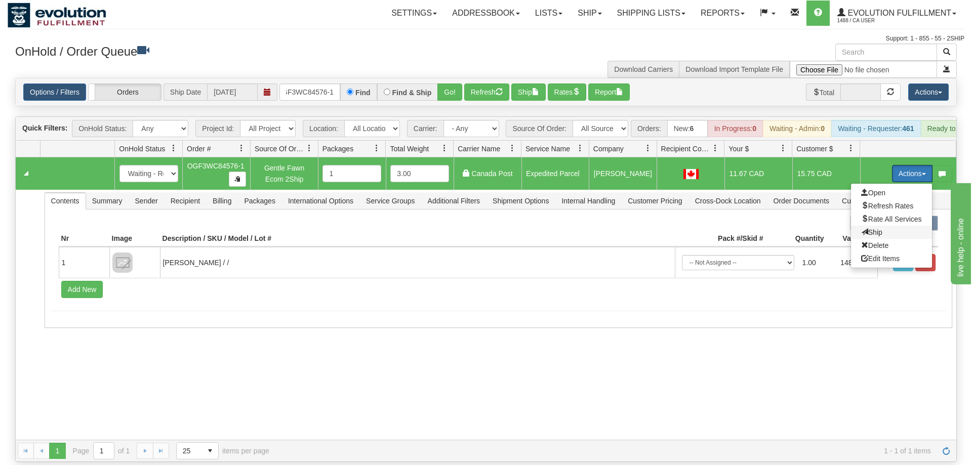
click at [865, 228] on span "Ship" at bounding box center [871, 232] width 21 height 8
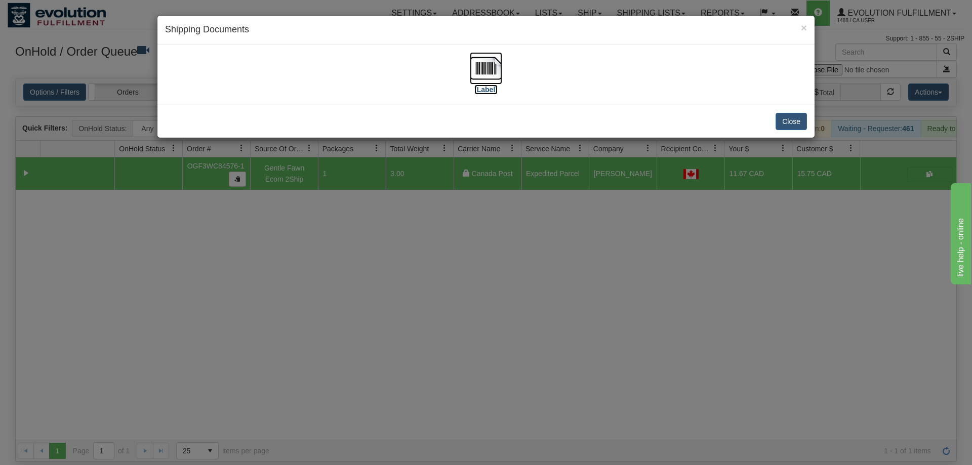
click at [480, 62] on img at bounding box center [486, 68] width 32 height 32
drag, startPoint x: 338, startPoint y: 281, endPoint x: 314, endPoint y: 179, distance: 104.6
click at [339, 281] on div "× Shipping Documents [Label] Close" at bounding box center [486, 232] width 972 height 465
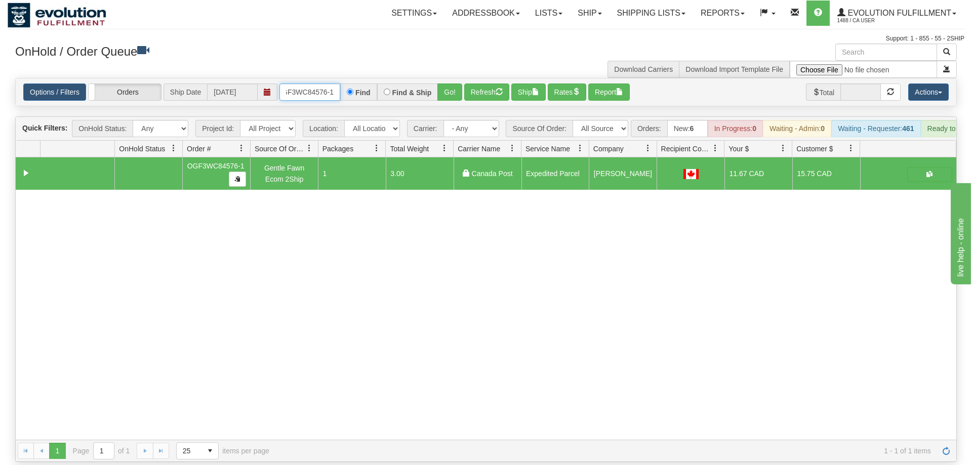
click at [300, 84] on input "OGF3WC84576-1" at bounding box center [310, 92] width 61 height 17
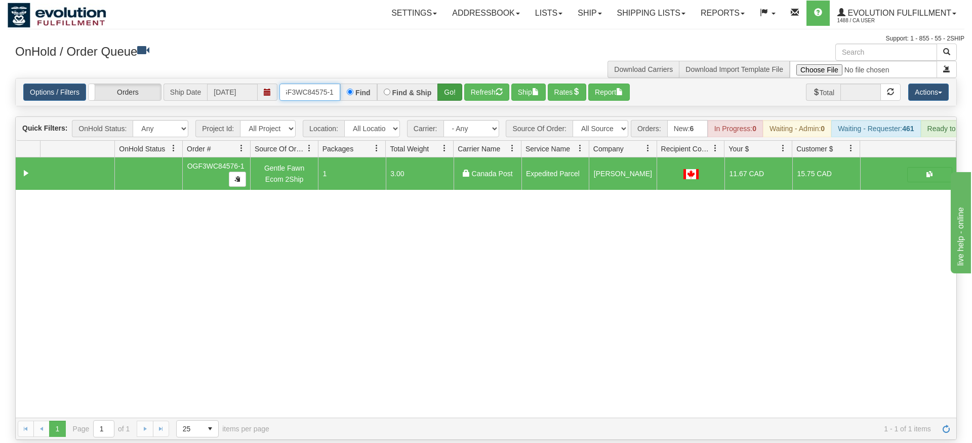
type input "oGF3WC84575-1"
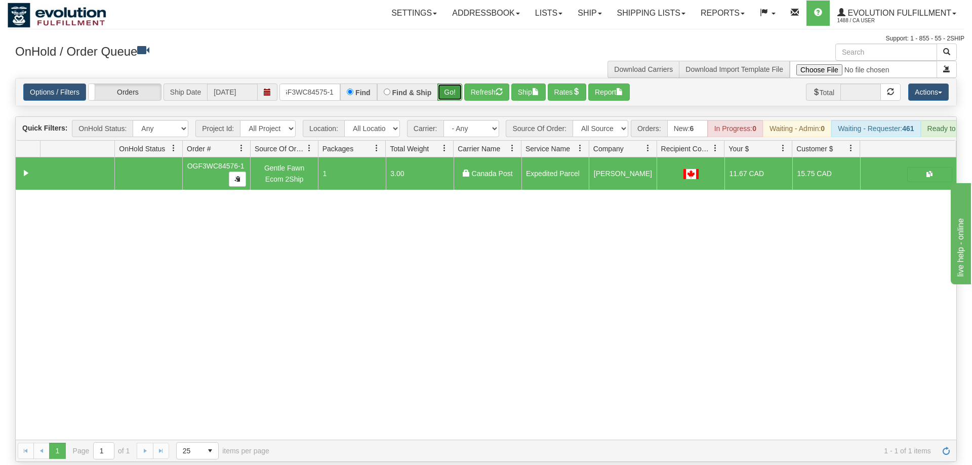
drag, startPoint x: 454, startPoint y: 78, endPoint x: 449, endPoint y: 85, distance: 8.3
click at [452, 97] on div "Is equal to Is not equal to Contains Does not contains CAD USD EUR ZAR [PERSON_…" at bounding box center [486, 270] width 957 height 384
click at [449, 84] on button "Go!" at bounding box center [450, 92] width 25 height 17
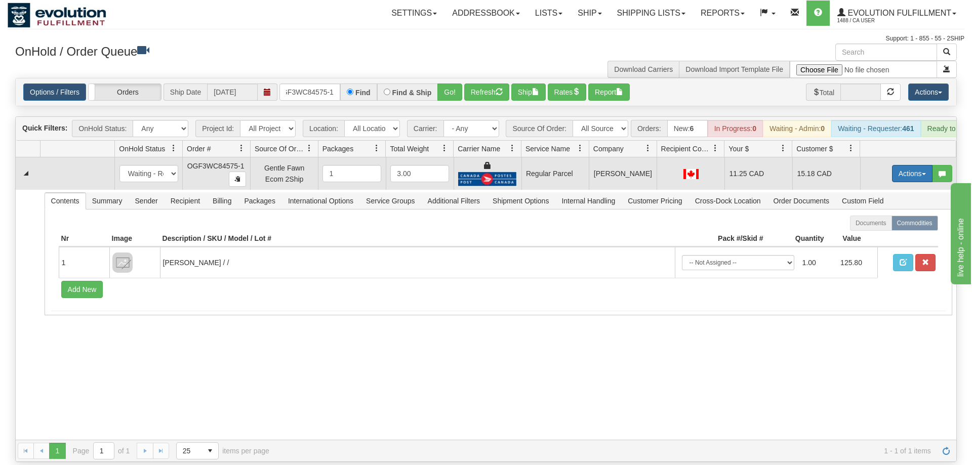
click at [907, 165] on button "Actions" at bounding box center [912, 173] width 41 height 17
click at [899, 215] on span "Rate All Services" at bounding box center [891, 219] width 61 height 8
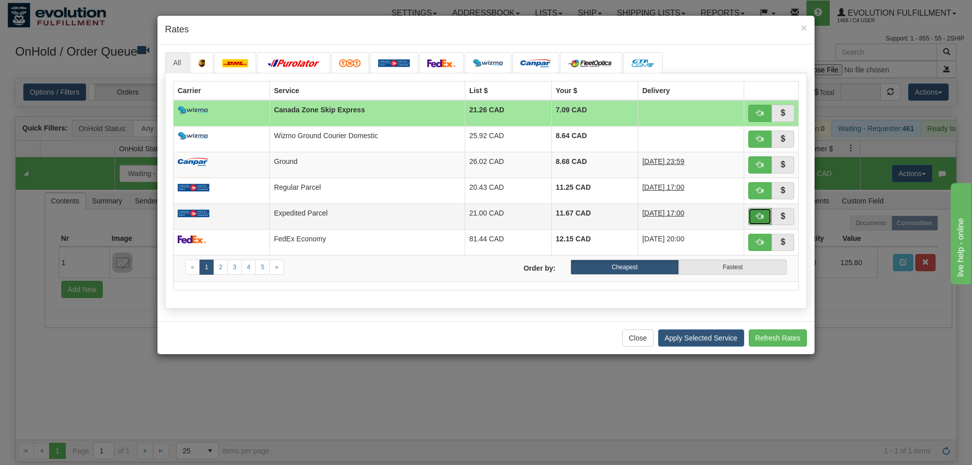
click at [758, 212] on button "button" at bounding box center [759, 216] width 23 height 17
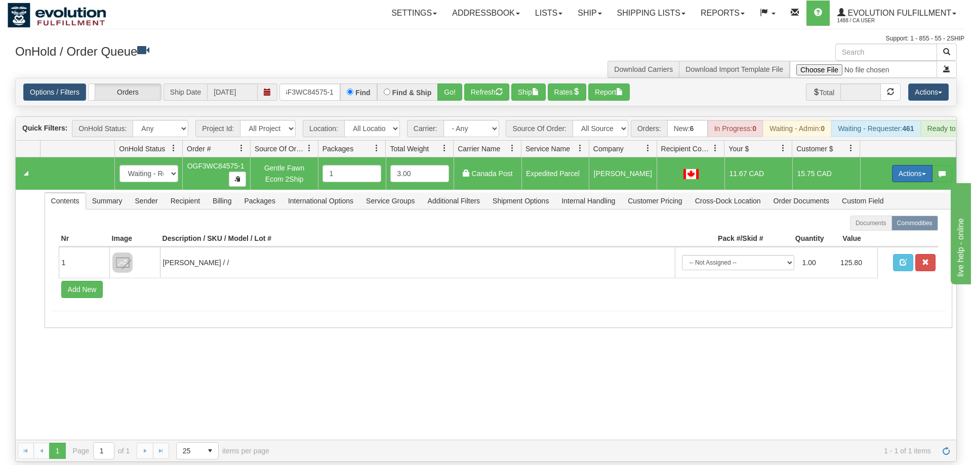
click at [912, 165] on button "Actions" at bounding box center [912, 173] width 41 height 17
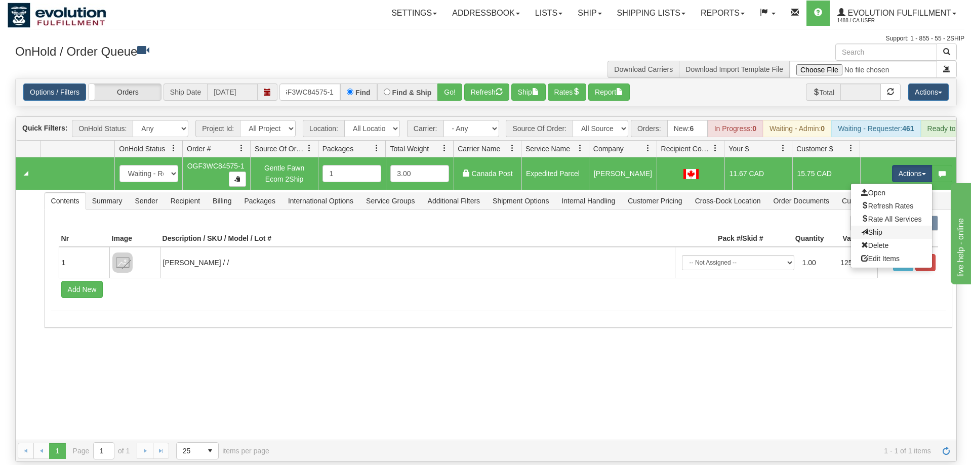
click at [883, 226] on link "Ship" at bounding box center [891, 232] width 81 height 13
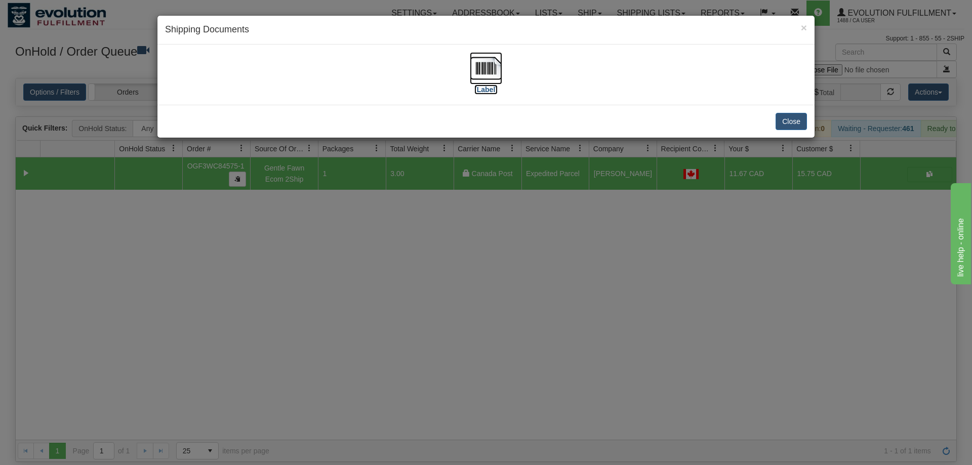
click at [482, 78] on img at bounding box center [486, 68] width 32 height 32
drag, startPoint x: 481, startPoint y: 265, endPoint x: 325, endPoint y: 26, distance: 285.7
click at [481, 264] on div "× Shipping Documents [Label] Close" at bounding box center [486, 232] width 972 height 465
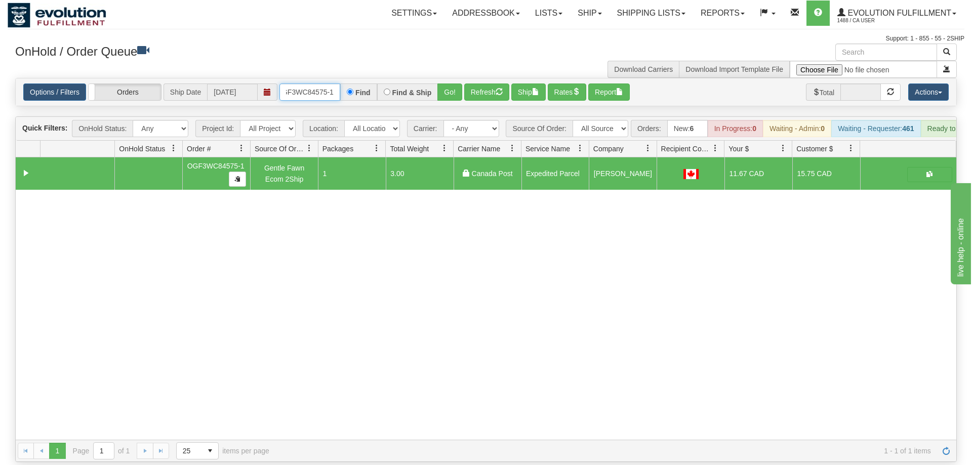
click at [319, 84] on input "oGF3WC84575-1" at bounding box center [310, 92] width 61 height 17
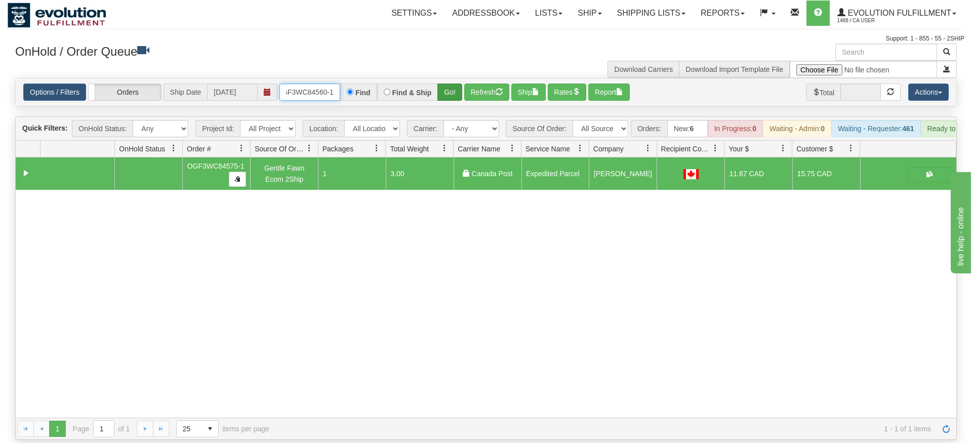
type input "oGF3WC84560-1"
click at [453, 101] on div "Is equal to Is not equal to Contains Does not contains CAD USD EUR ZAR [PERSON_…" at bounding box center [486, 259] width 957 height 362
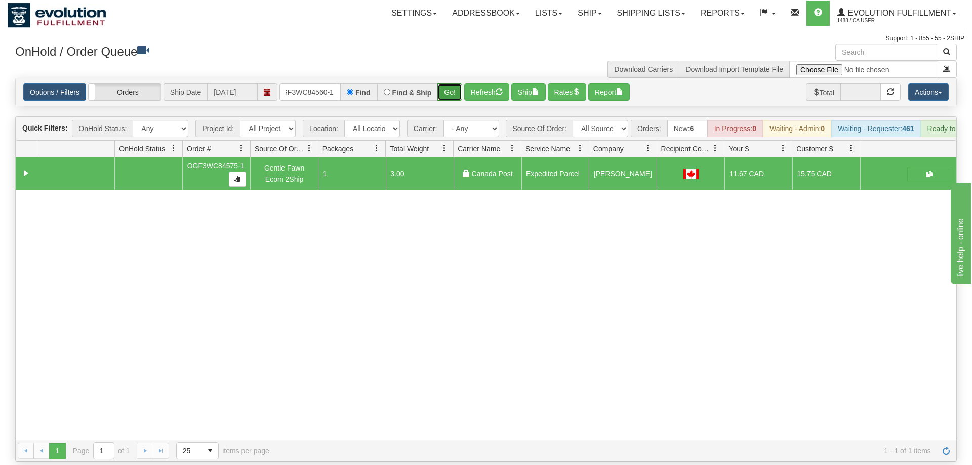
click at [451, 84] on button "Go!" at bounding box center [450, 92] width 25 height 17
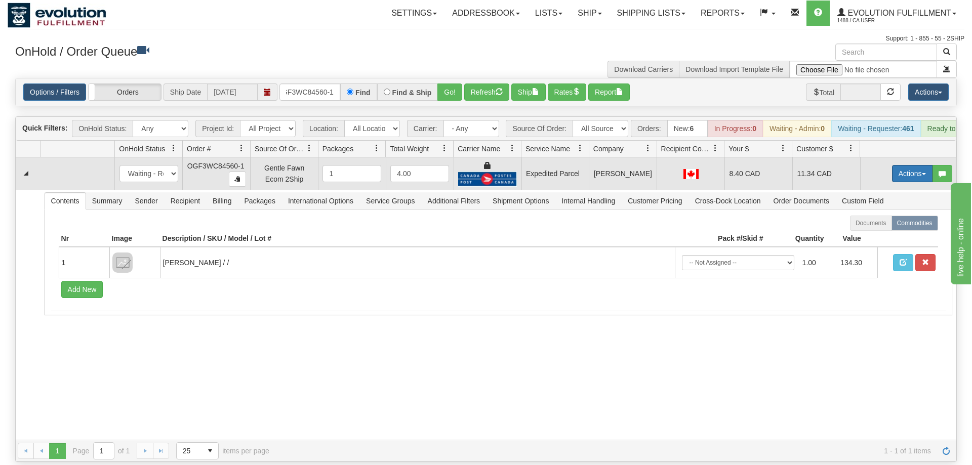
click at [918, 165] on button "Actions" at bounding box center [912, 173] width 41 height 17
click at [879, 228] on span "Ship" at bounding box center [871, 232] width 21 height 8
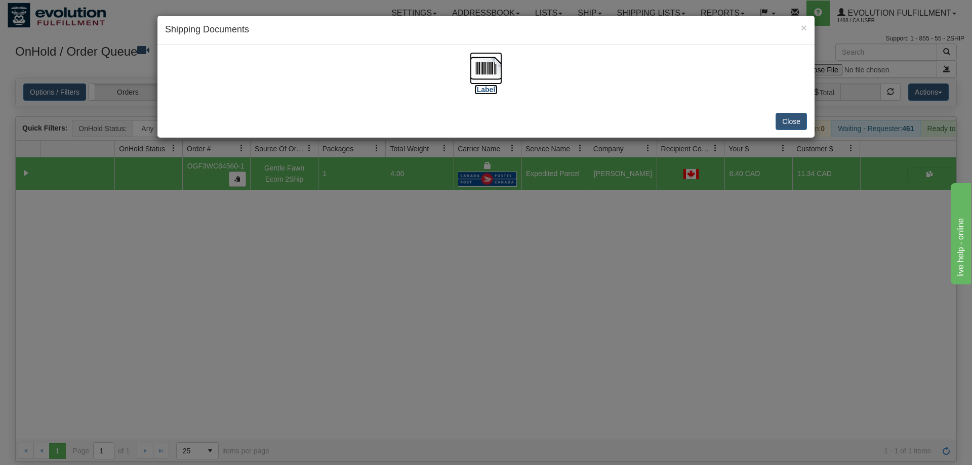
click at [489, 65] on img at bounding box center [486, 68] width 32 height 32
drag, startPoint x: 486, startPoint y: 226, endPoint x: 366, endPoint y: 107, distance: 169.0
click at [487, 222] on div "× Shipping Documents [Label] Close" at bounding box center [486, 232] width 972 height 465
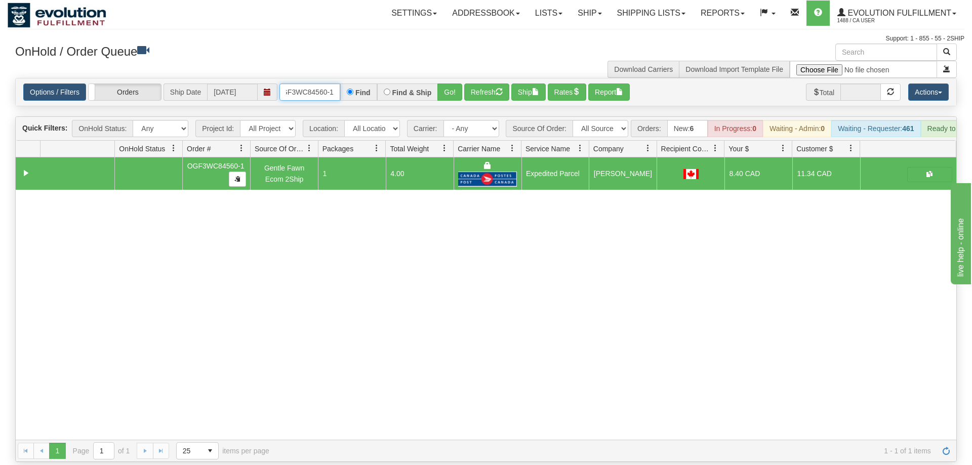
click at [298, 84] on input "oGF3WC84560-1" at bounding box center [310, 92] width 61 height 17
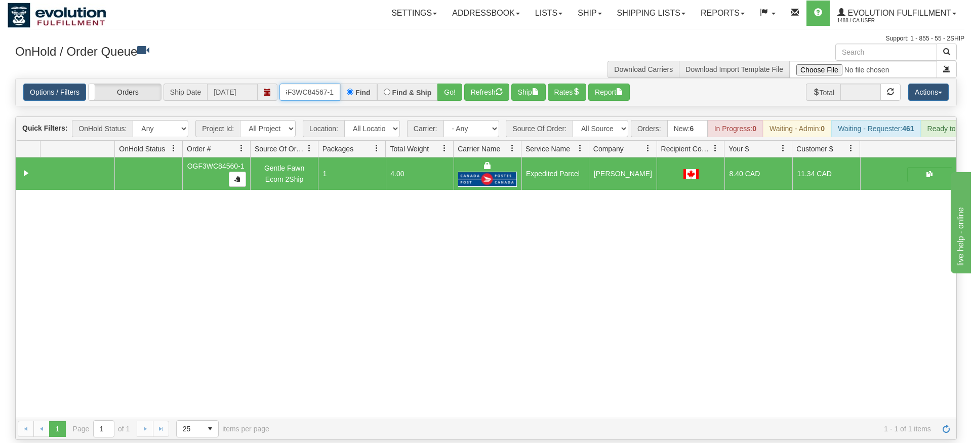
type input "OGF3WC84567-1"
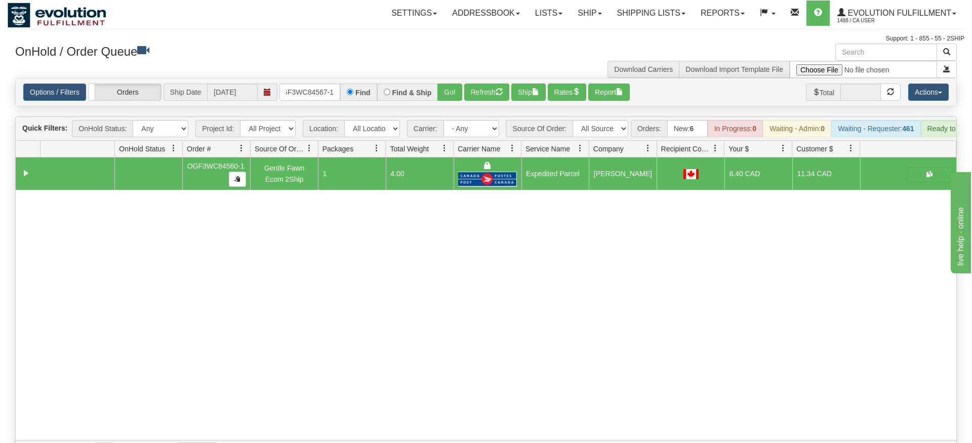
click at [443, 90] on div "Options / Filters Group Shipments Orders Ship Date [DATE] OGF3WC84567-1 Find Fi…" at bounding box center [486, 91] width 941 height 27
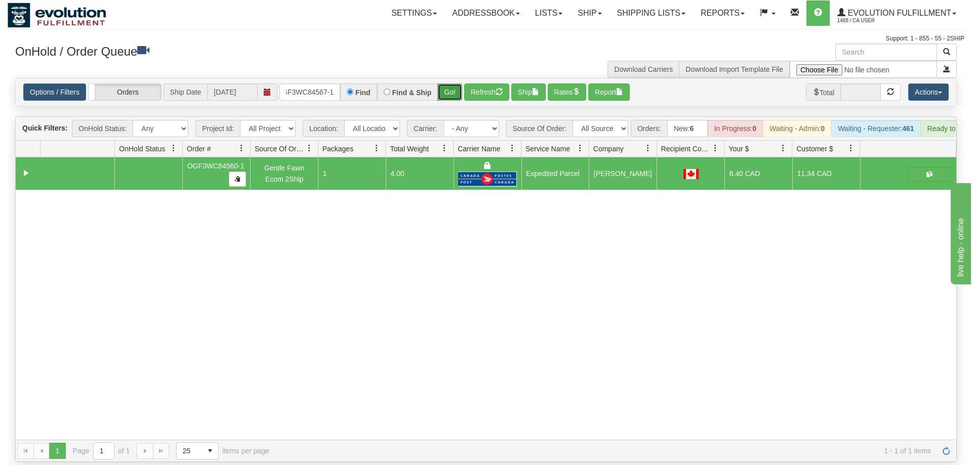
click at [447, 84] on button "Go!" at bounding box center [450, 92] width 25 height 17
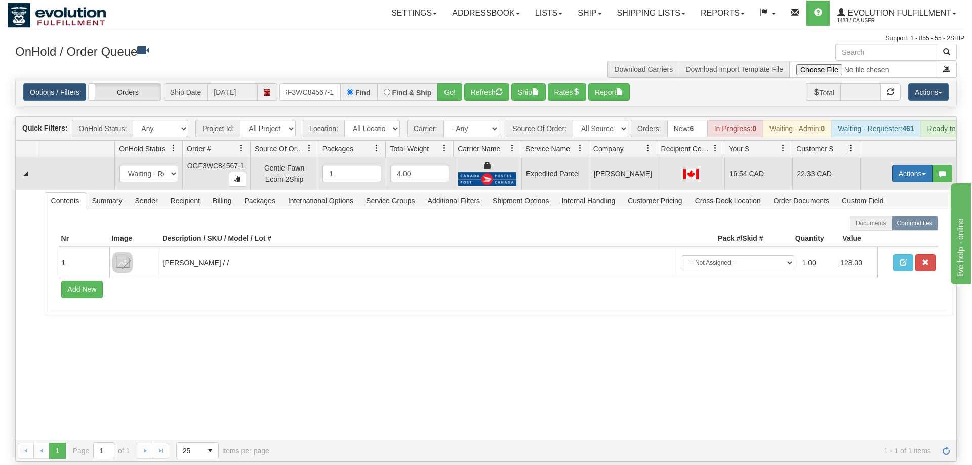
click at [923, 165] on button "Actions" at bounding box center [912, 173] width 41 height 17
click at [885, 226] on link "Ship" at bounding box center [891, 232] width 81 height 13
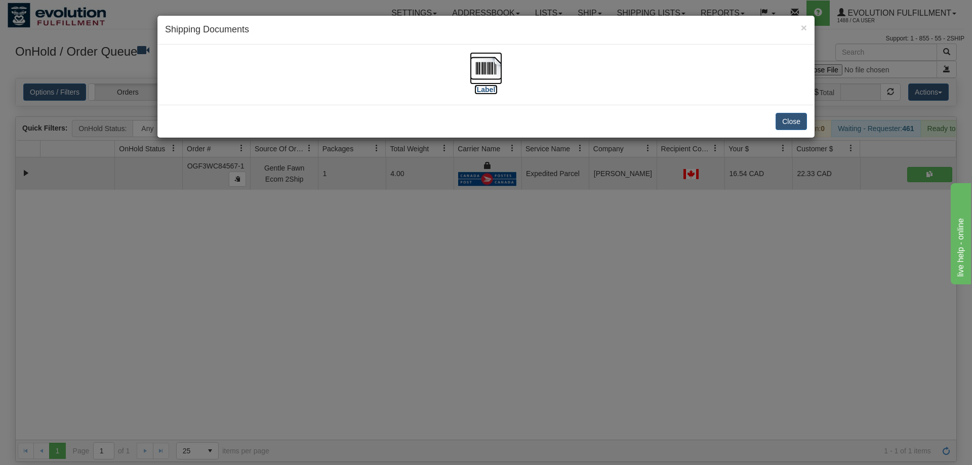
click at [495, 72] on img at bounding box center [486, 68] width 32 height 32
drag, startPoint x: 505, startPoint y: 346, endPoint x: 284, endPoint y: 93, distance: 336.3
click at [504, 345] on div "× Shipping Documents [Label] Close" at bounding box center [486, 232] width 972 height 465
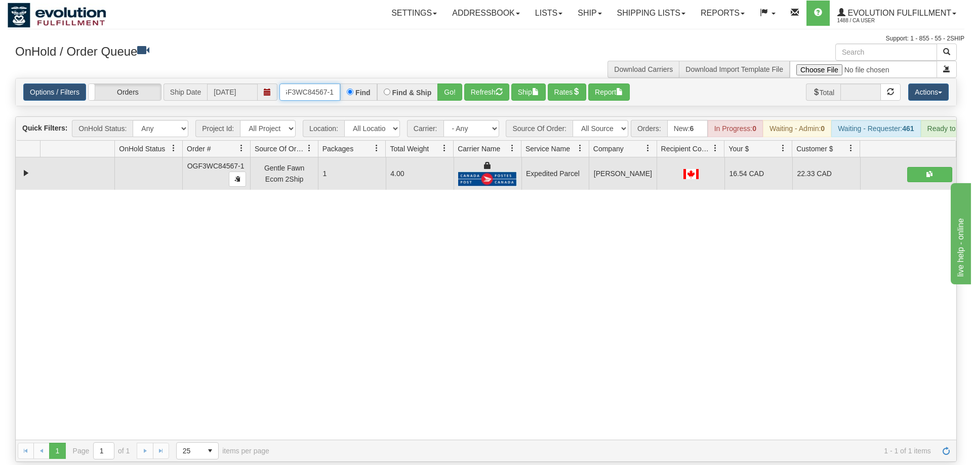
click at [324, 84] on input "OGF3WC84567-1" at bounding box center [310, 92] width 61 height 17
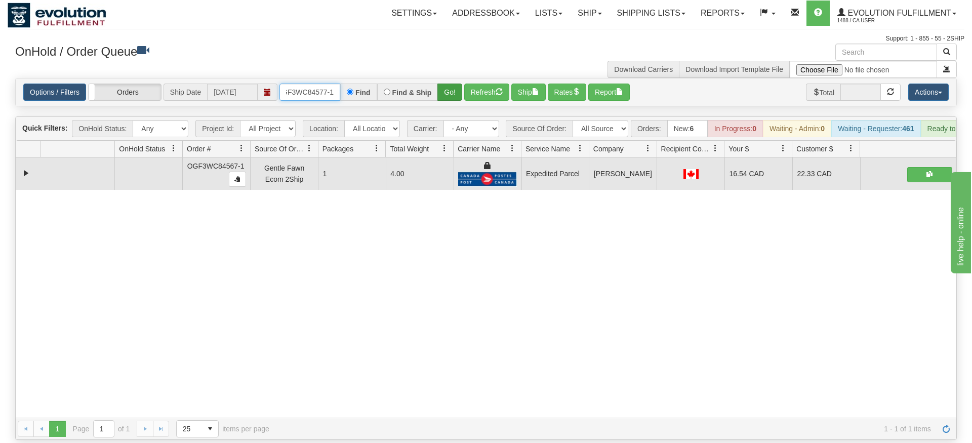
type input "OGF3WC84577-1"
click at [447, 100] on div "Is equal to Is not equal to Contains Does not contains CAD USD EUR ZAR [PERSON_…" at bounding box center [486, 259] width 957 height 362
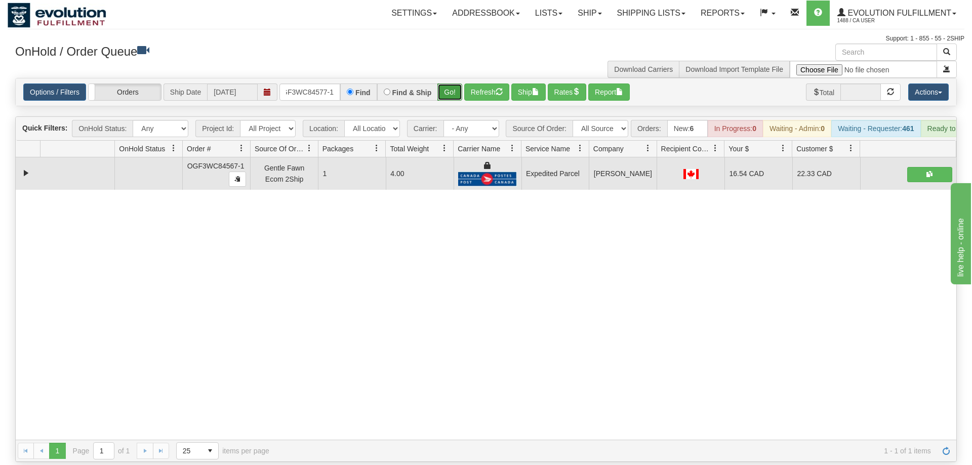
click at [452, 84] on button "Go!" at bounding box center [450, 92] width 25 height 17
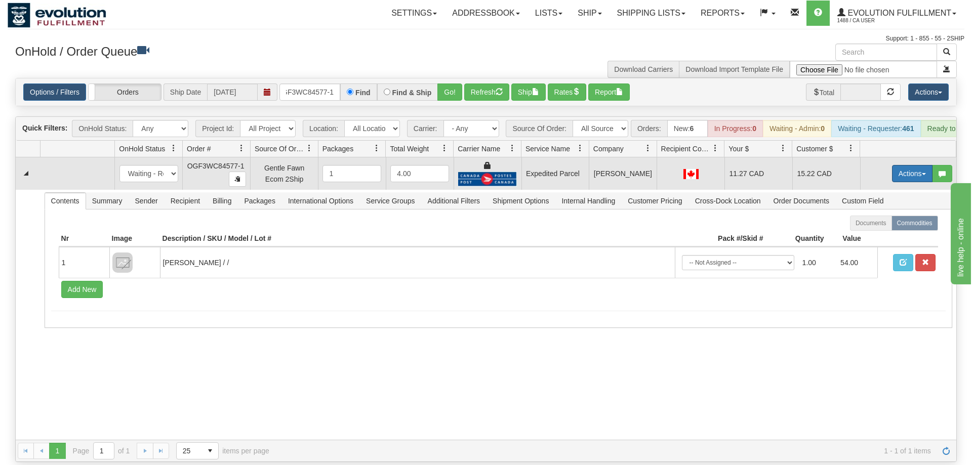
click at [921, 165] on button "Actions" at bounding box center [912, 173] width 41 height 17
click at [900, 226] on link "Ship" at bounding box center [891, 232] width 81 height 13
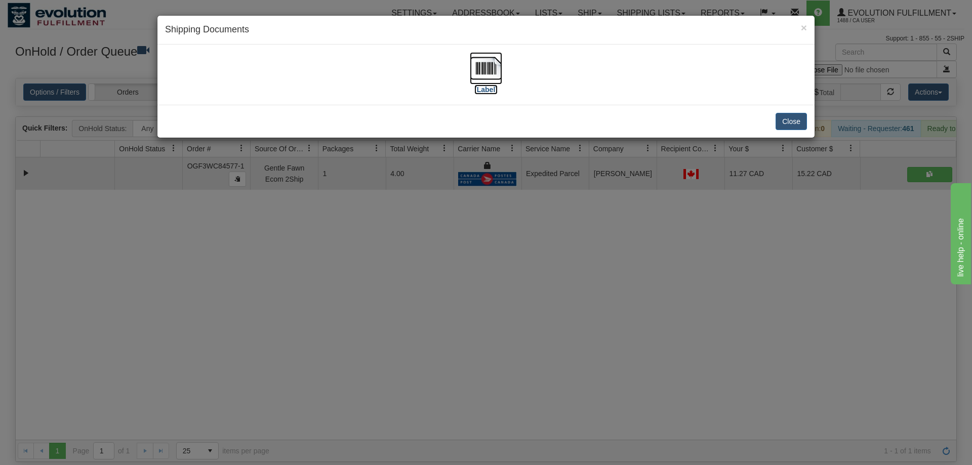
click at [482, 61] on img at bounding box center [486, 68] width 32 height 32
click at [528, 212] on div "× Shipping Documents [Label] Close" at bounding box center [486, 232] width 972 height 465
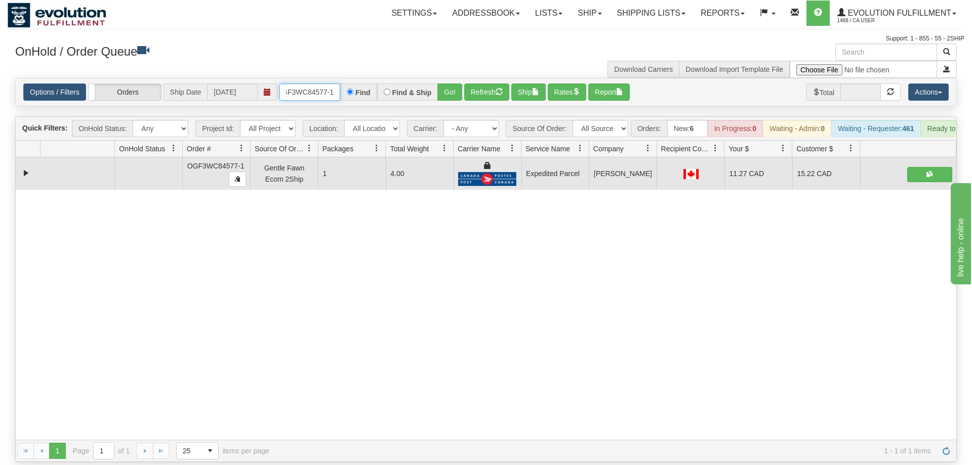
click at [337, 84] on input "OGF3WC84577-1" at bounding box center [310, 92] width 61 height 17
click at [325, 84] on input "OGF3WC84577-1" at bounding box center [310, 92] width 61 height 17
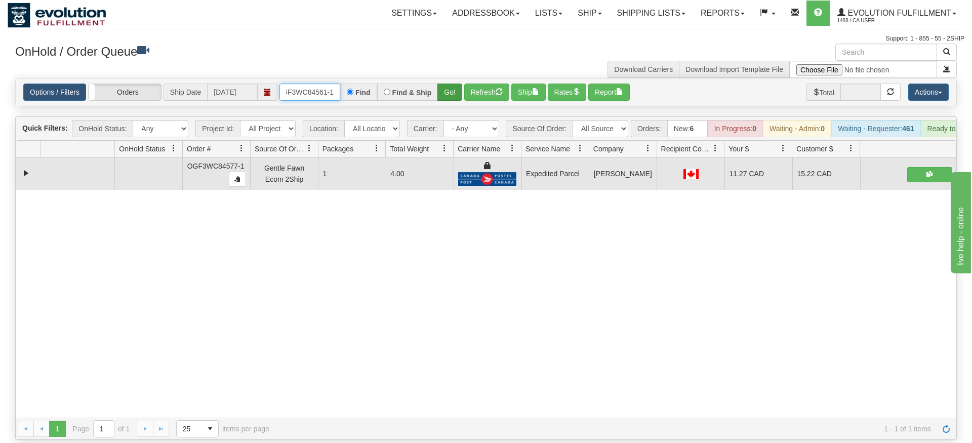
type input "OGF3WC84561-1"
click at [447, 100] on div "Is equal to Is not equal to Contains Does not contains CAD USD EUR ZAR [PERSON_…" at bounding box center [486, 259] width 957 height 362
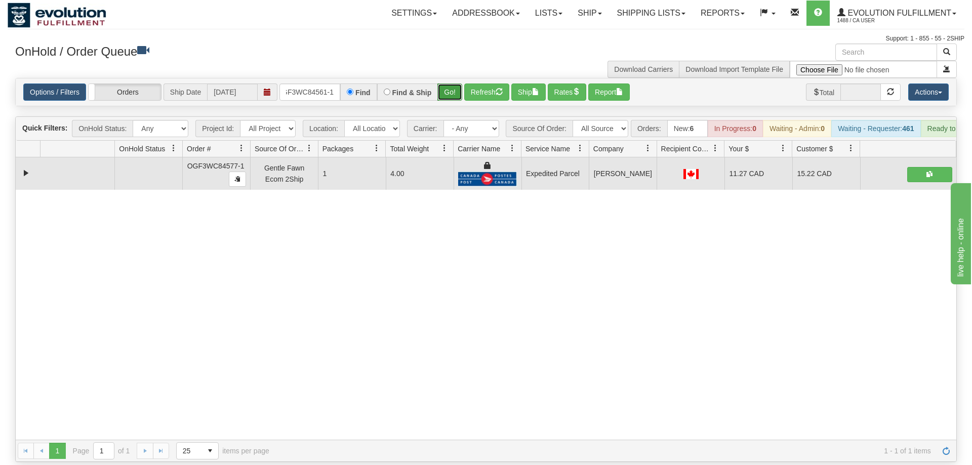
click at [446, 84] on button "Go!" at bounding box center [450, 92] width 25 height 17
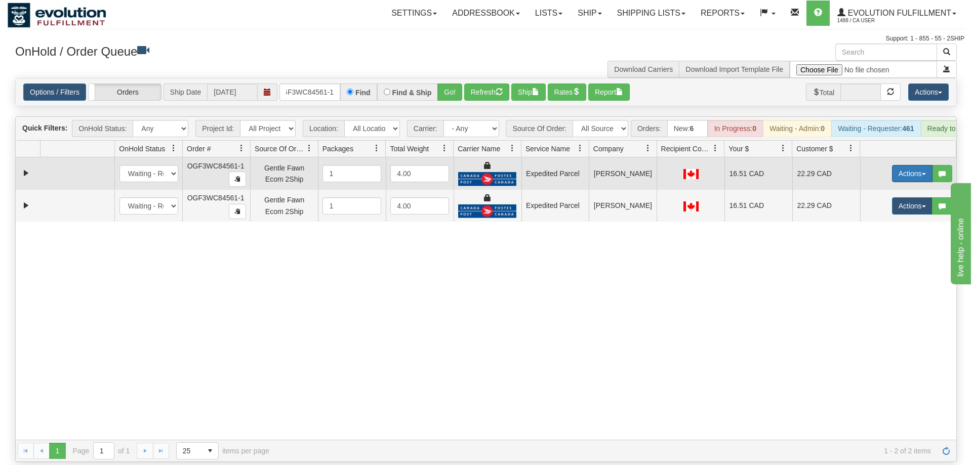
click at [913, 165] on button "Actions" at bounding box center [912, 173] width 41 height 17
click at [870, 228] on span "Ship" at bounding box center [871, 232] width 21 height 8
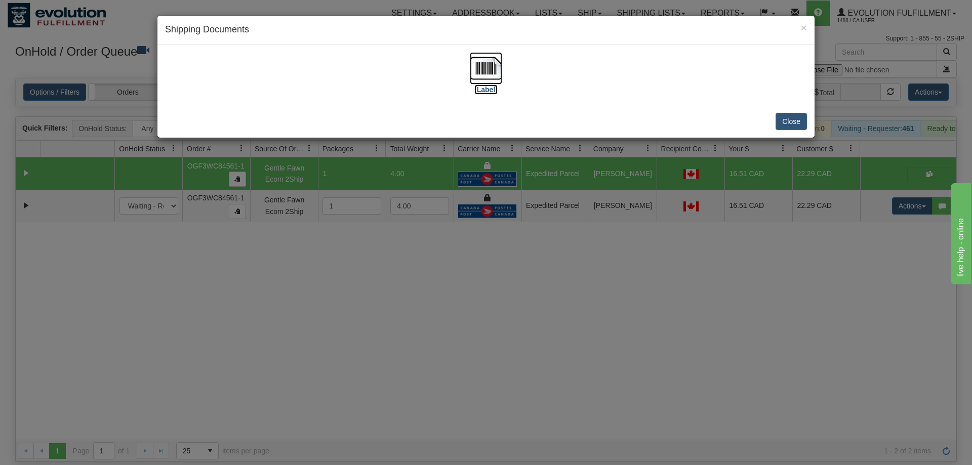
click at [496, 66] on img at bounding box center [486, 68] width 32 height 32
drag, startPoint x: 865, startPoint y: 188, endPoint x: 908, endPoint y: 192, distance: 43.2
click at [866, 188] on div "× Shipping Documents [Label] Close" at bounding box center [486, 232] width 972 height 465
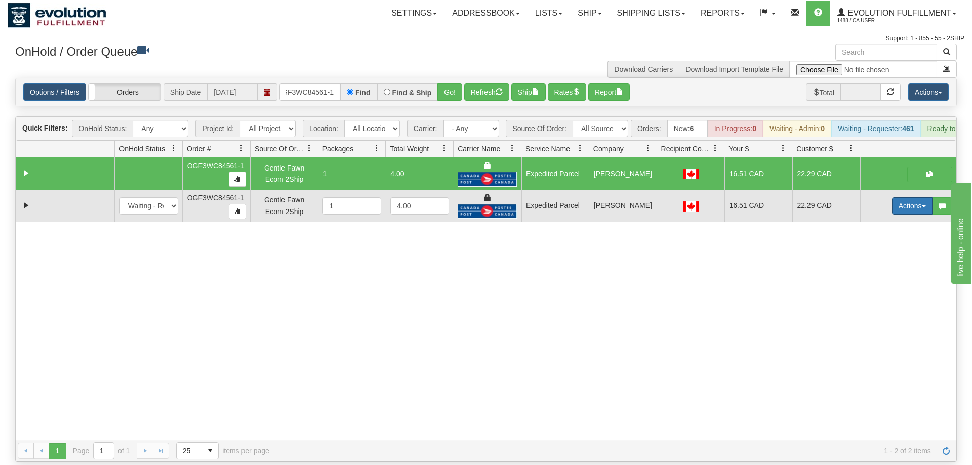
click at [909, 197] on button "Actions" at bounding box center [912, 205] width 41 height 17
click at [891, 271] on link "Delete" at bounding box center [891, 277] width 81 height 13
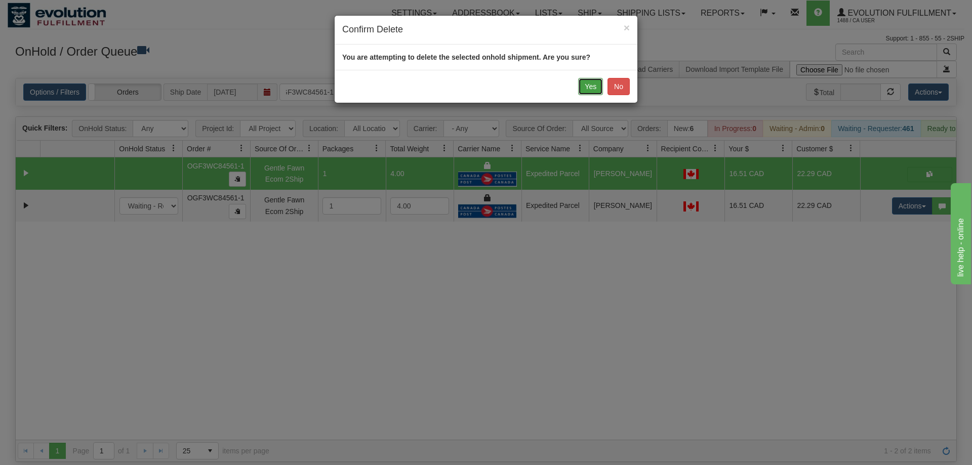
click at [593, 88] on button "Yes" at bounding box center [590, 86] width 25 height 17
